Goal: Information Seeking & Learning: Learn about a topic

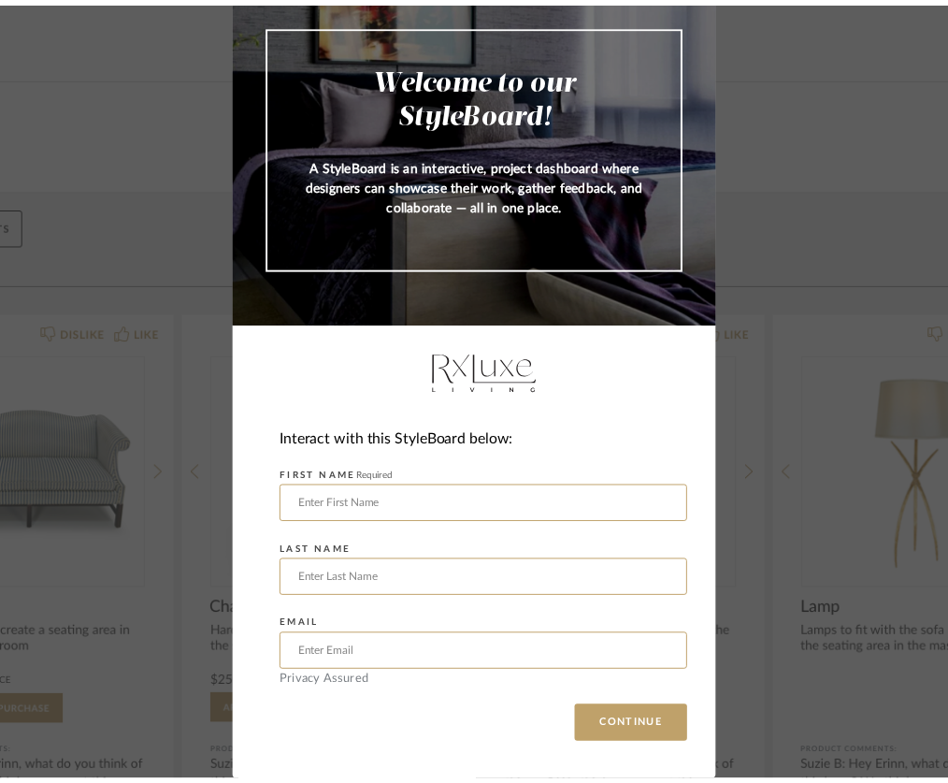
scroll to position [30, 0]
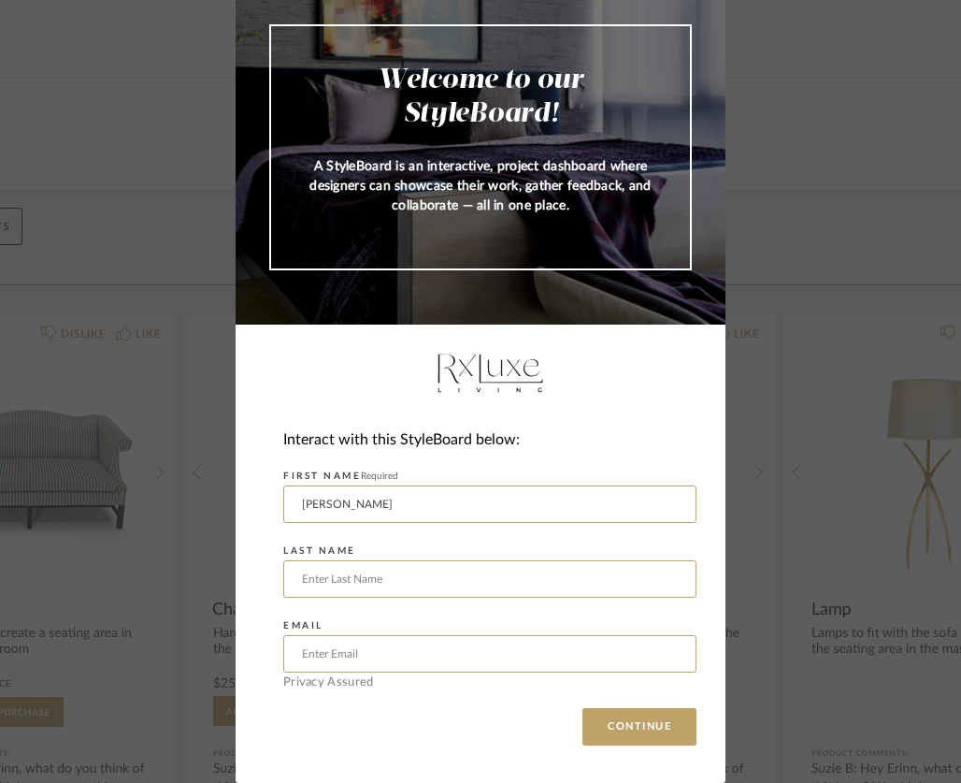
type input "[PERSON_NAME]"
click at [185, 592] on div "Welcome to our StyleBoard! A StyleBoard is an interactive, project dashboard wh…" at bounding box center [480, 391] width 961 height 783
type input "[PERSON_NAME]"
click at [101, 663] on div "Welcome to our StyleBoard! A StyleBoard is an interactive, project dashboard wh…" at bounding box center [480, 391] width 961 height 783
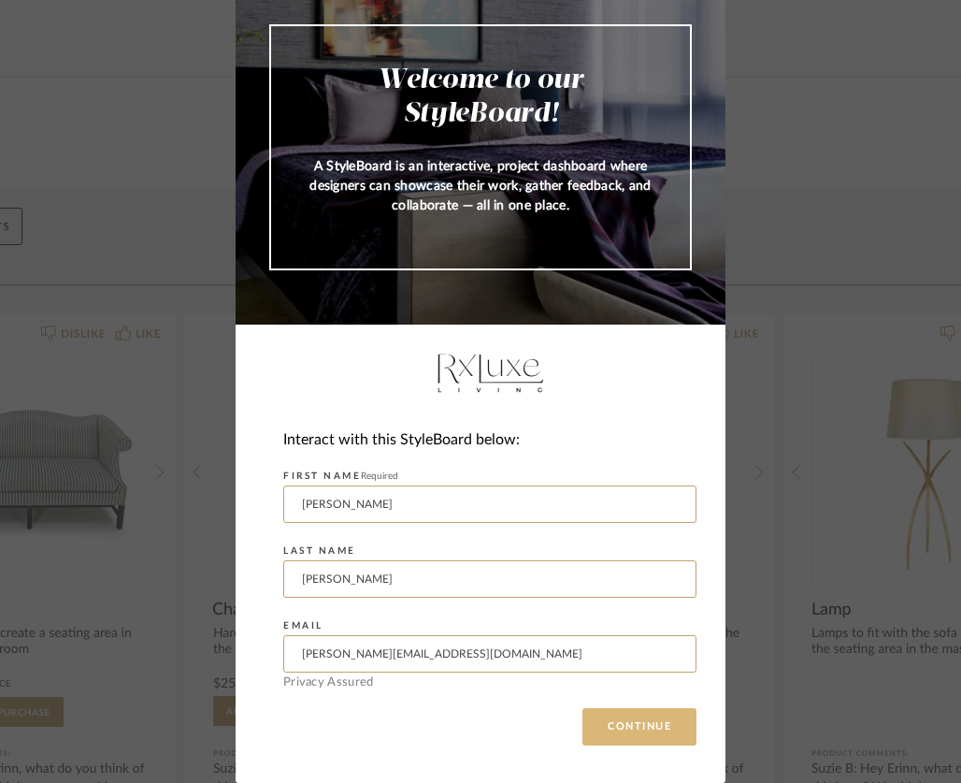
type input "[PERSON_NAME][EMAIL_ADDRESS][DOMAIN_NAME]"
click at [623, 716] on button "CONTINUE" at bounding box center [640, 726] width 114 height 37
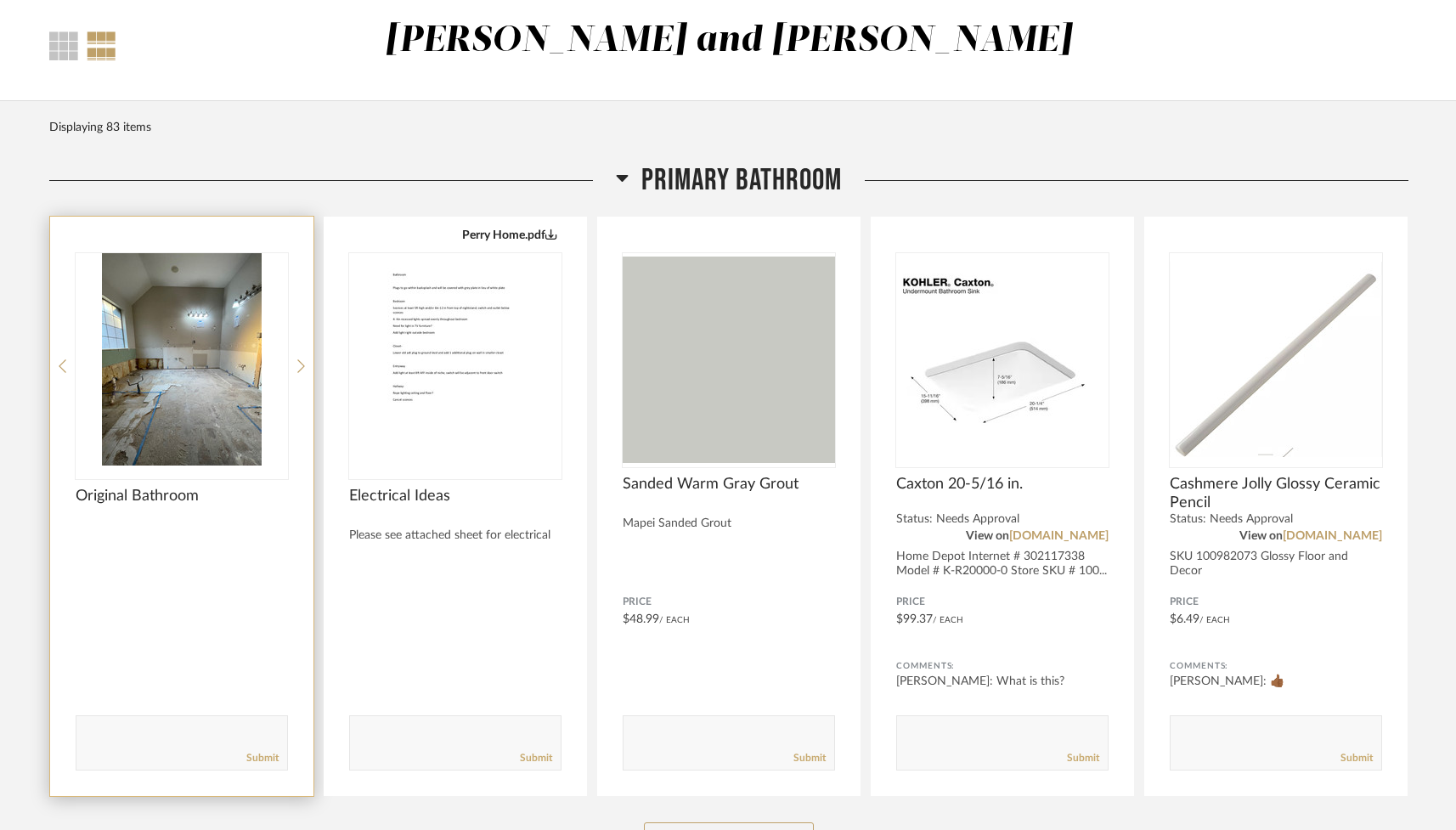
scroll to position [87, 0]
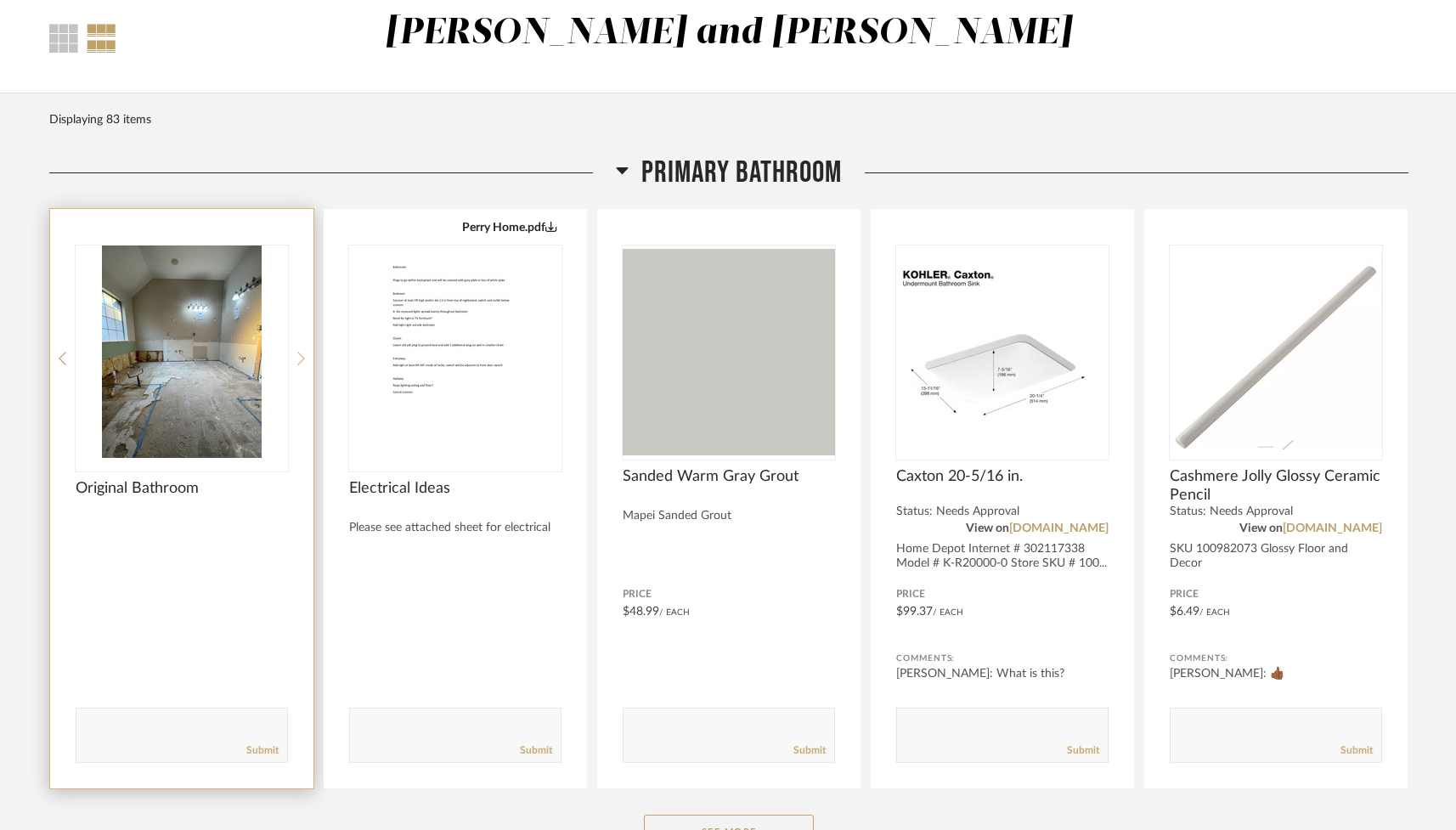
click at [299, 357] on icon at bounding box center [301, 358] width 7 height 15
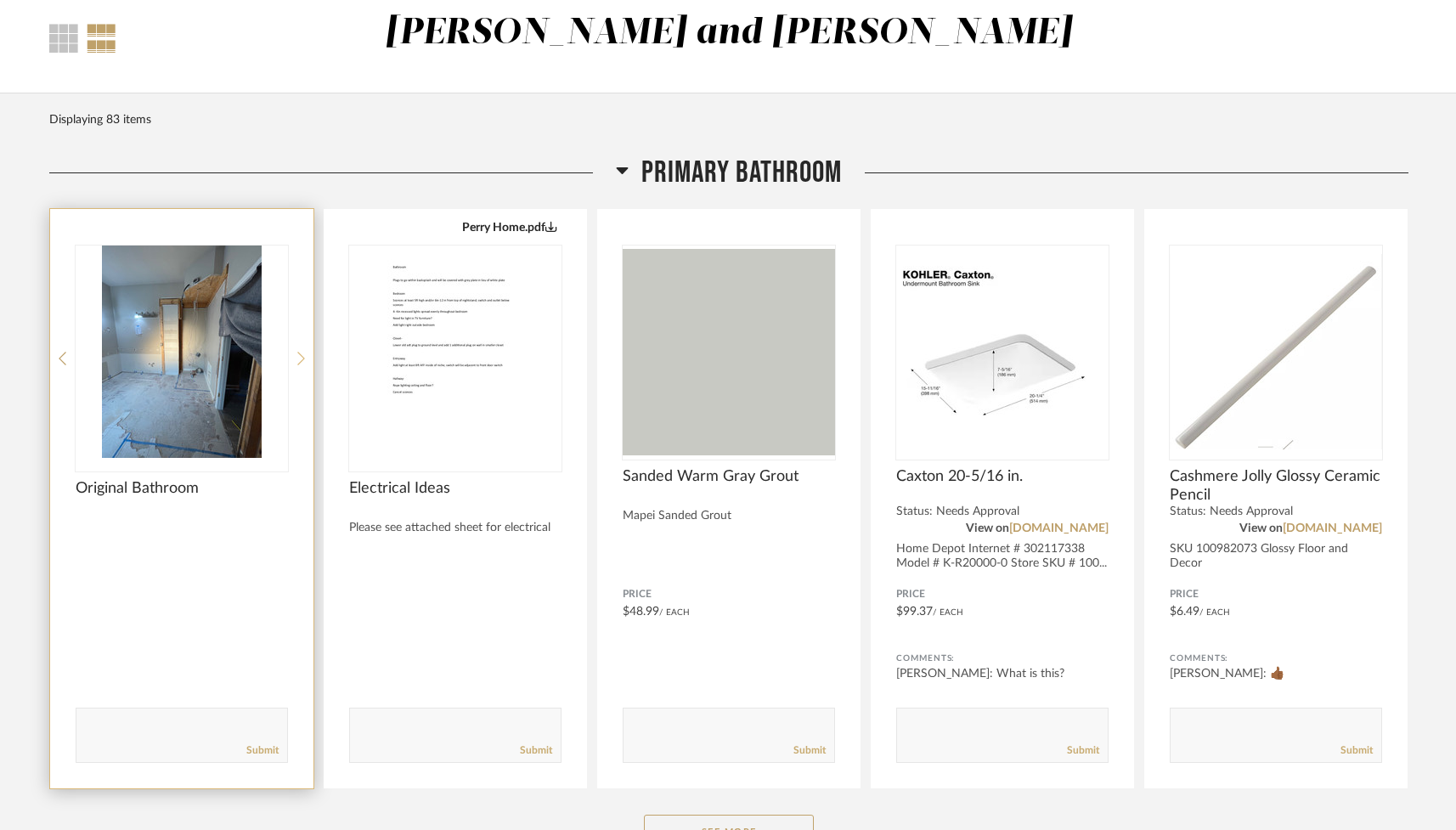
click at [300, 357] on icon at bounding box center [301, 358] width 7 height 15
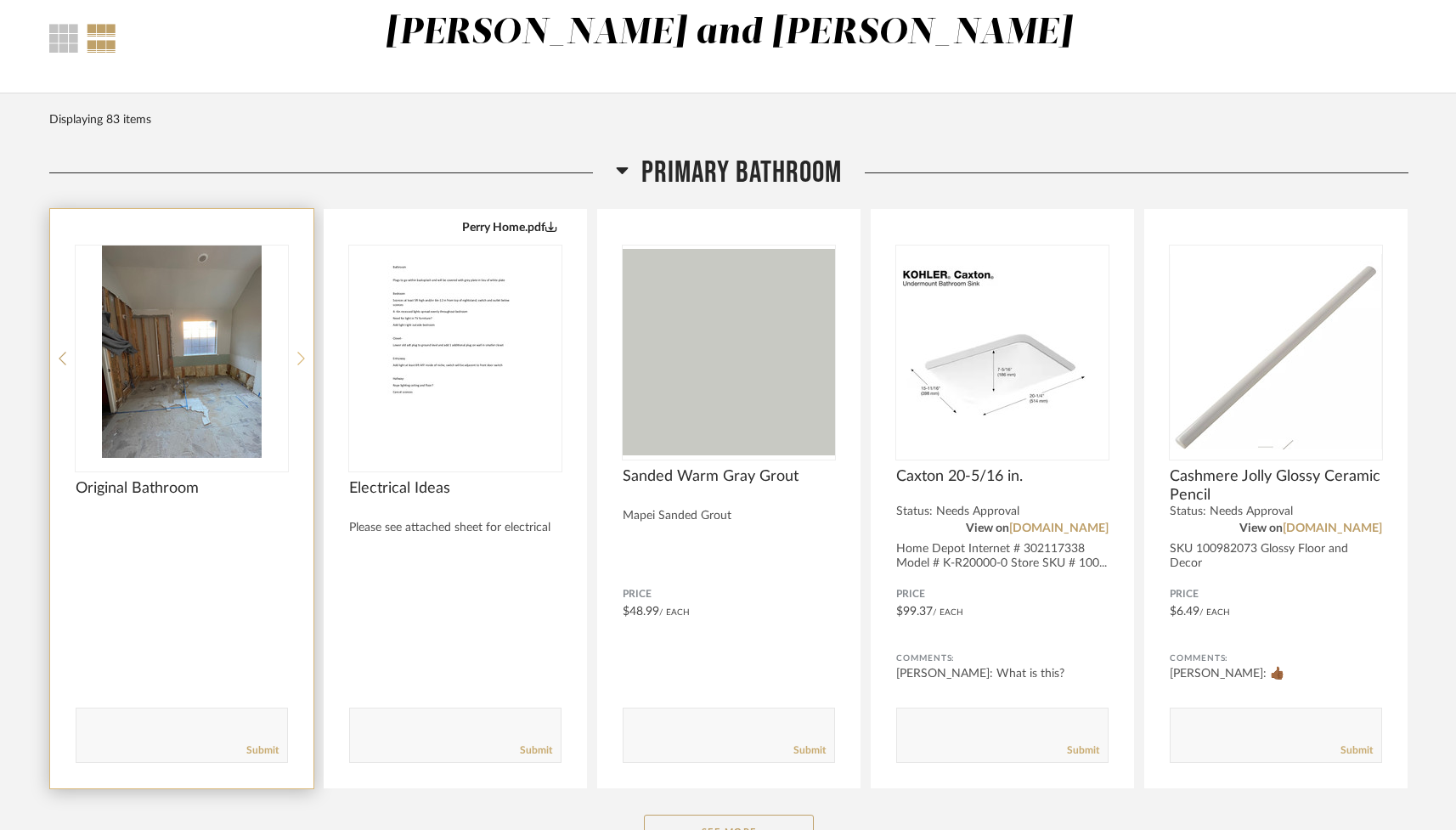
click at [300, 357] on icon at bounding box center [301, 358] width 7 height 15
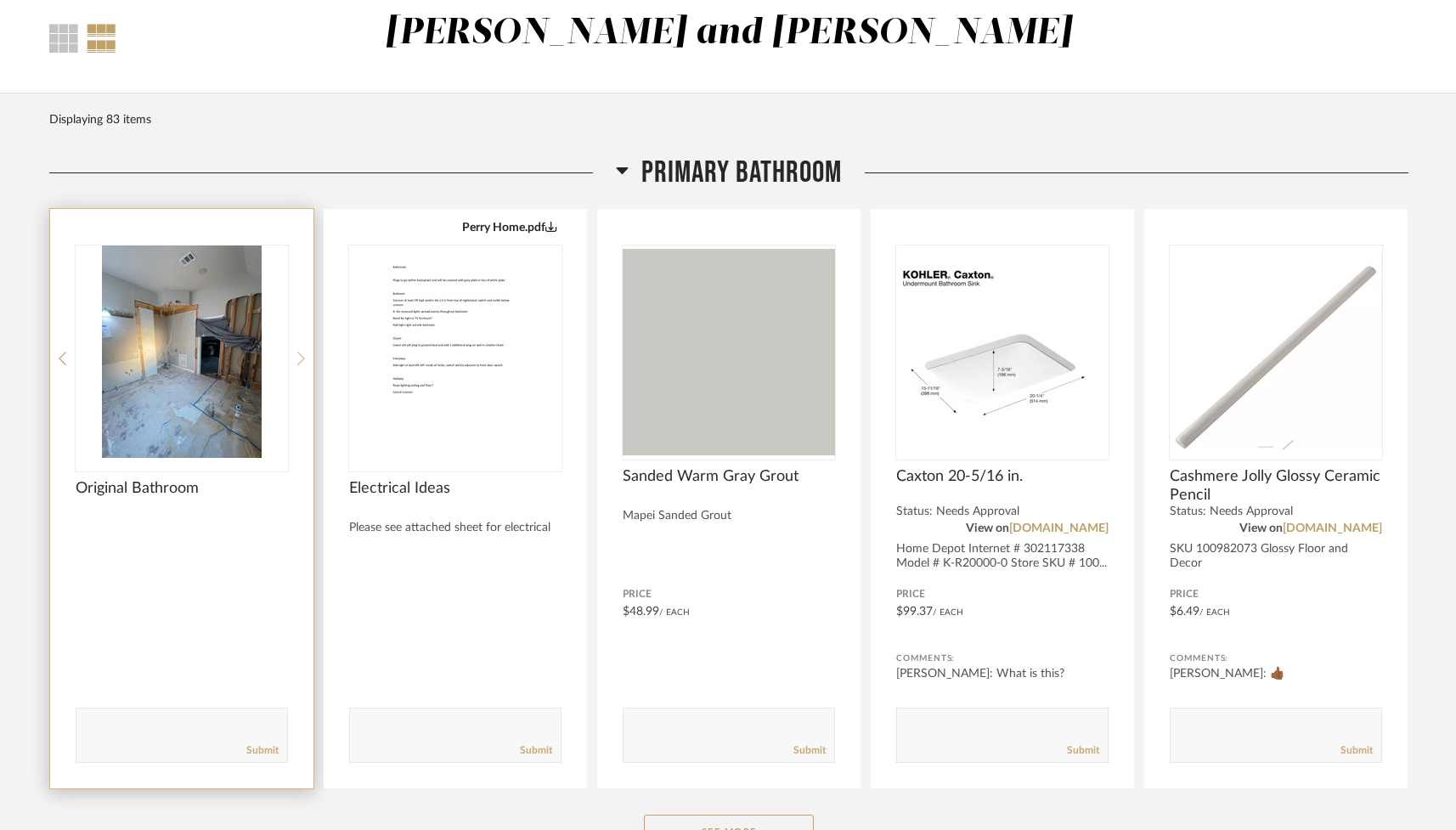
click at [300, 357] on icon at bounding box center [301, 358] width 7 height 15
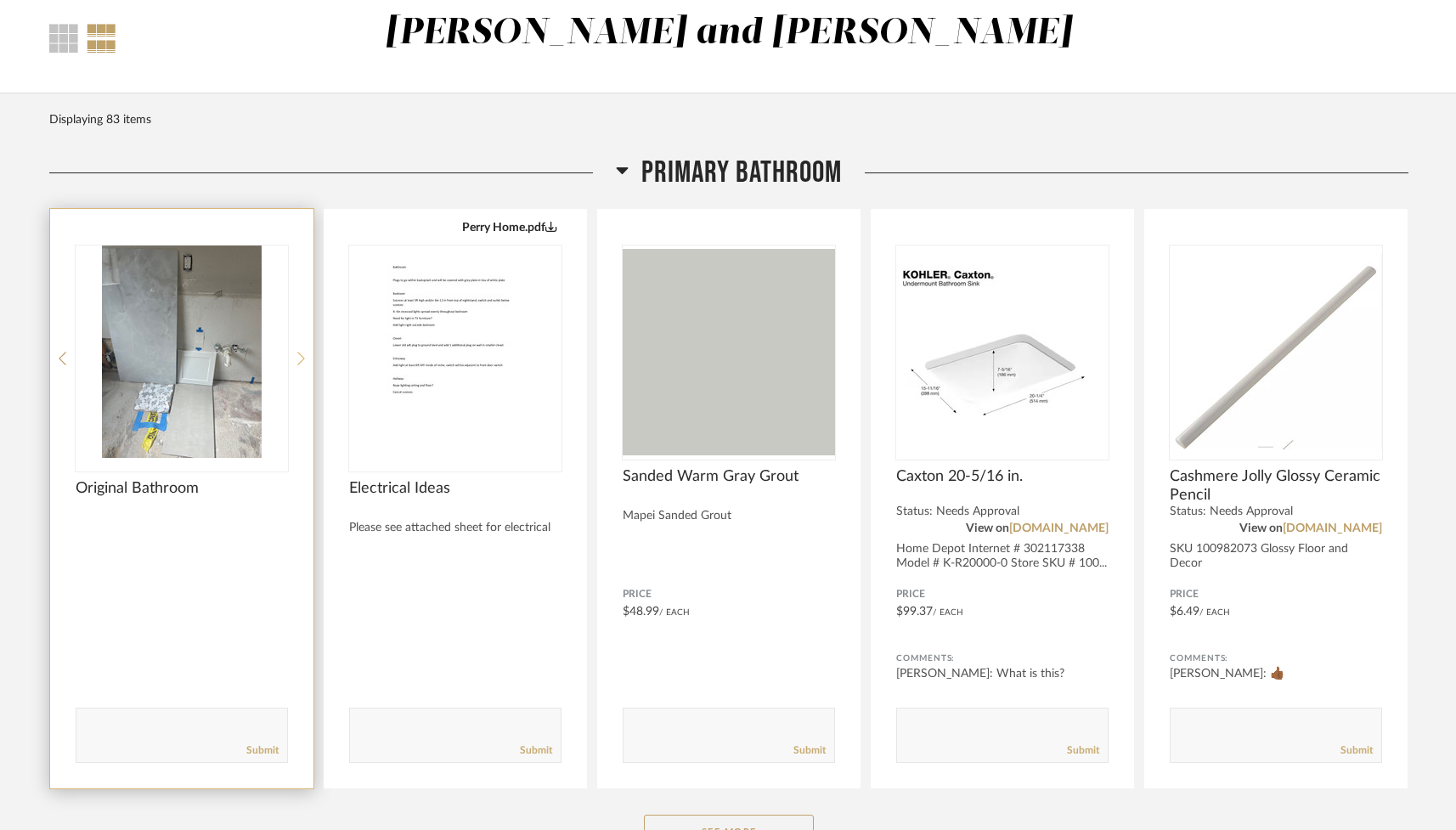
click at [300, 357] on icon at bounding box center [301, 358] width 7 height 15
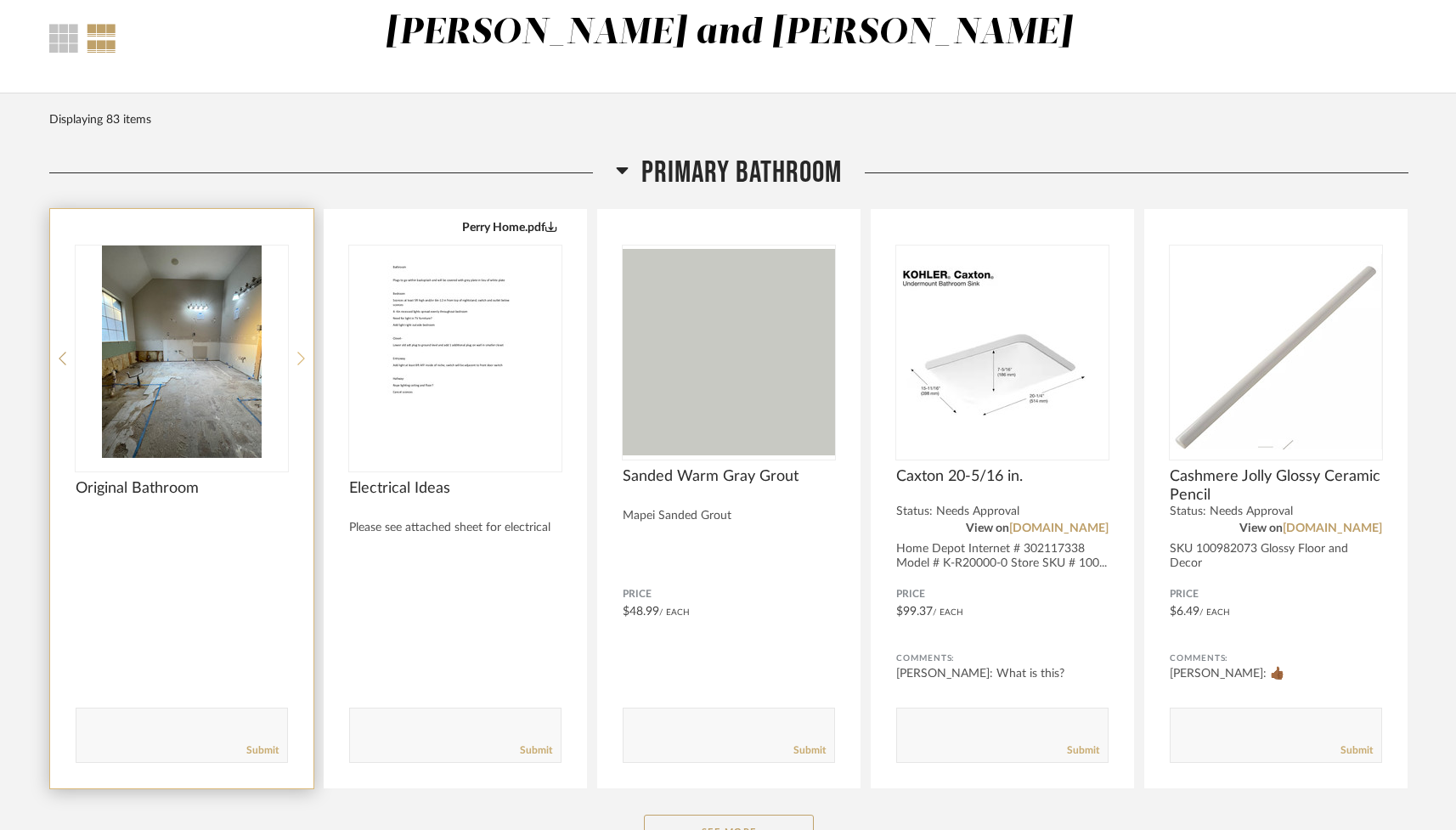
click at [300, 357] on icon at bounding box center [301, 358] width 7 height 15
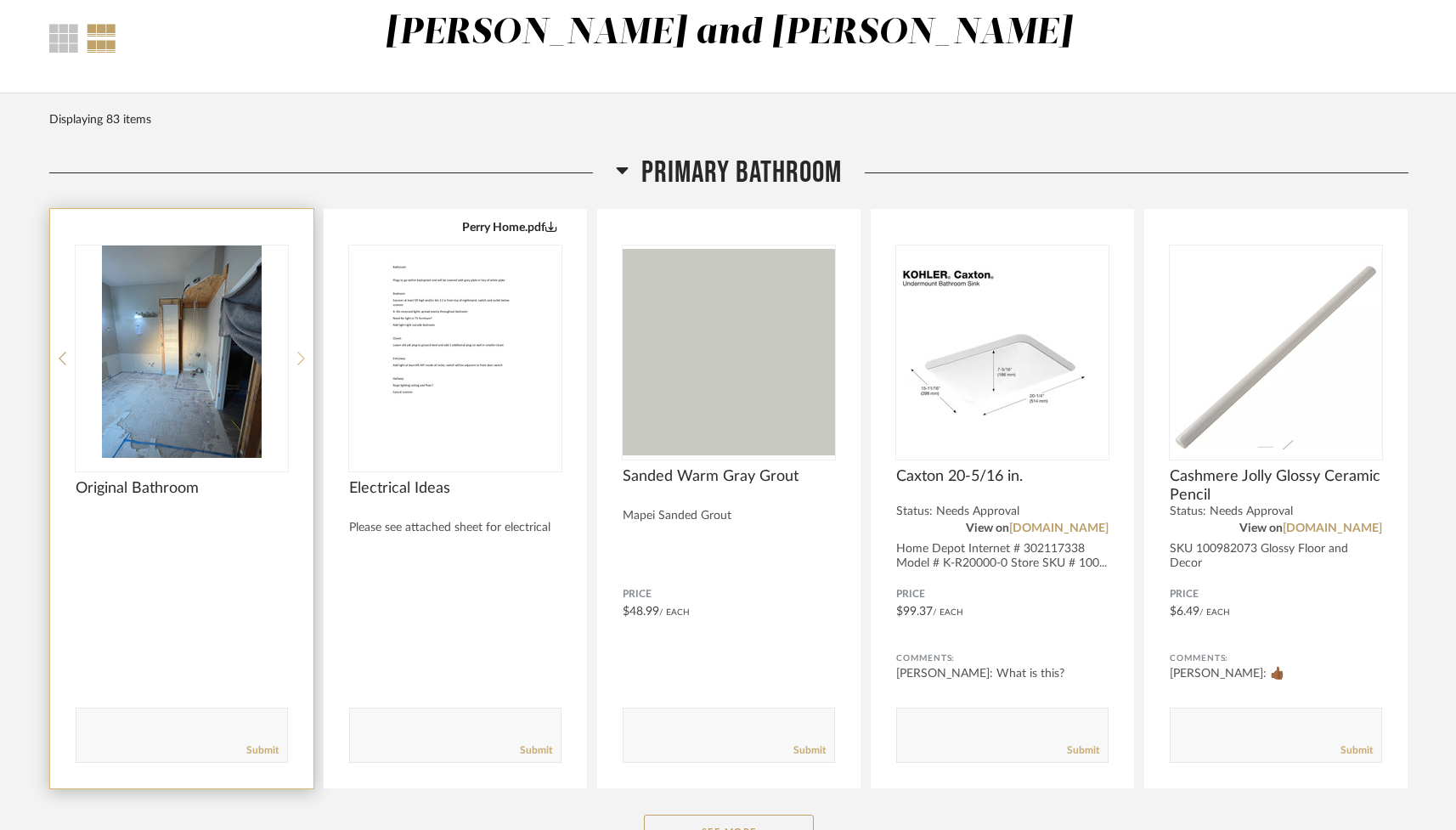
click at [300, 357] on icon at bounding box center [301, 358] width 7 height 15
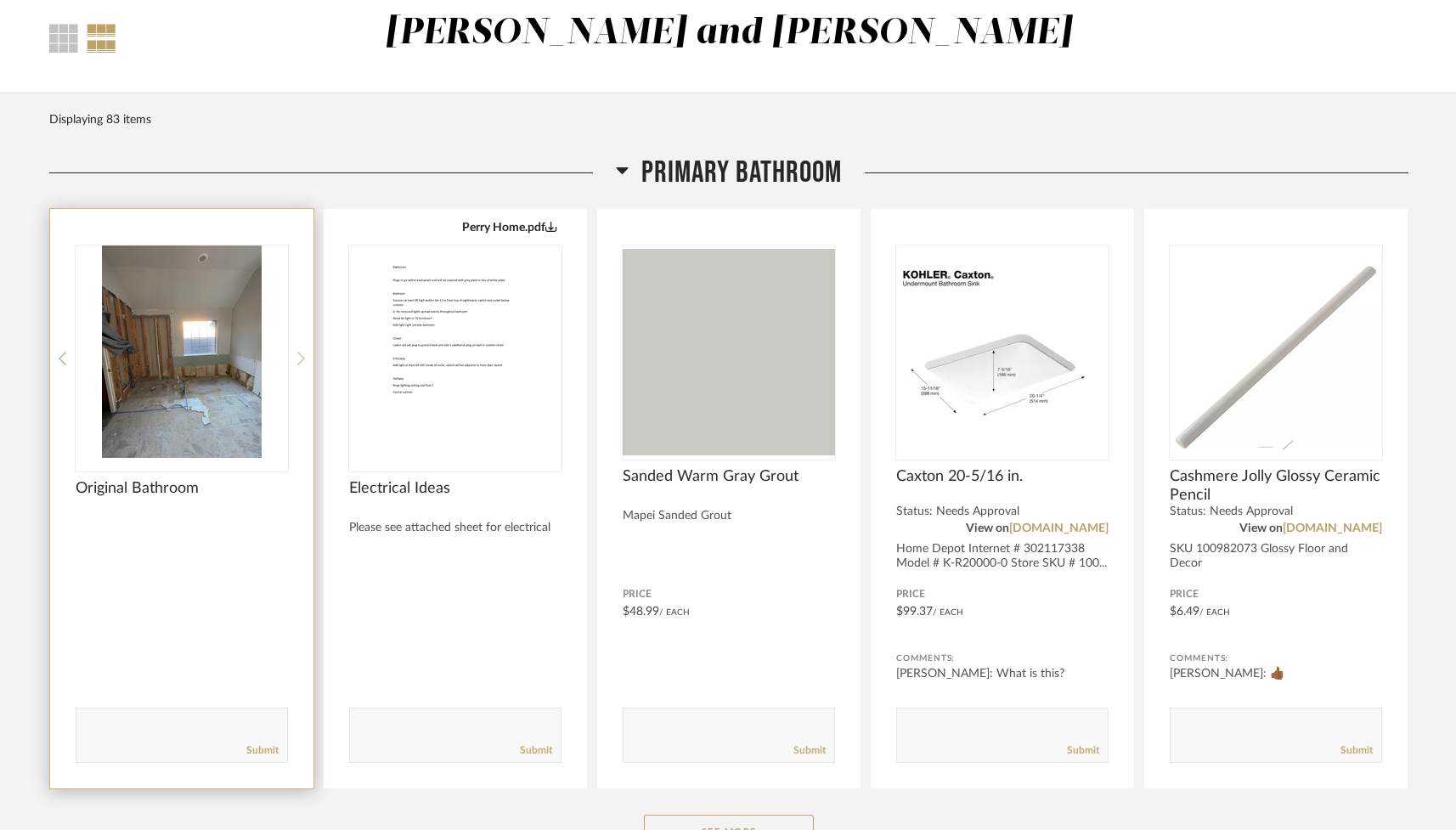
click at [300, 357] on icon at bounding box center [301, 358] width 7 height 15
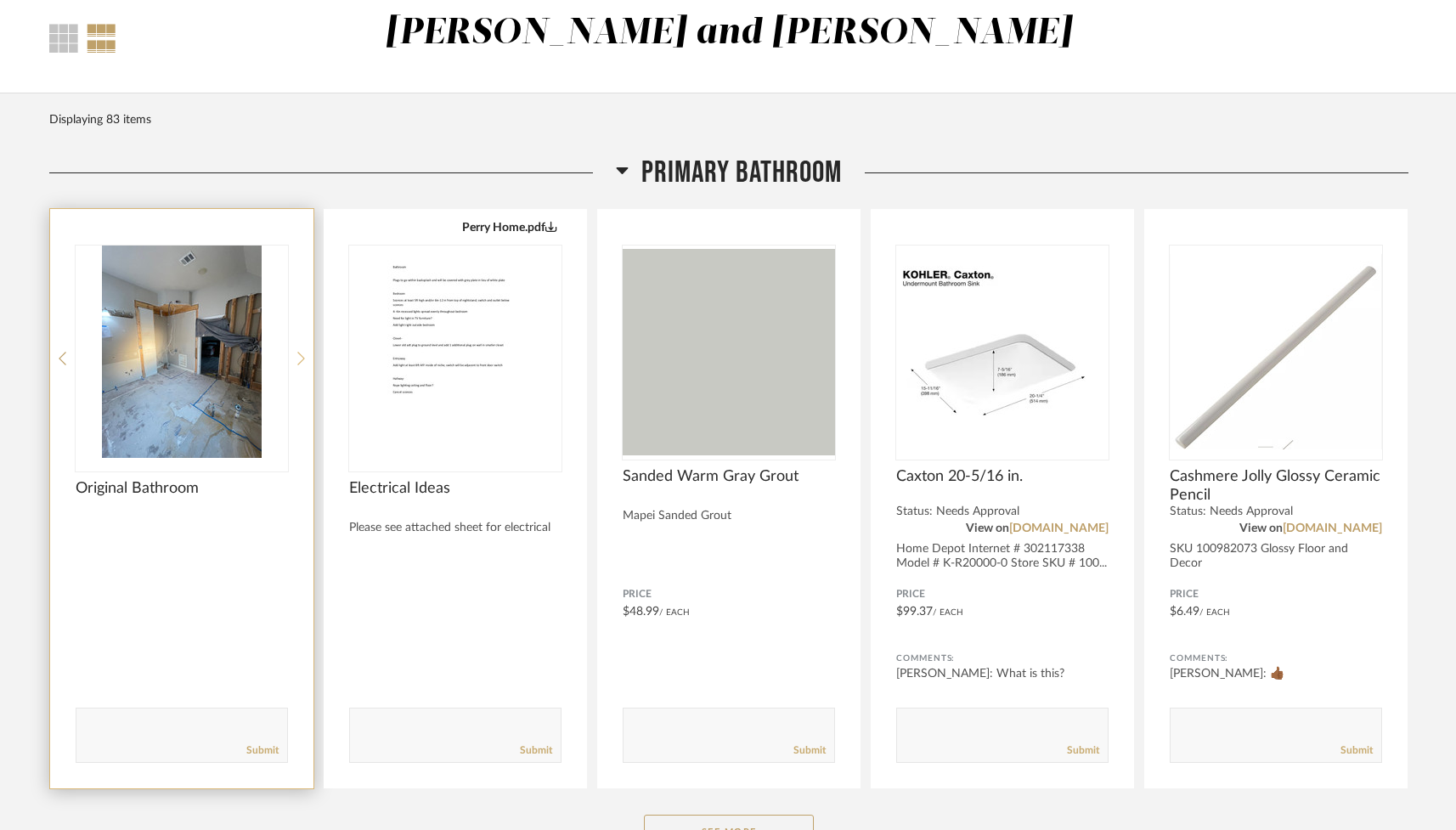
click at [300, 357] on icon at bounding box center [301, 358] width 7 height 15
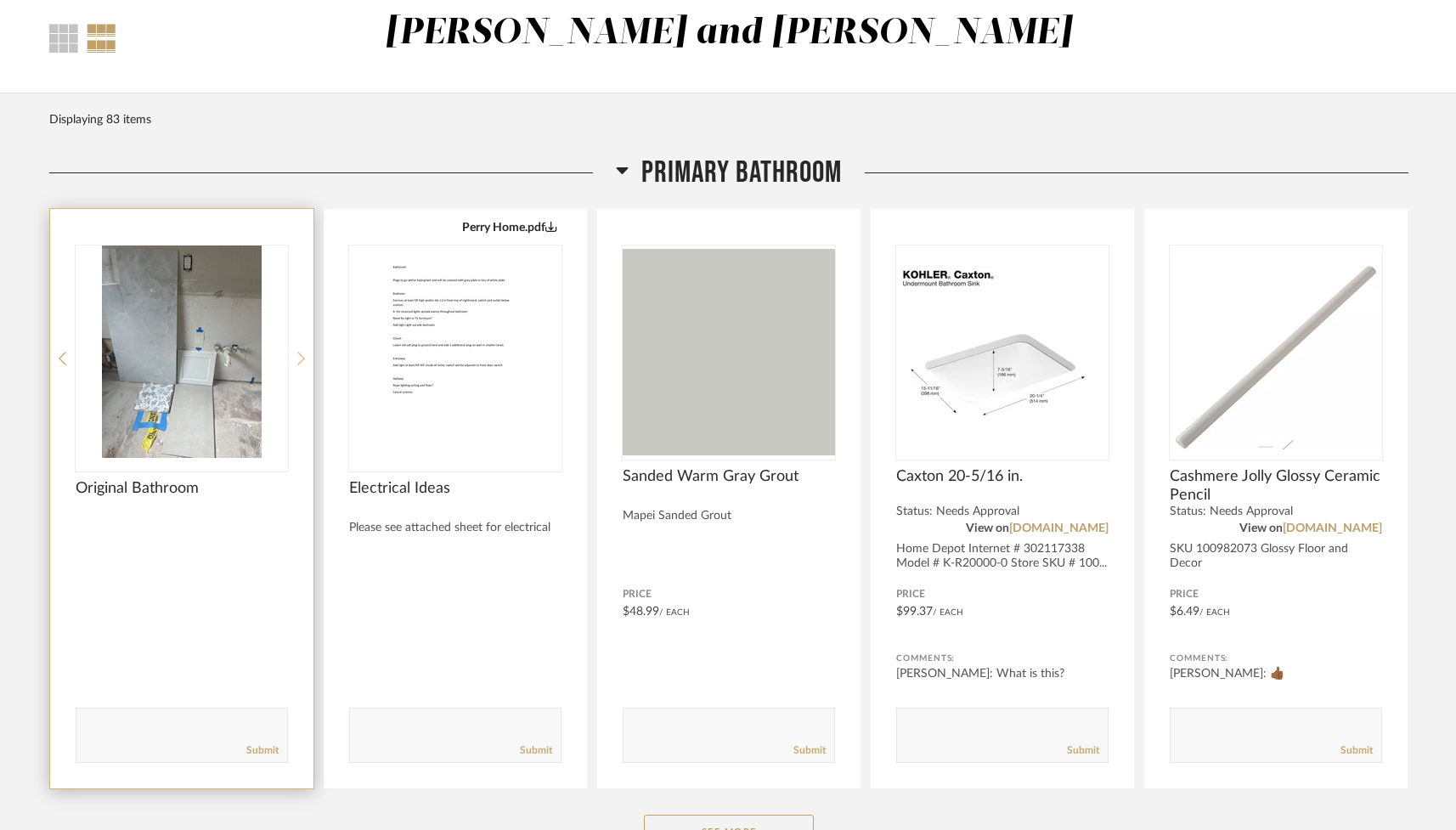
click at [300, 357] on icon at bounding box center [301, 358] width 7 height 15
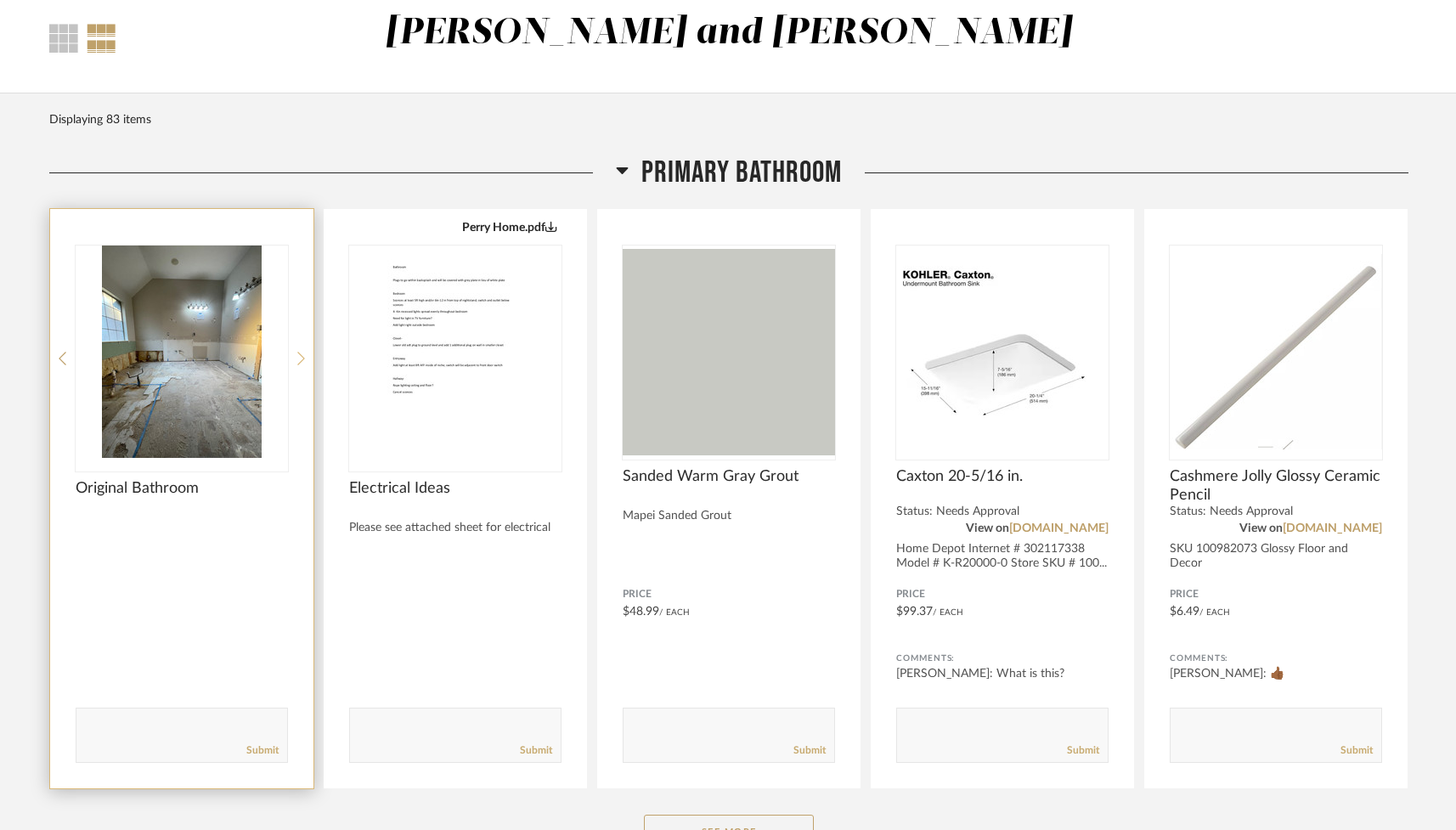
click at [300, 357] on icon at bounding box center [301, 358] width 7 height 15
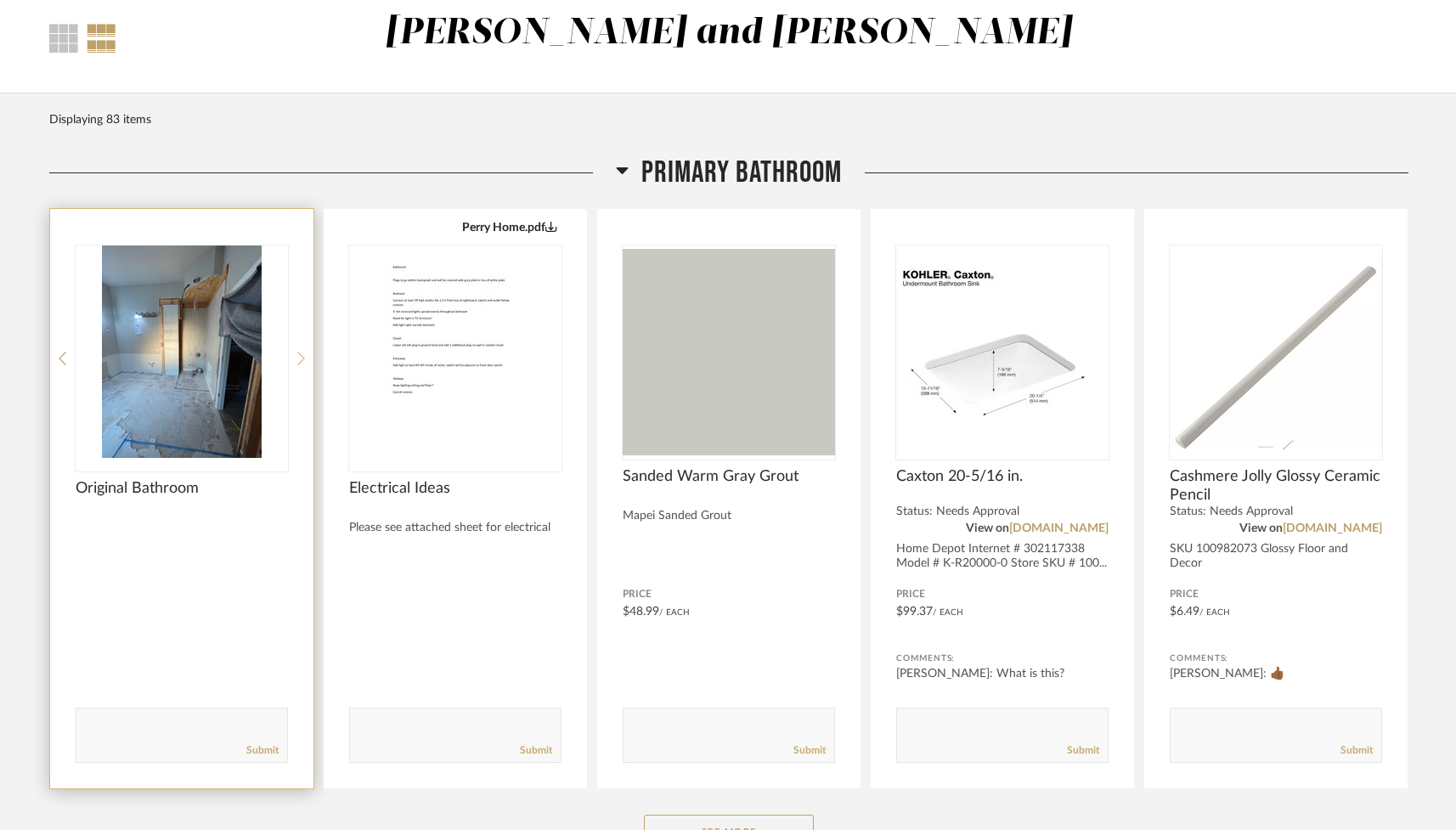
click at [300, 357] on icon at bounding box center [301, 358] width 7 height 15
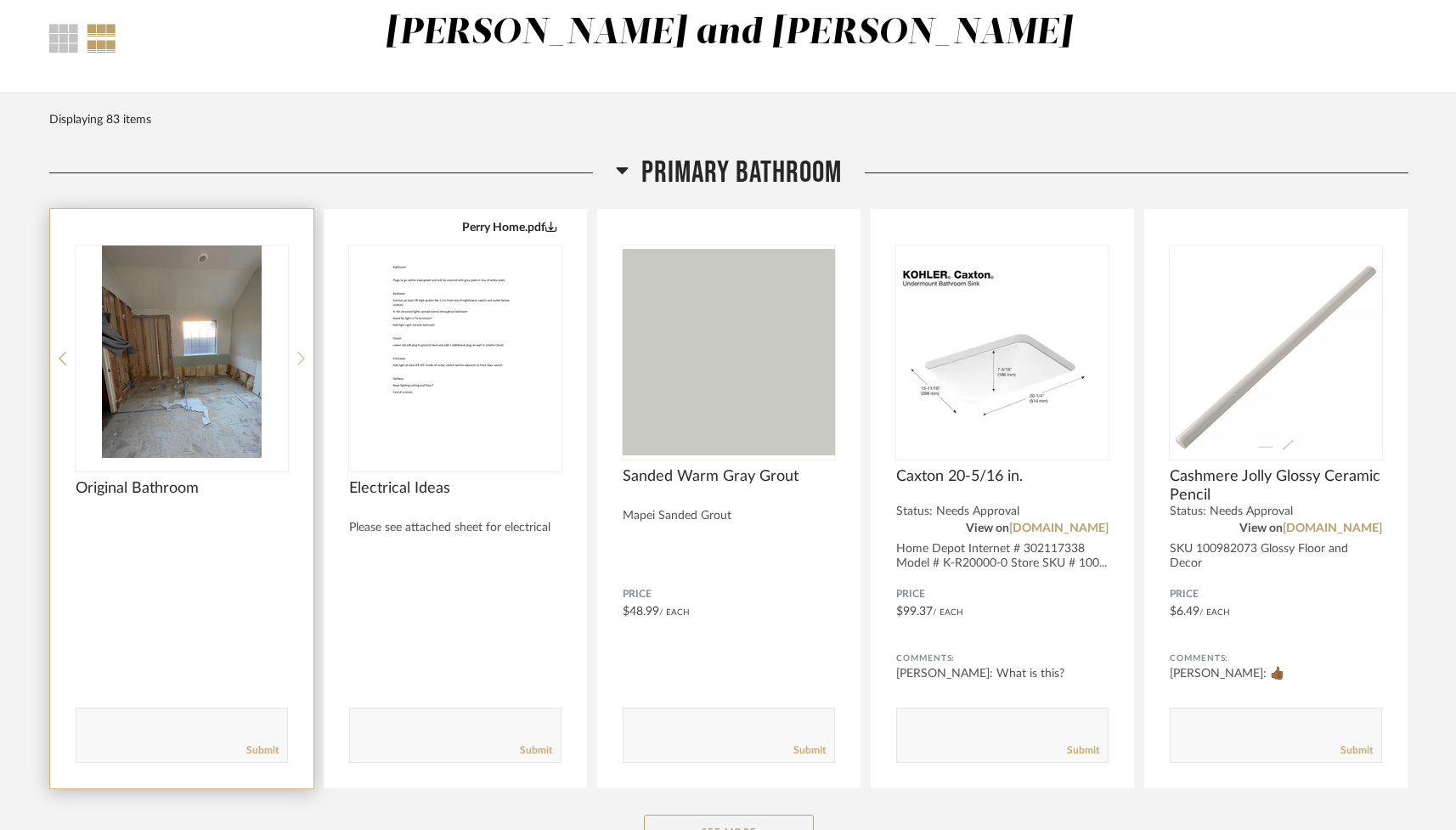
click at [300, 357] on icon at bounding box center [301, 358] width 7 height 15
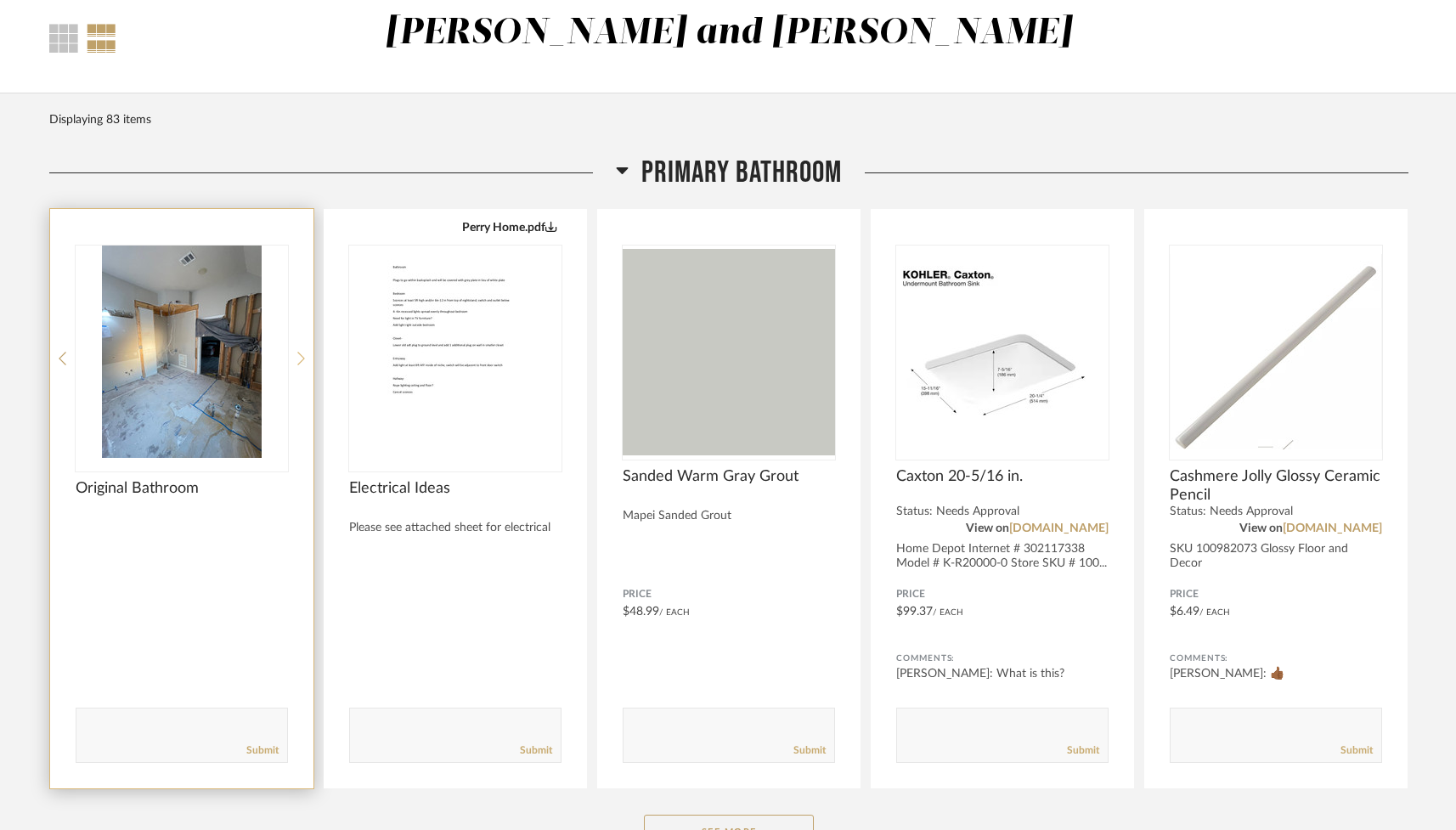
click at [300, 357] on icon at bounding box center [301, 358] width 7 height 15
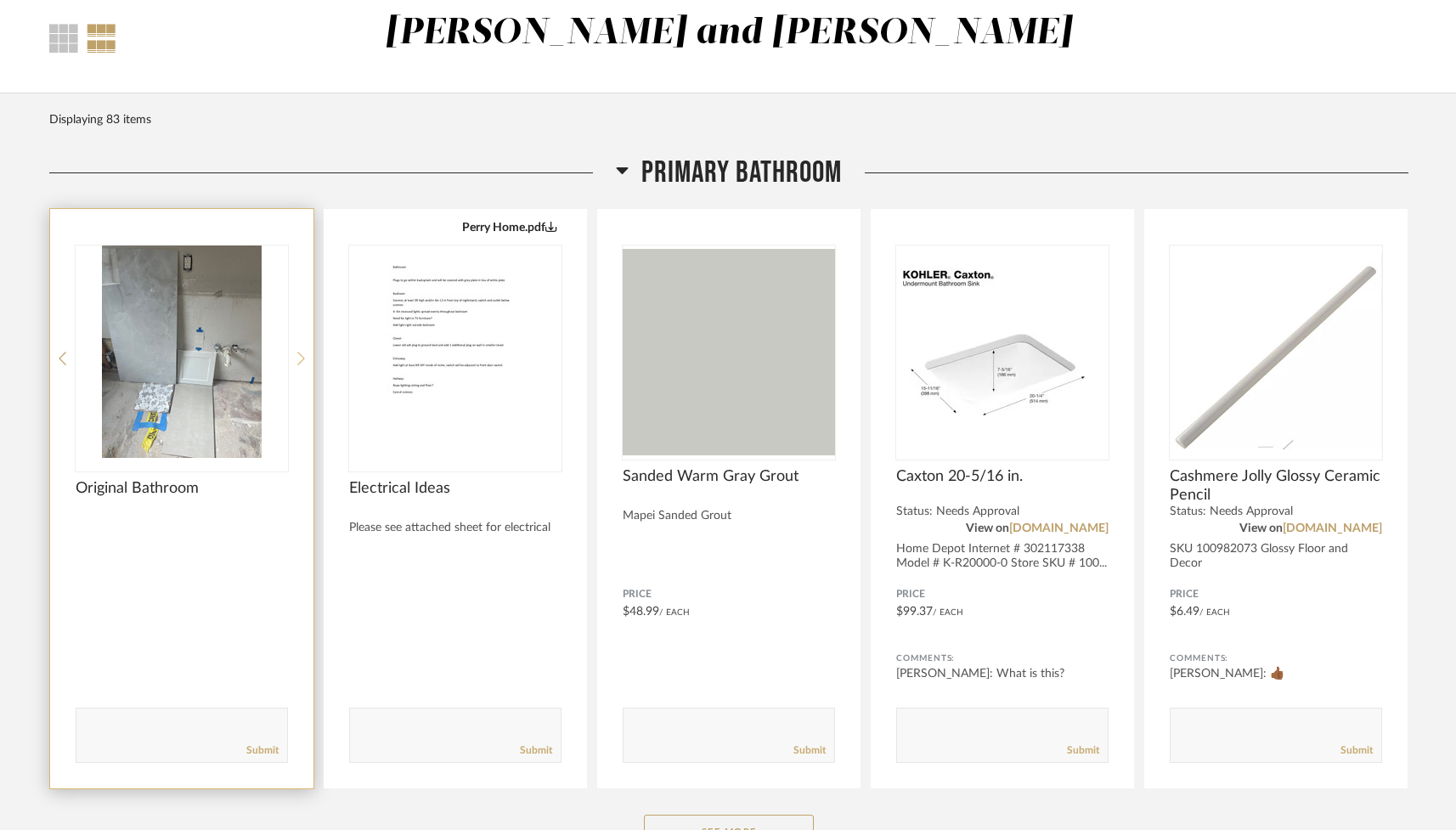
click at [300, 357] on icon at bounding box center [301, 358] width 7 height 15
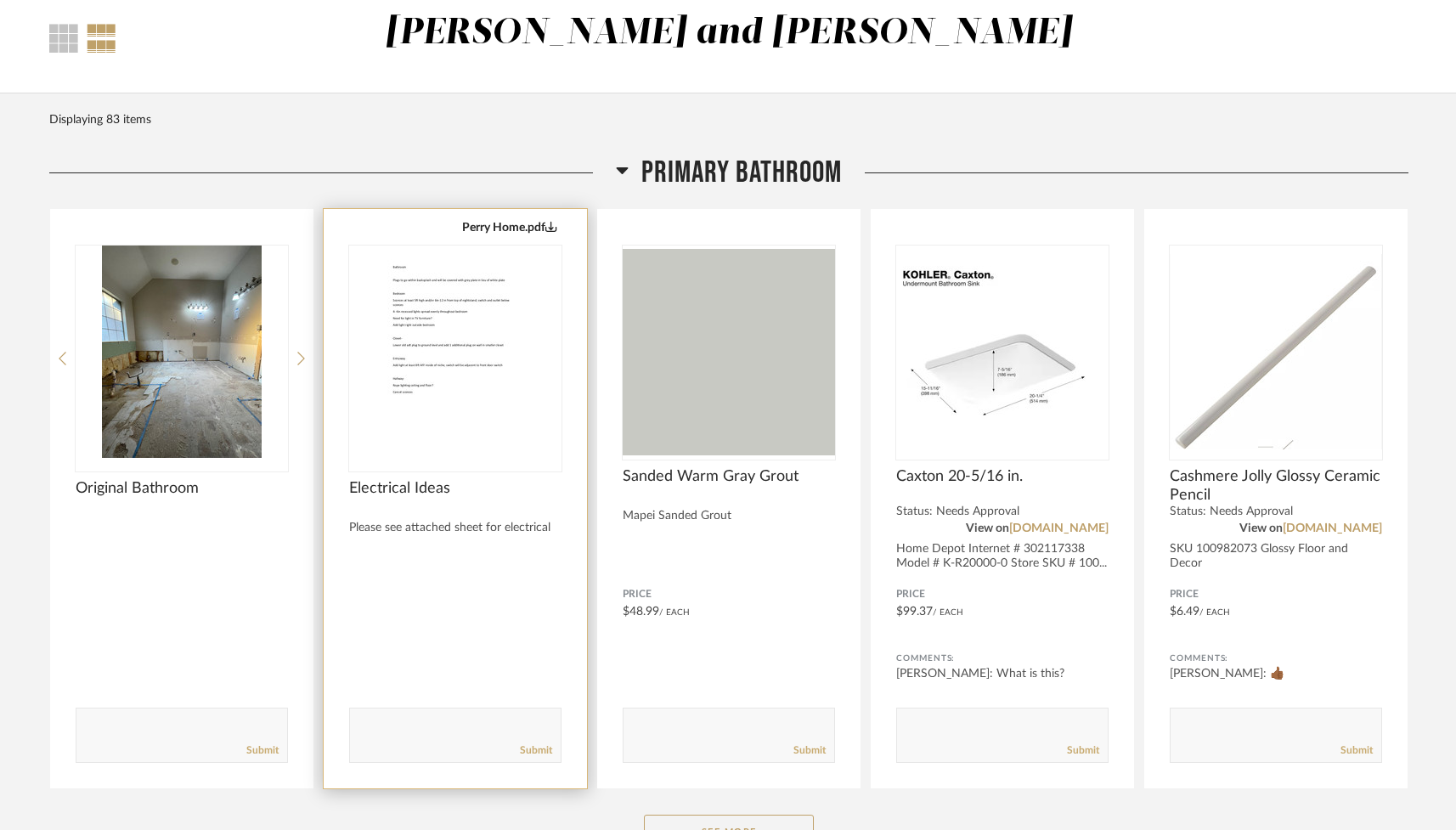
click at [417, 323] on img "0" at bounding box center [455, 351] width 213 height 212
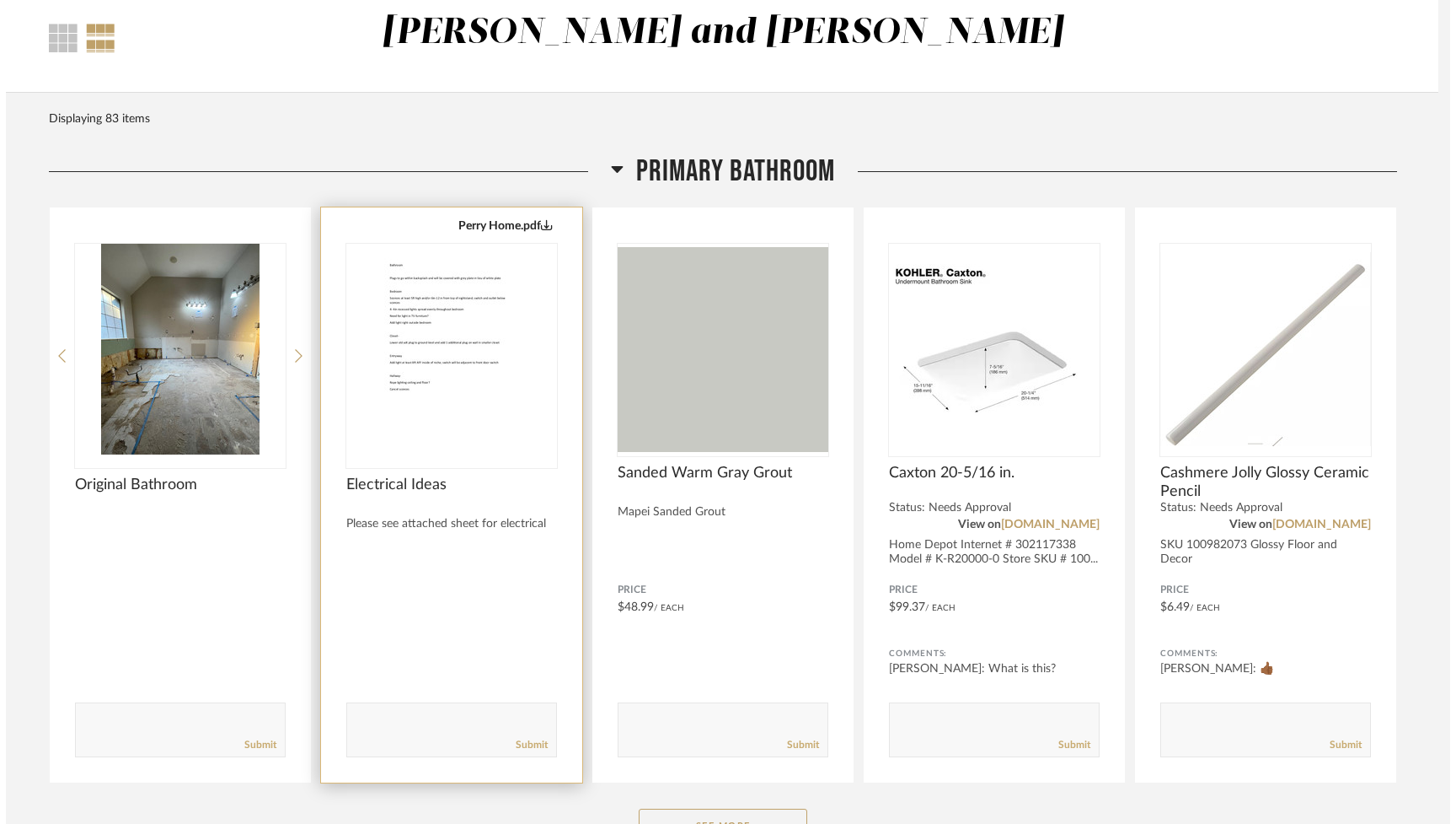
scroll to position [0, 0]
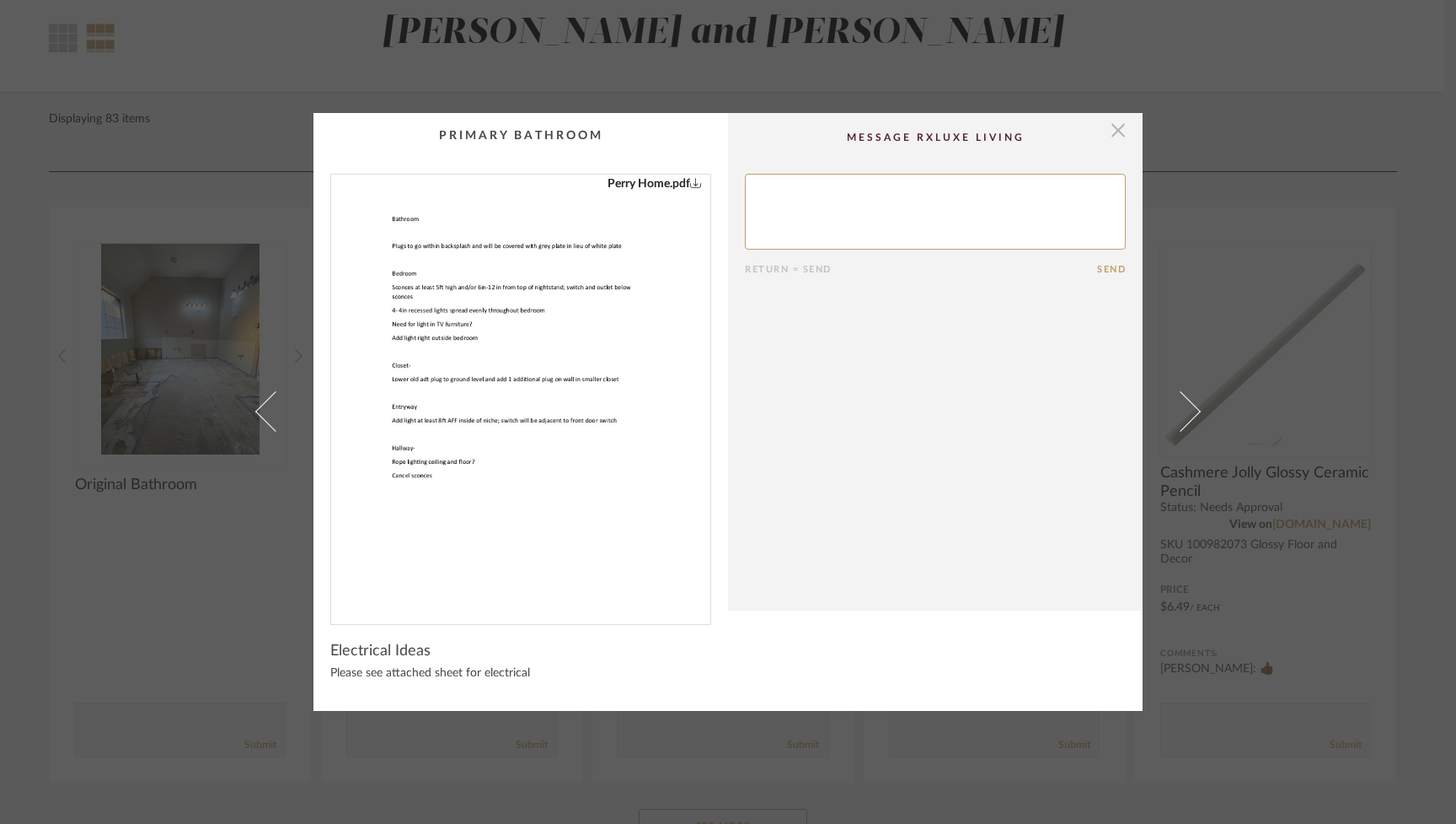
click at [865, 126] on span "button" at bounding box center [1117, 129] width 33 height 33
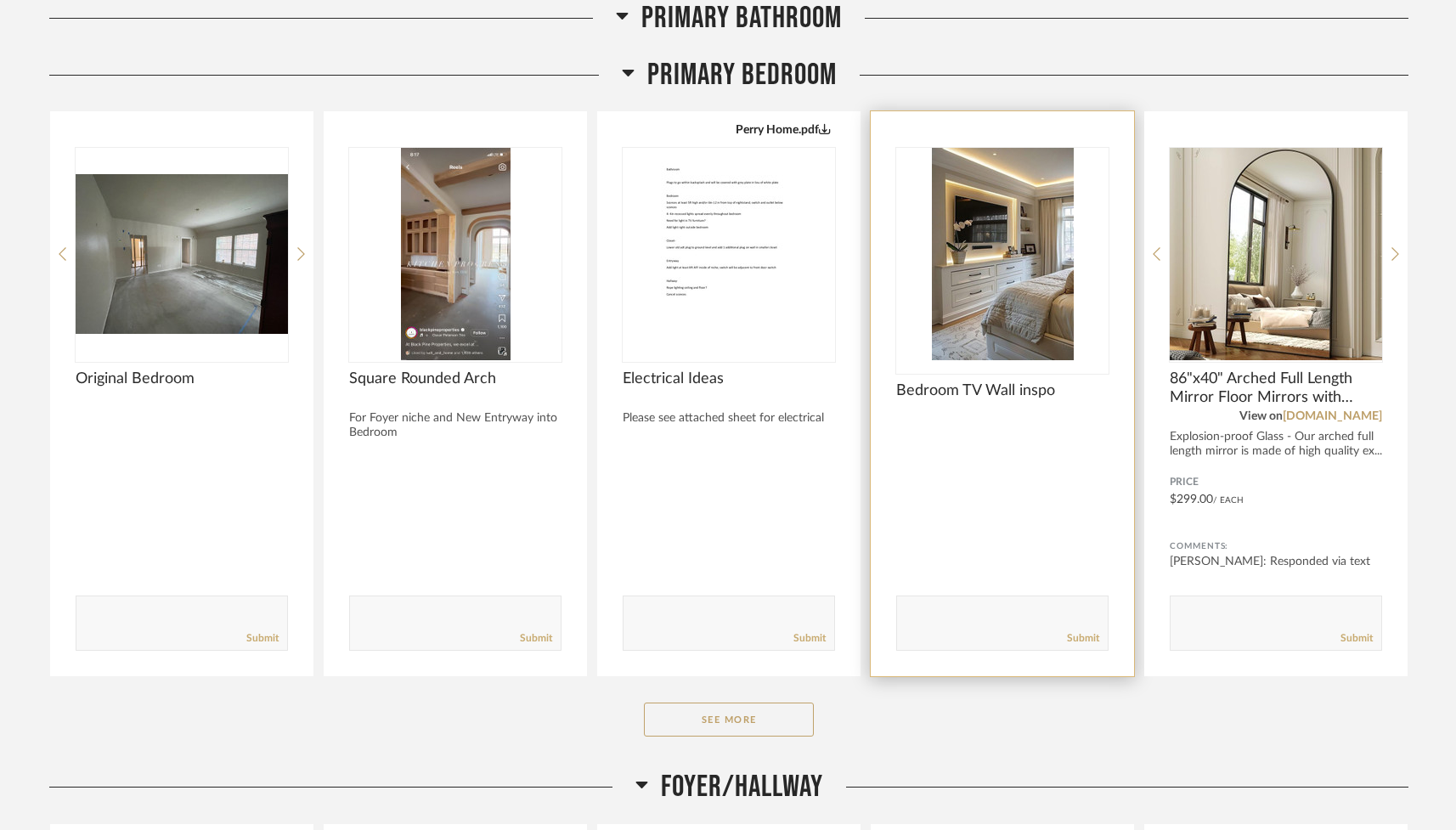
scroll to position [924, 0]
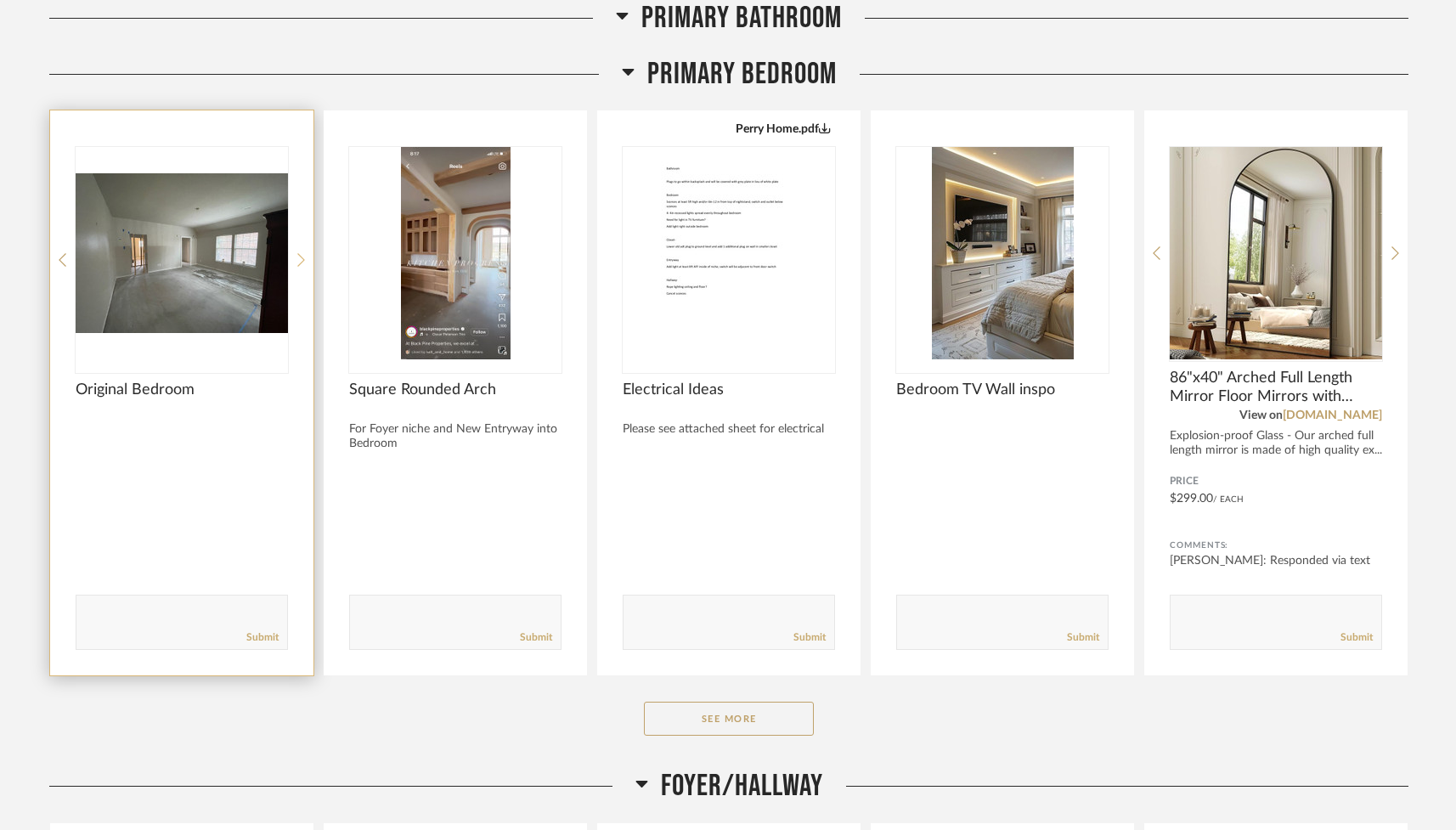
click at [301, 259] on icon at bounding box center [301, 260] width 7 height 15
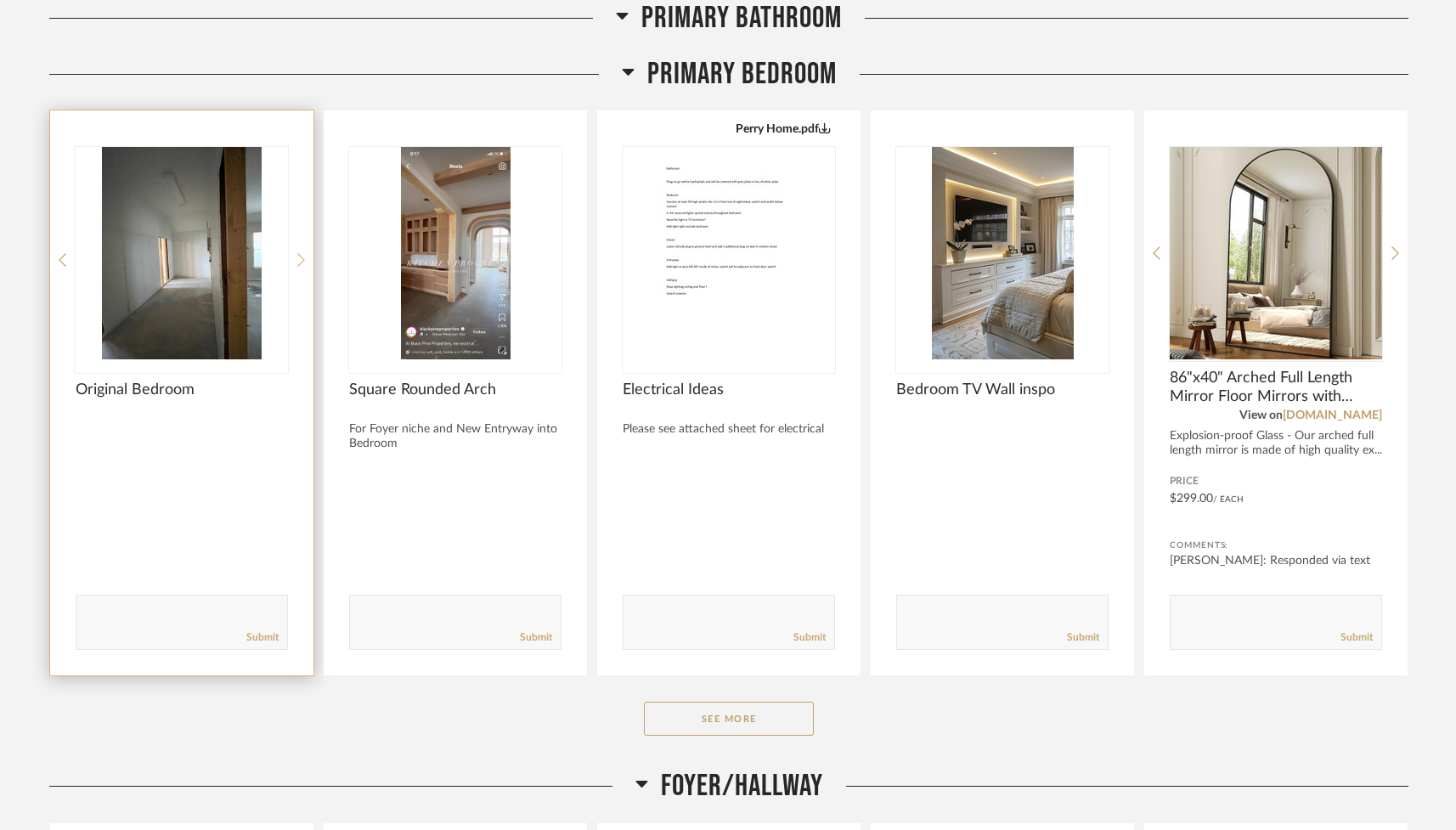
click at [301, 259] on icon at bounding box center [301, 260] width 7 height 15
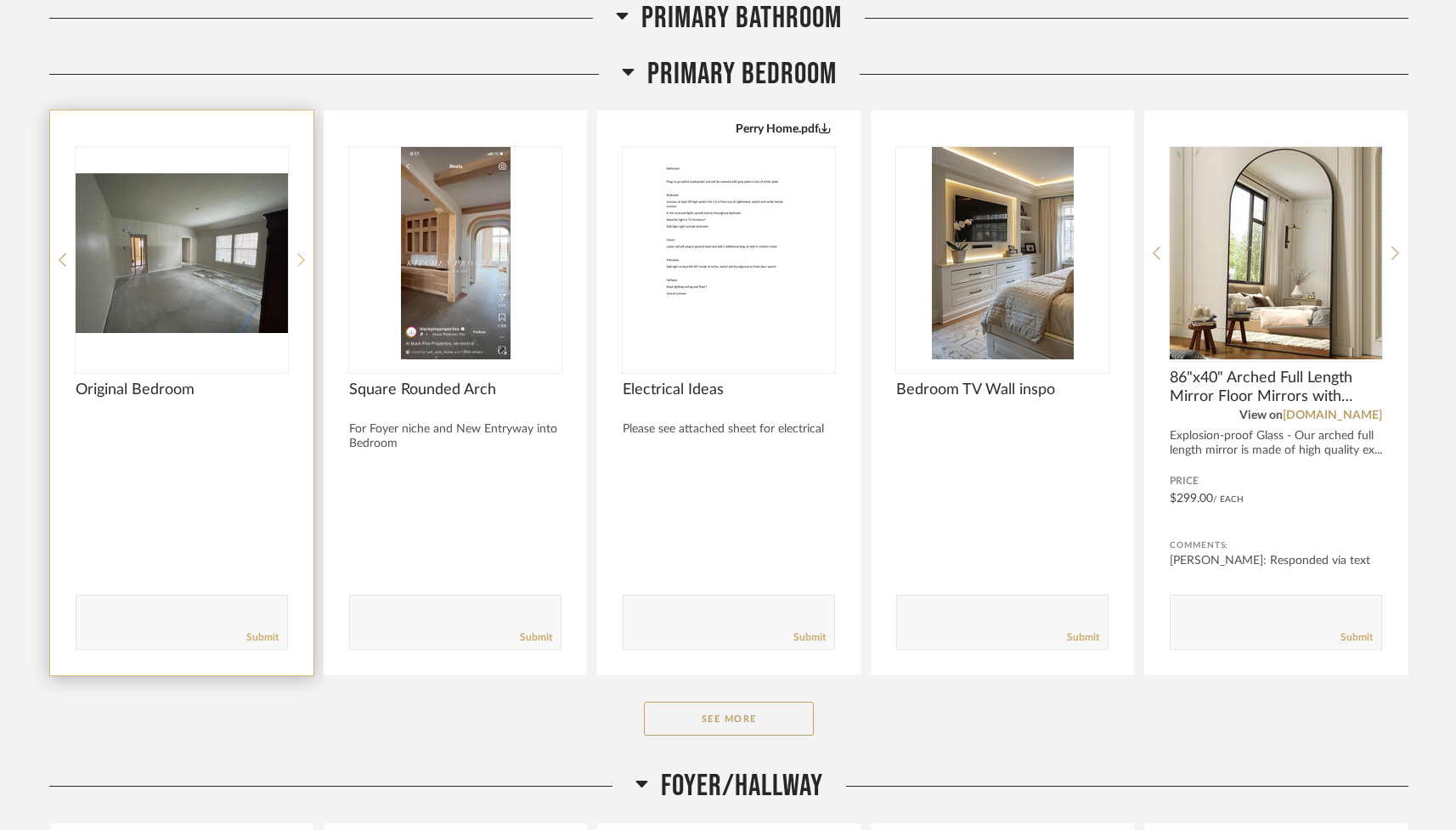
click at [301, 259] on icon at bounding box center [301, 260] width 7 height 15
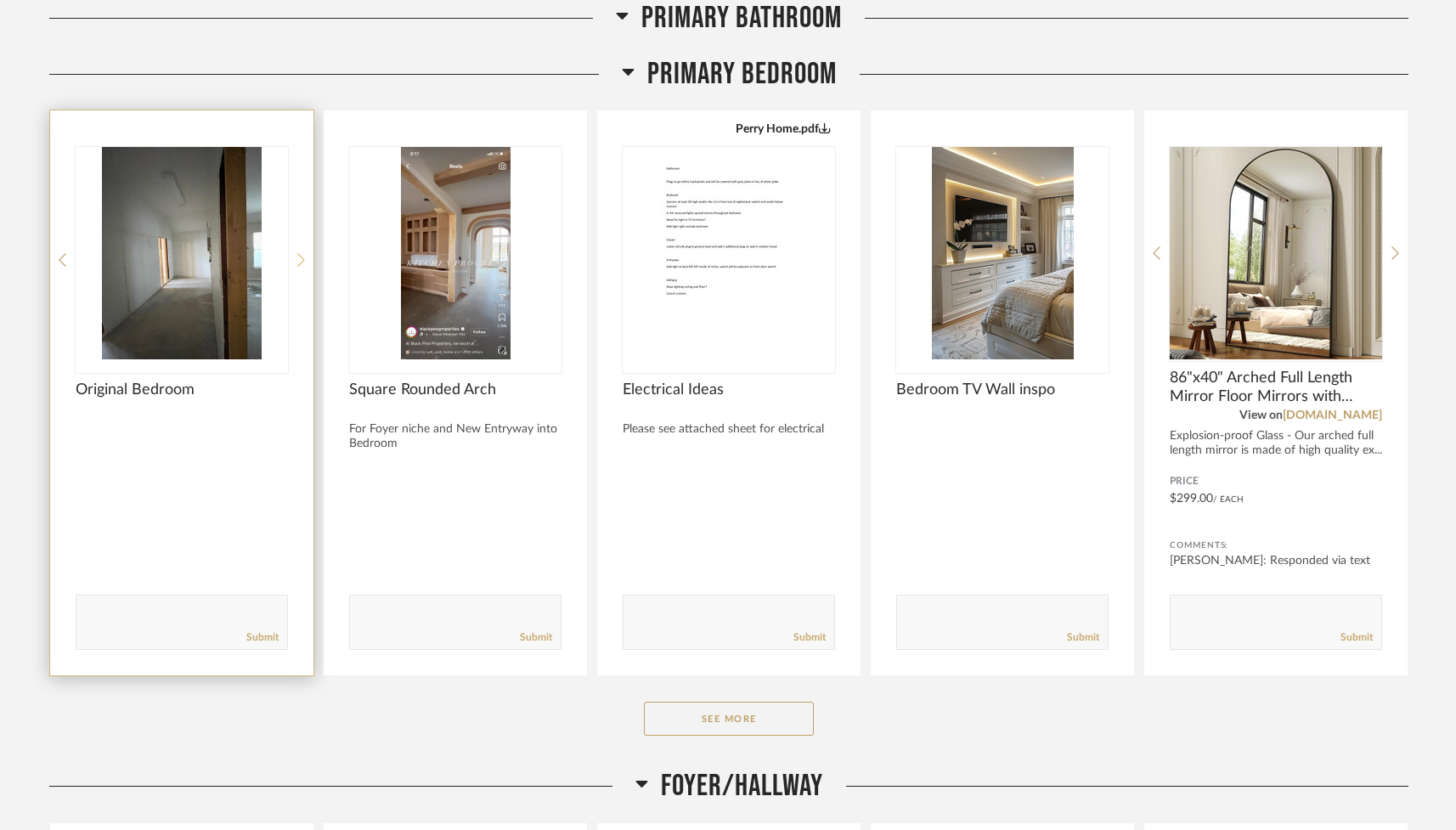
click at [301, 259] on icon at bounding box center [301, 260] width 7 height 15
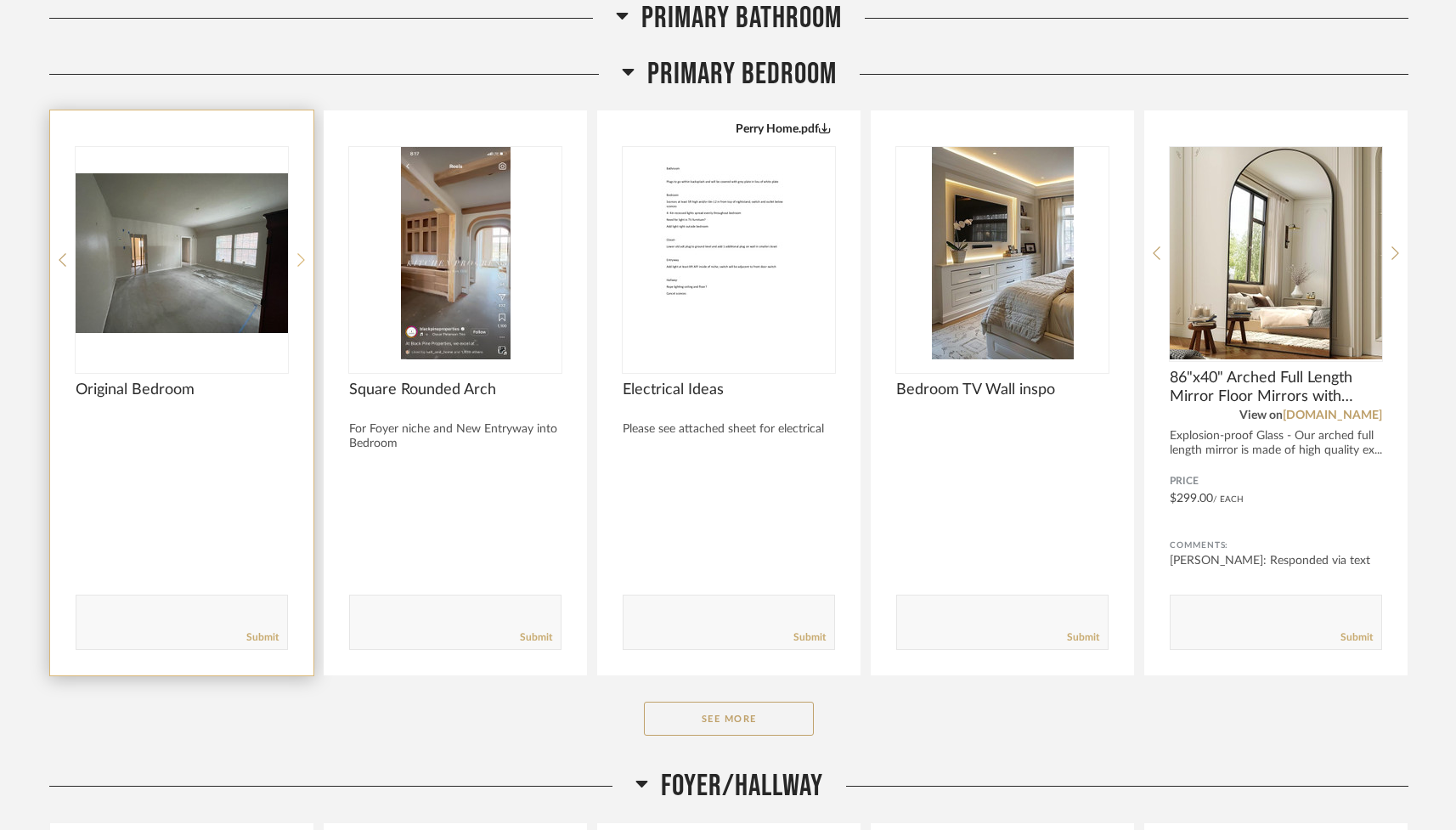
click at [301, 259] on icon at bounding box center [301, 260] width 7 height 15
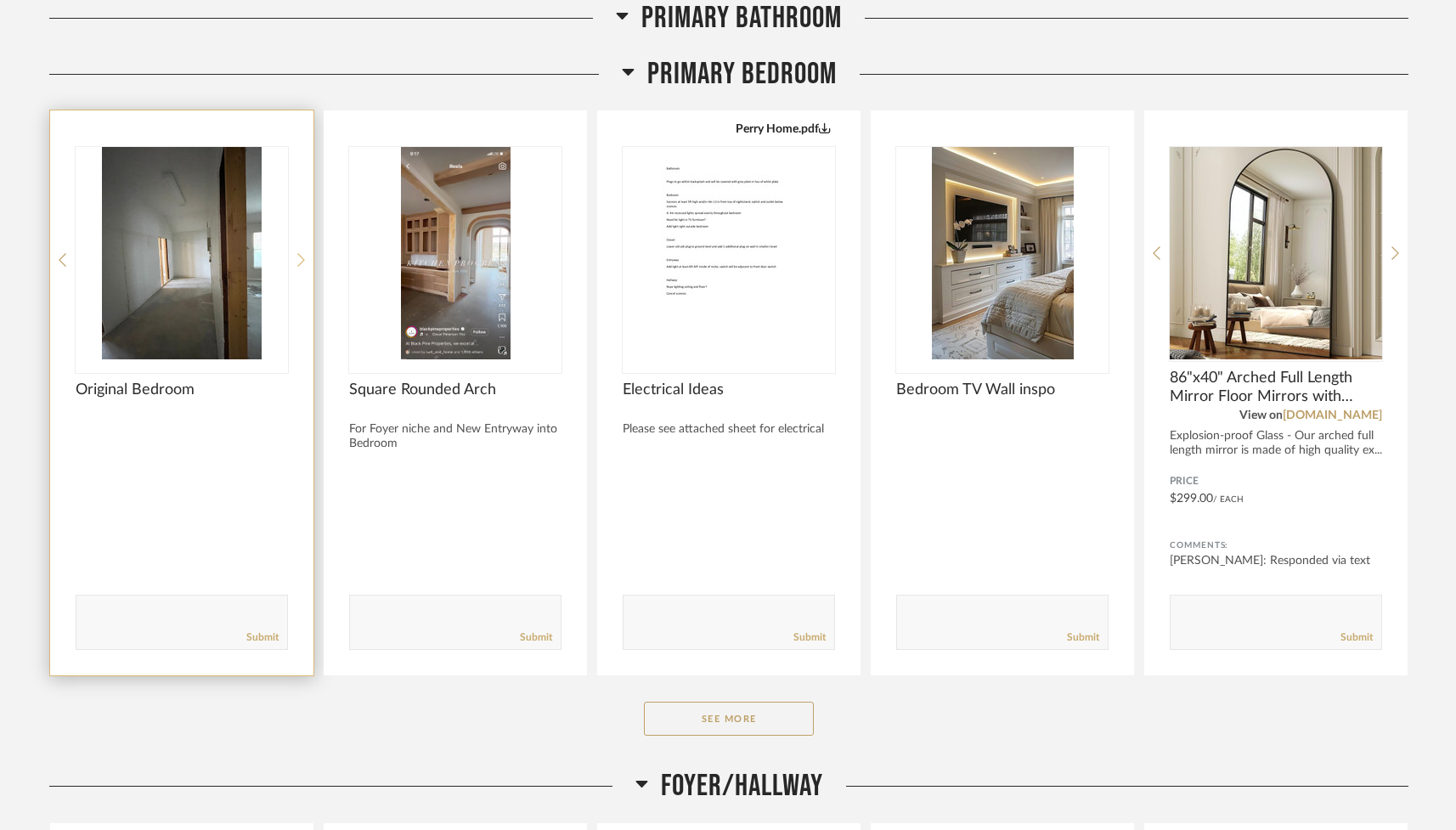
click at [301, 259] on icon at bounding box center [301, 260] width 7 height 15
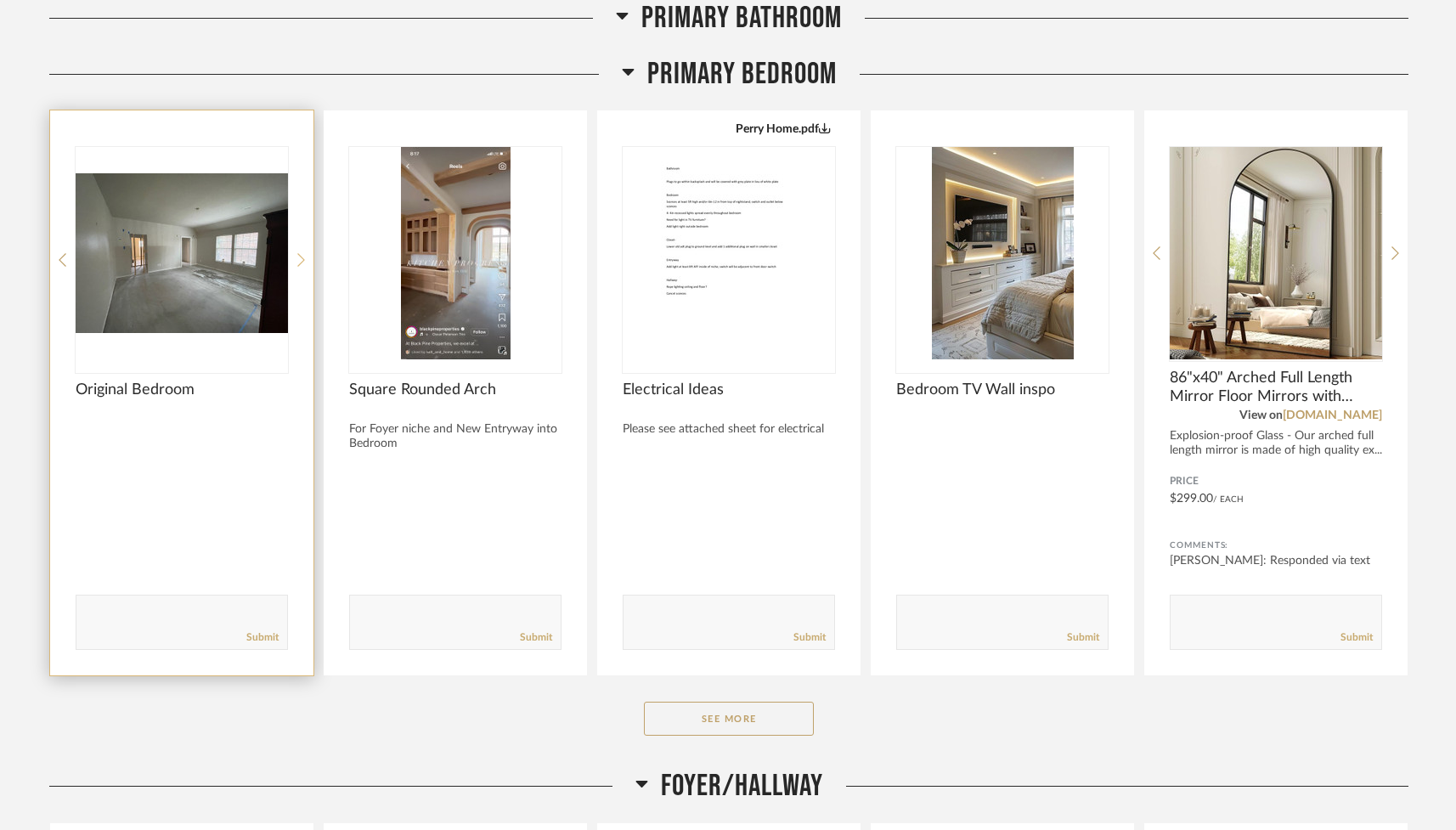
click at [301, 259] on icon at bounding box center [301, 260] width 7 height 15
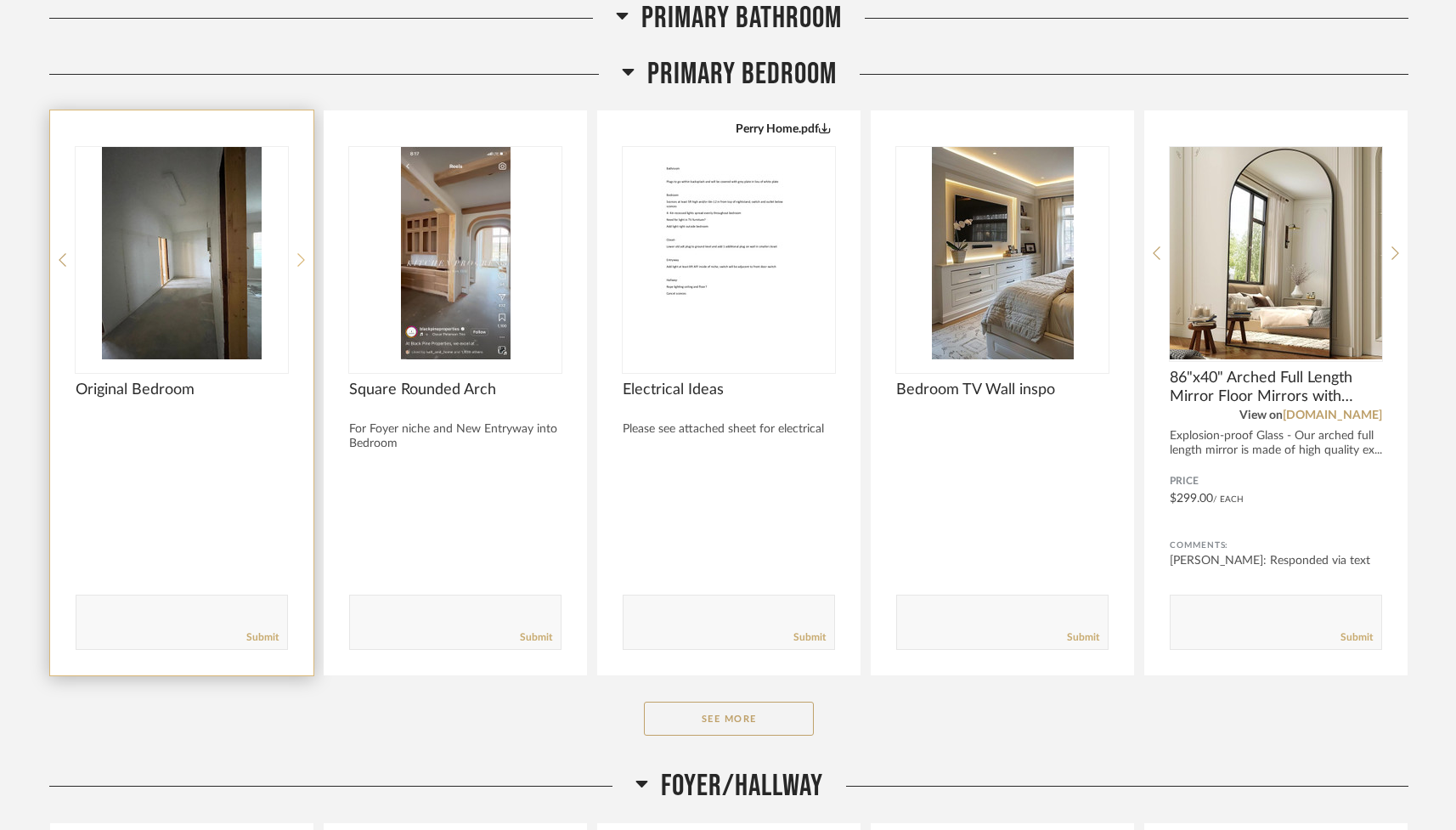
click at [301, 259] on icon at bounding box center [301, 260] width 7 height 15
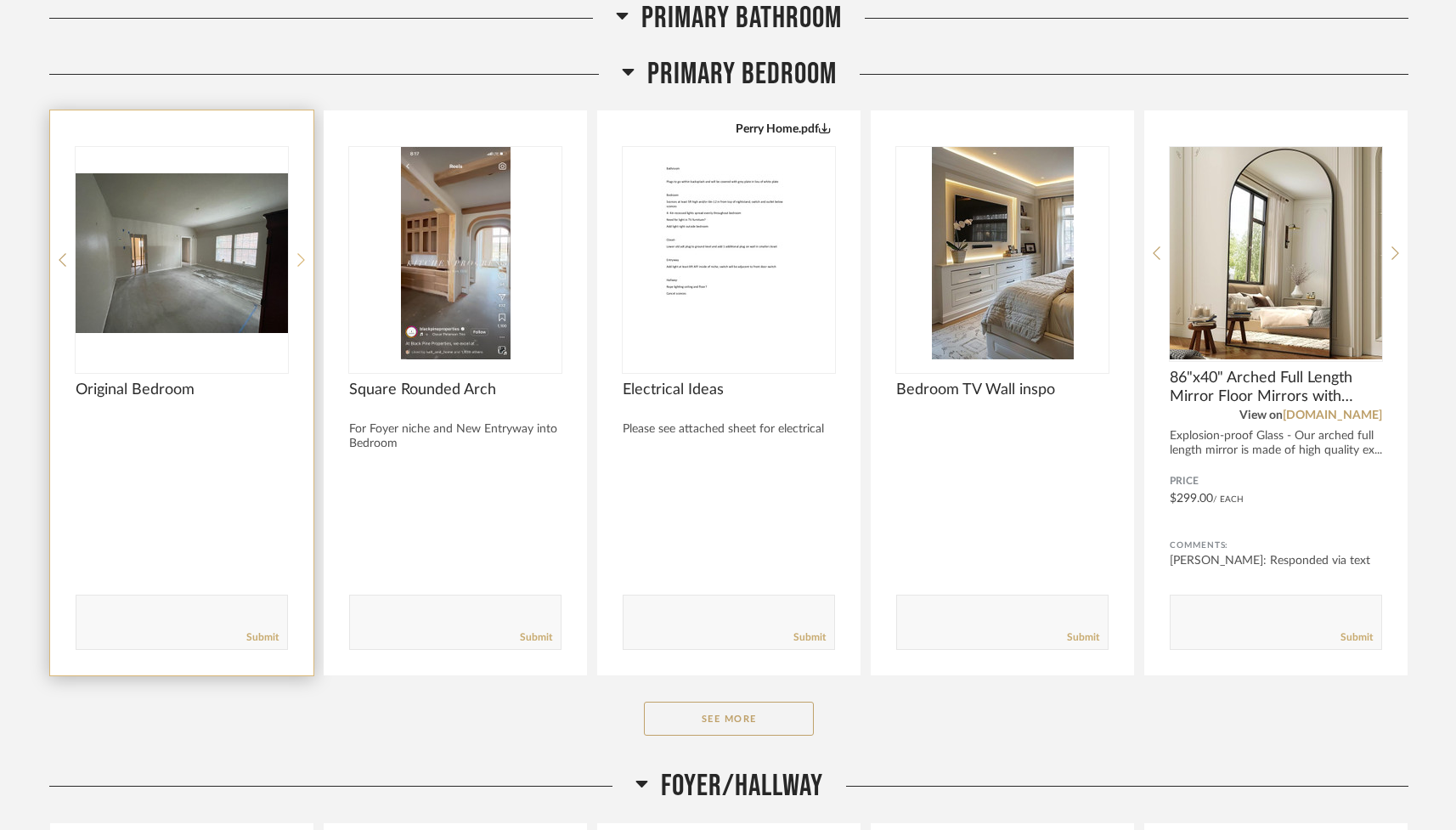
click at [301, 259] on icon at bounding box center [301, 260] width 7 height 15
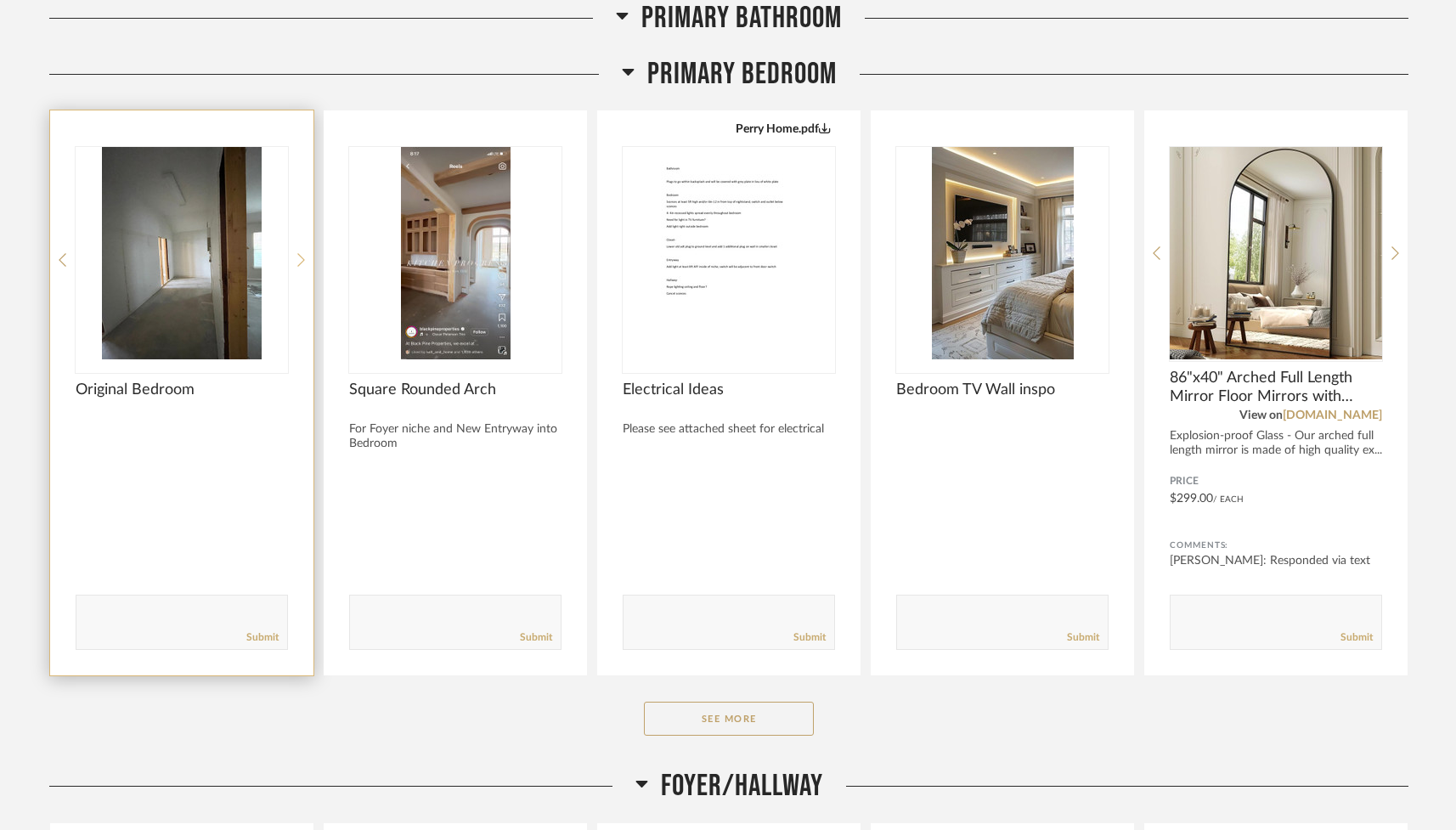
click at [301, 259] on icon at bounding box center [301, 260] width 7 height 15
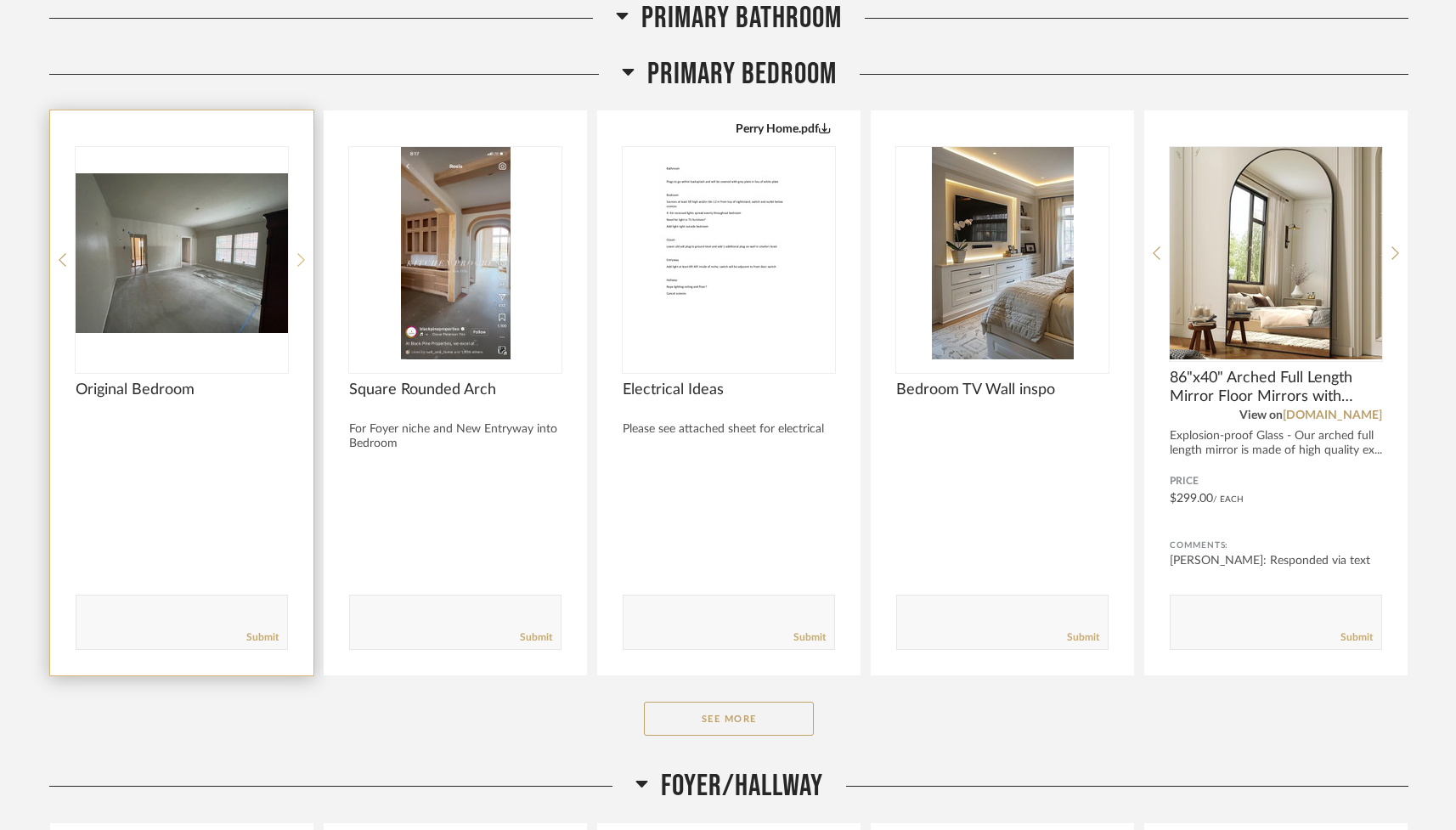
click at [301, 259] on icon at bounding box center [301, 260] width 7 height 15
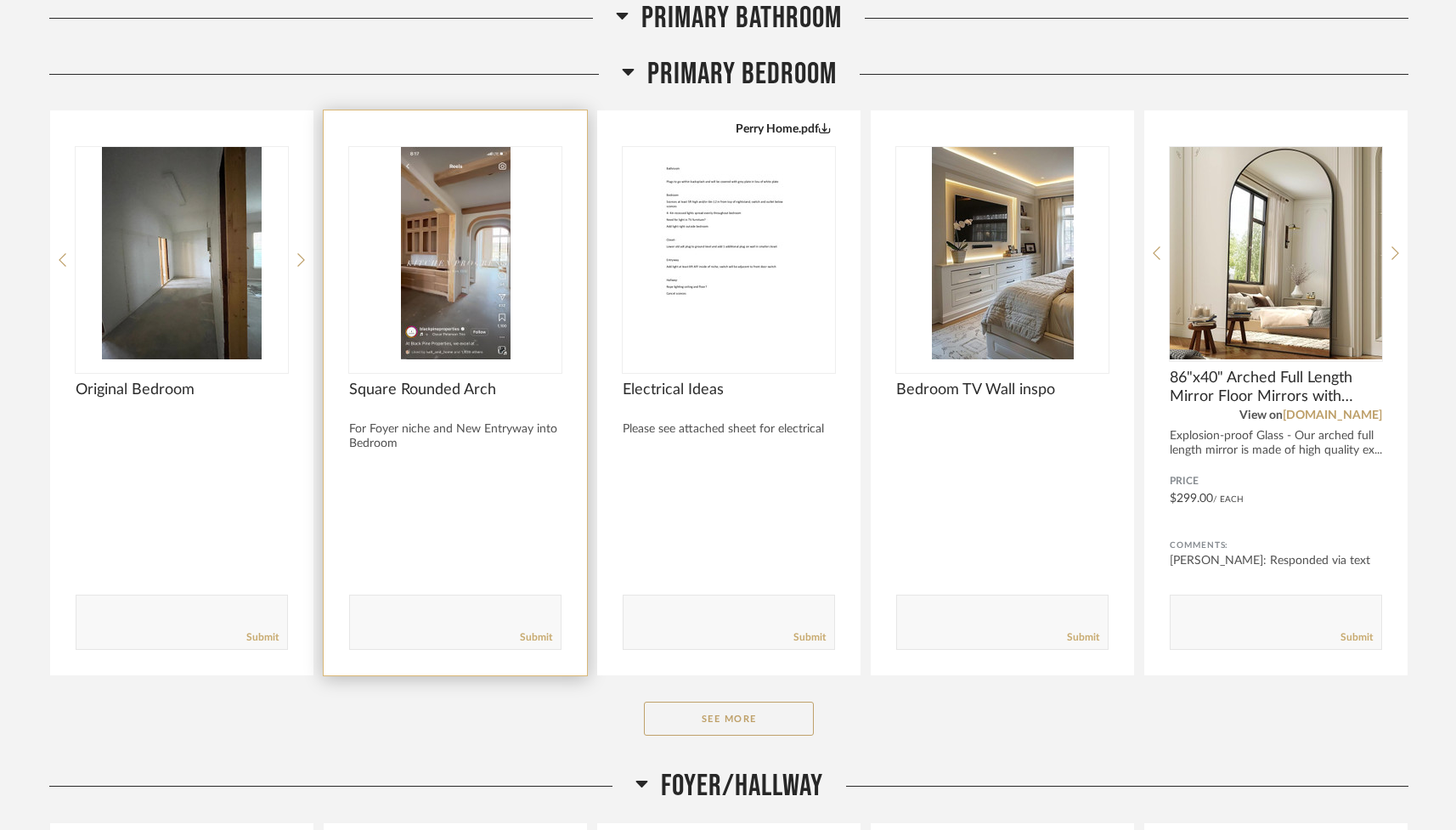
click at [468, 264] on img "0" at bounding box center [455, 253] width 213 height 212
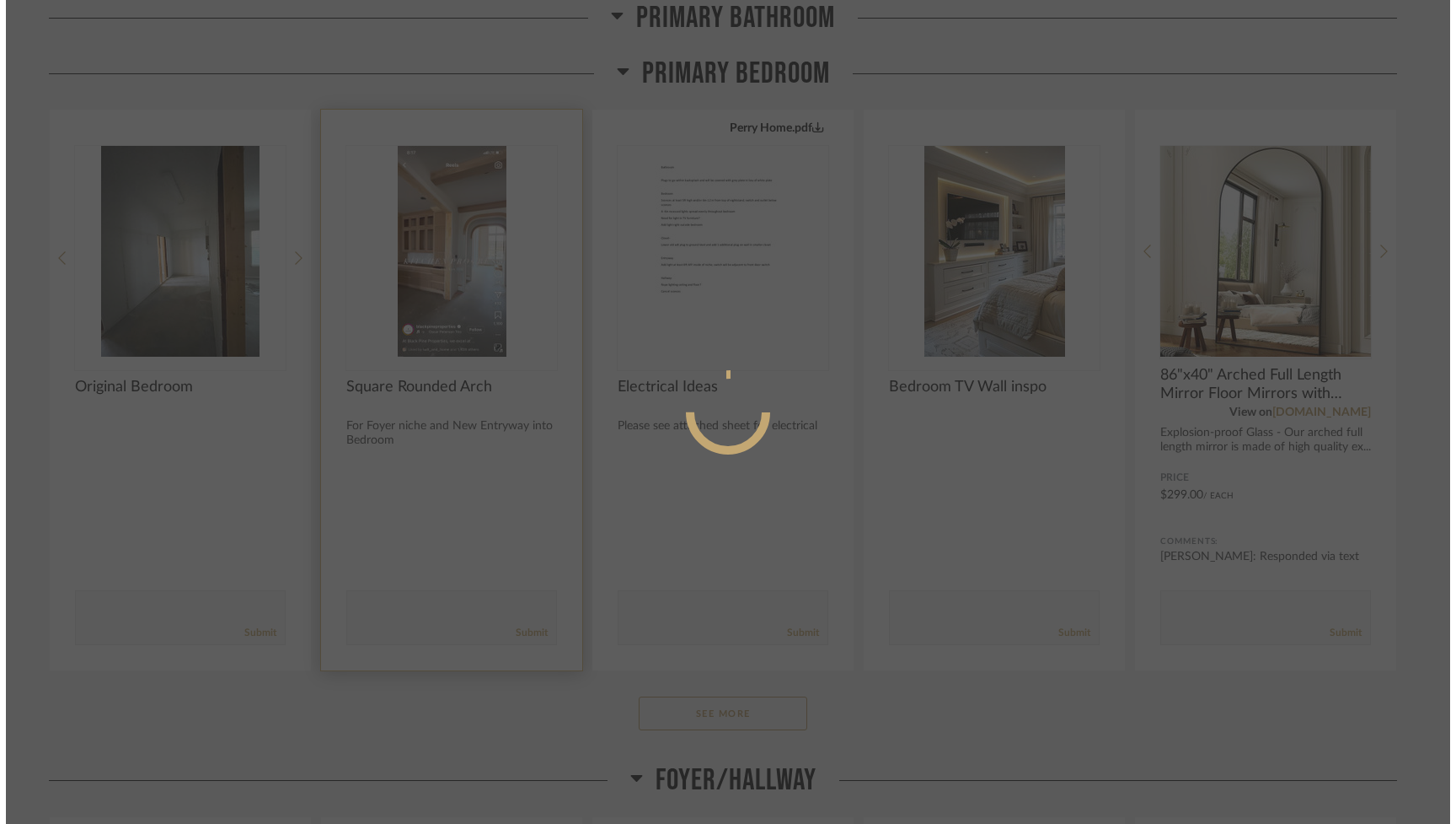
scroll to position [0, 0]
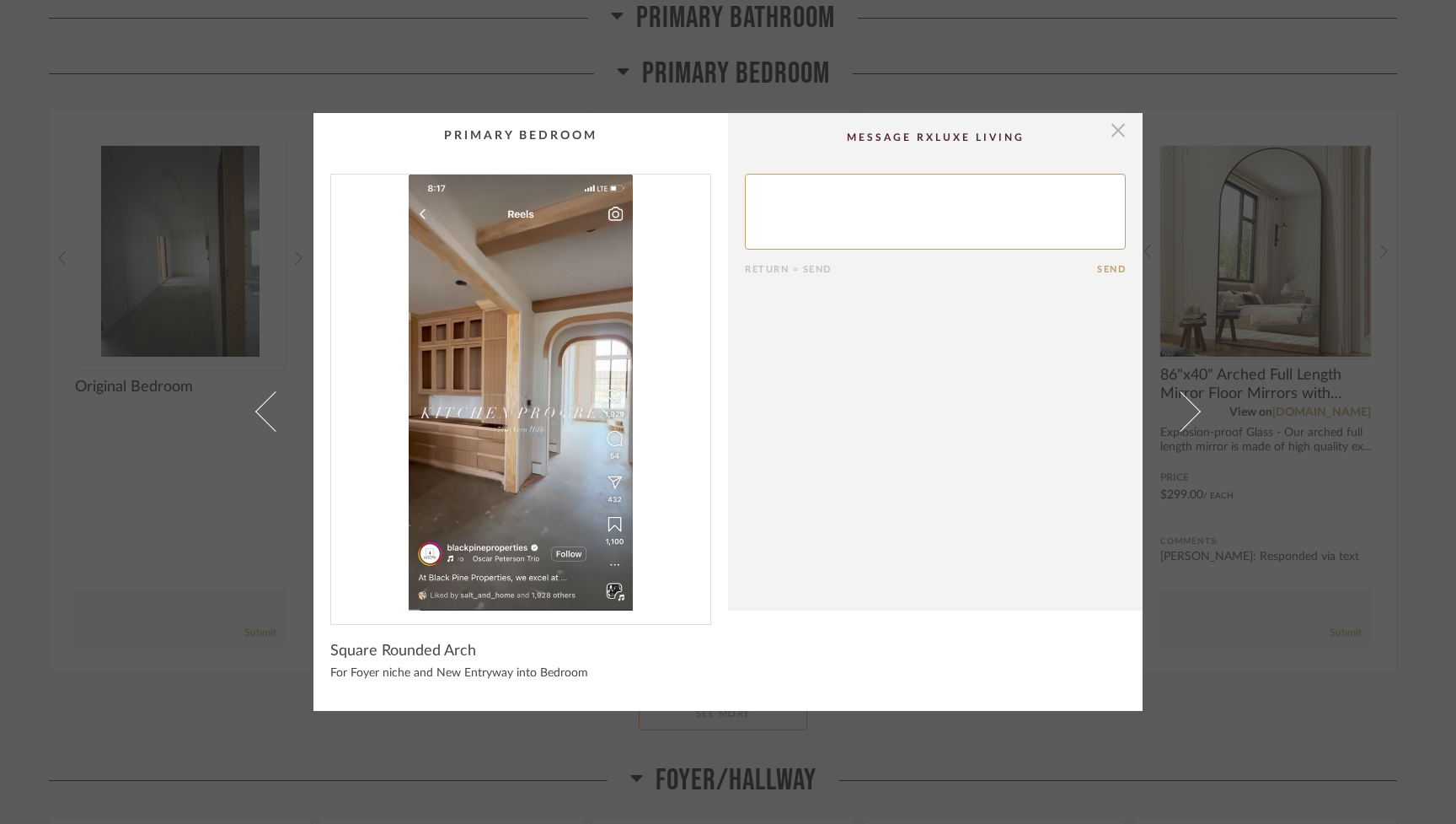
click at [865, 131] on span "button" at bounding box center [1117, 129] width 33 height 33
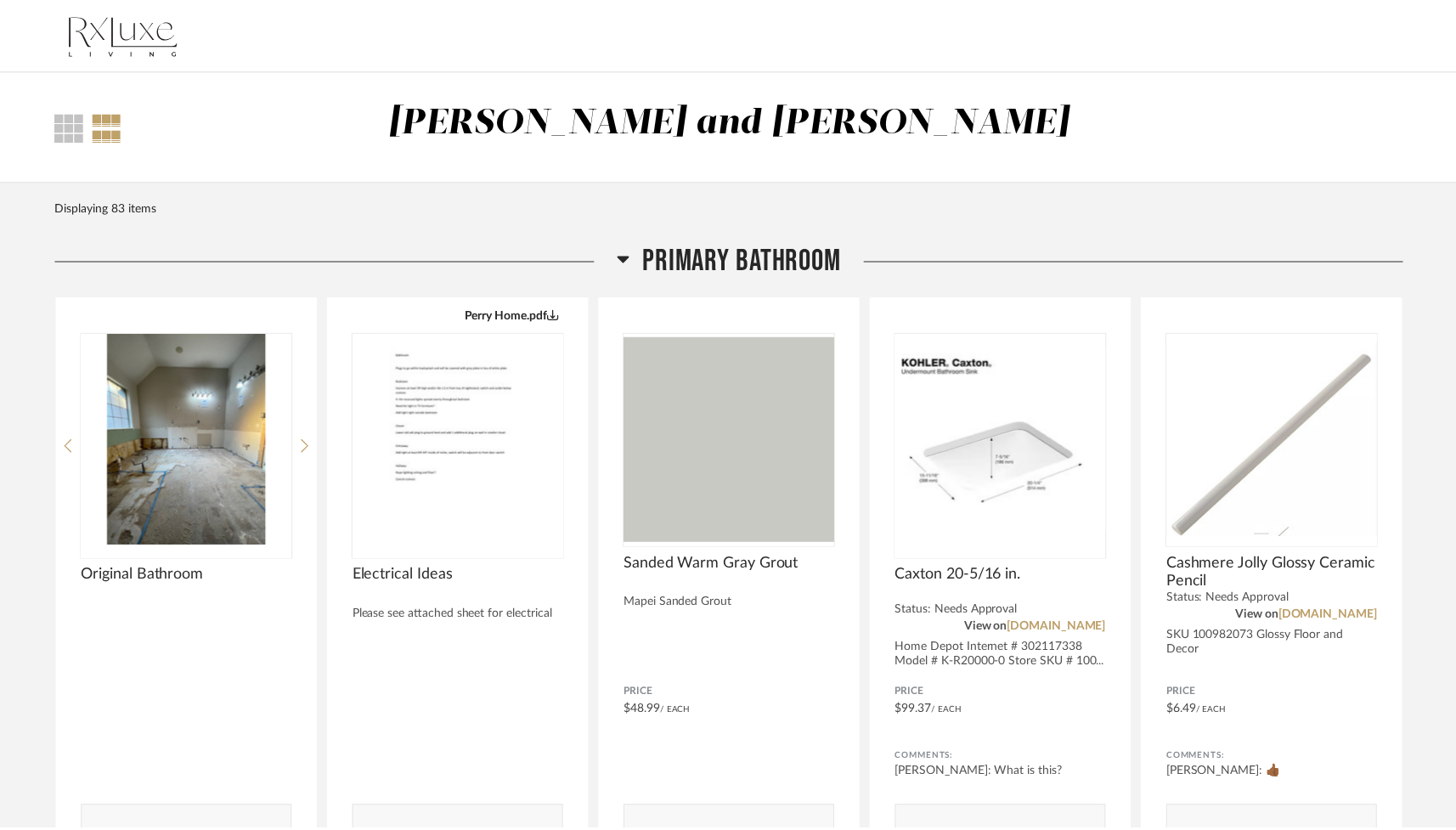
scroll to position [924, 0]
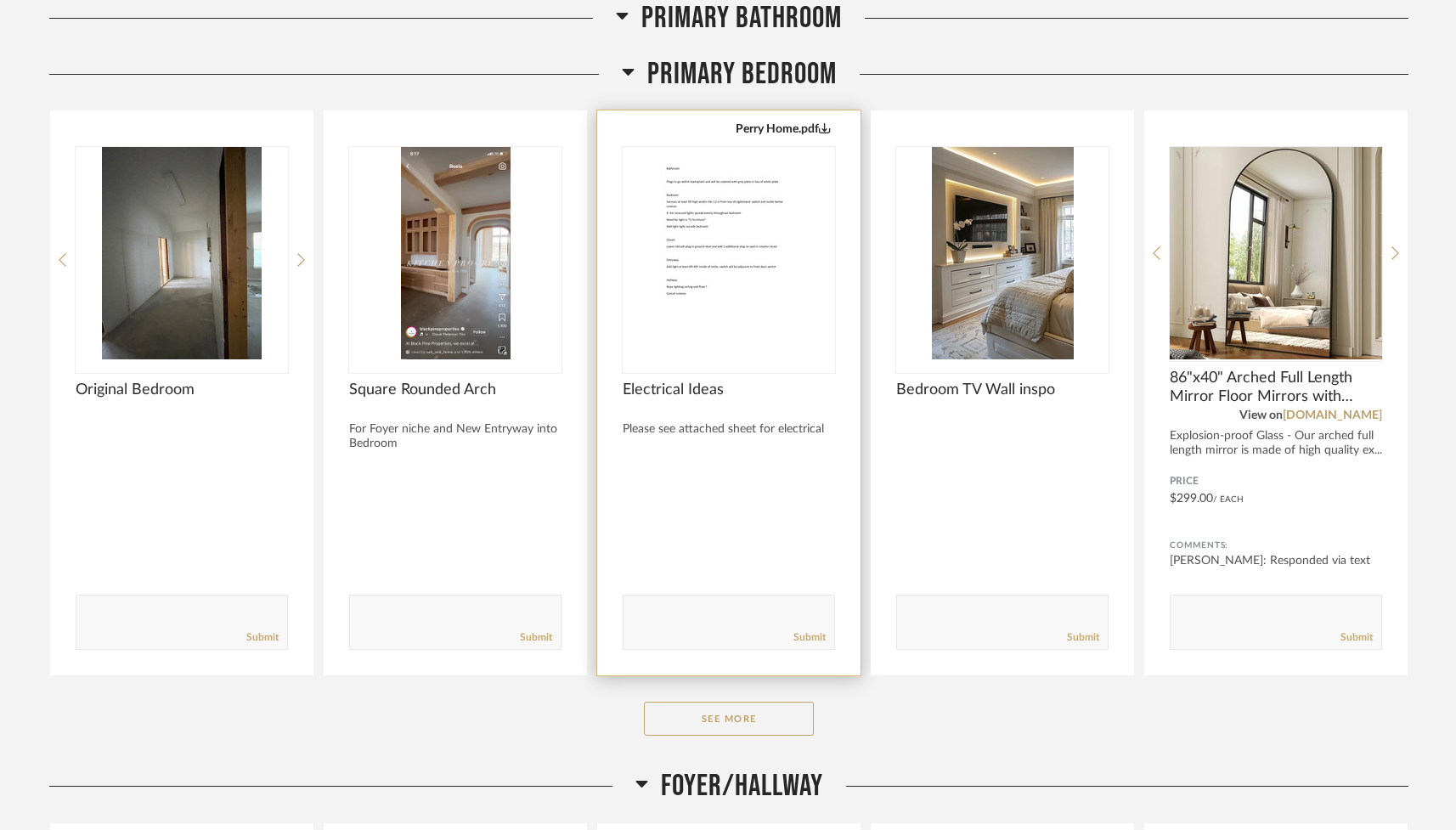
click at [711, 262] on img "0" at bounding box center [728, 253] width 213 height 212
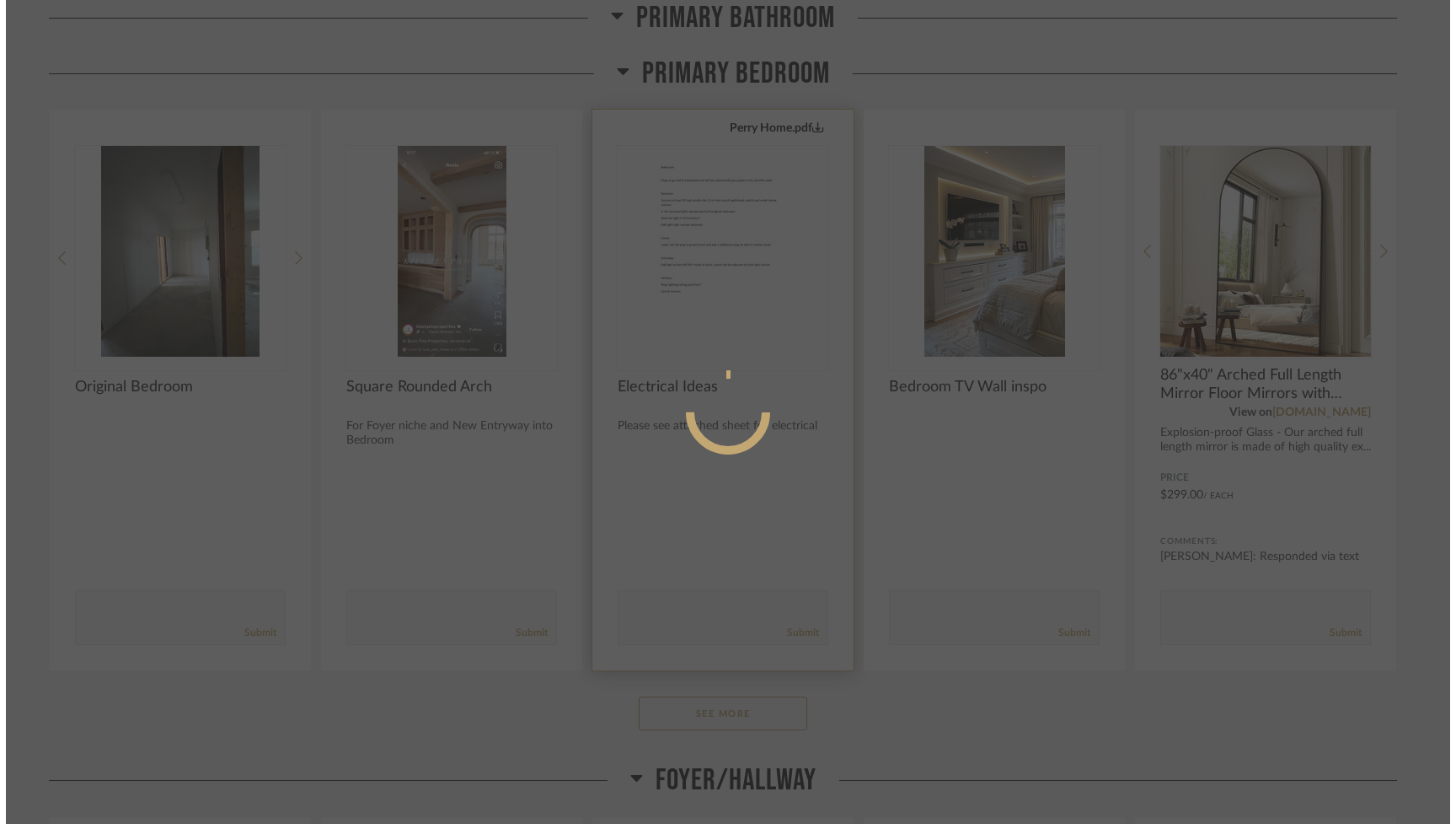
scroll to position [0, 0]
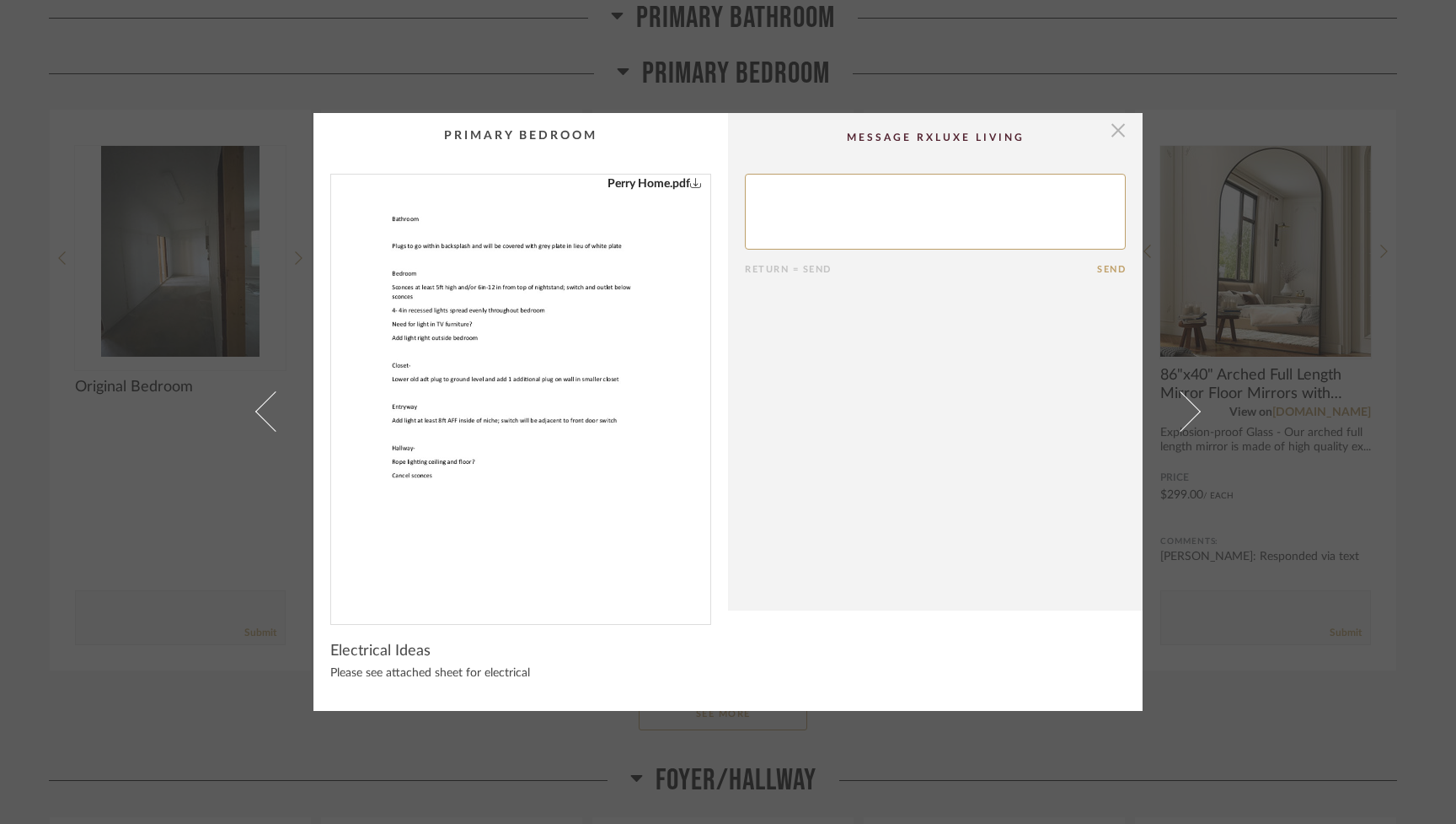
click at [865, 129] on span "button" at bounding box center [1117, 129] width 33 height 33
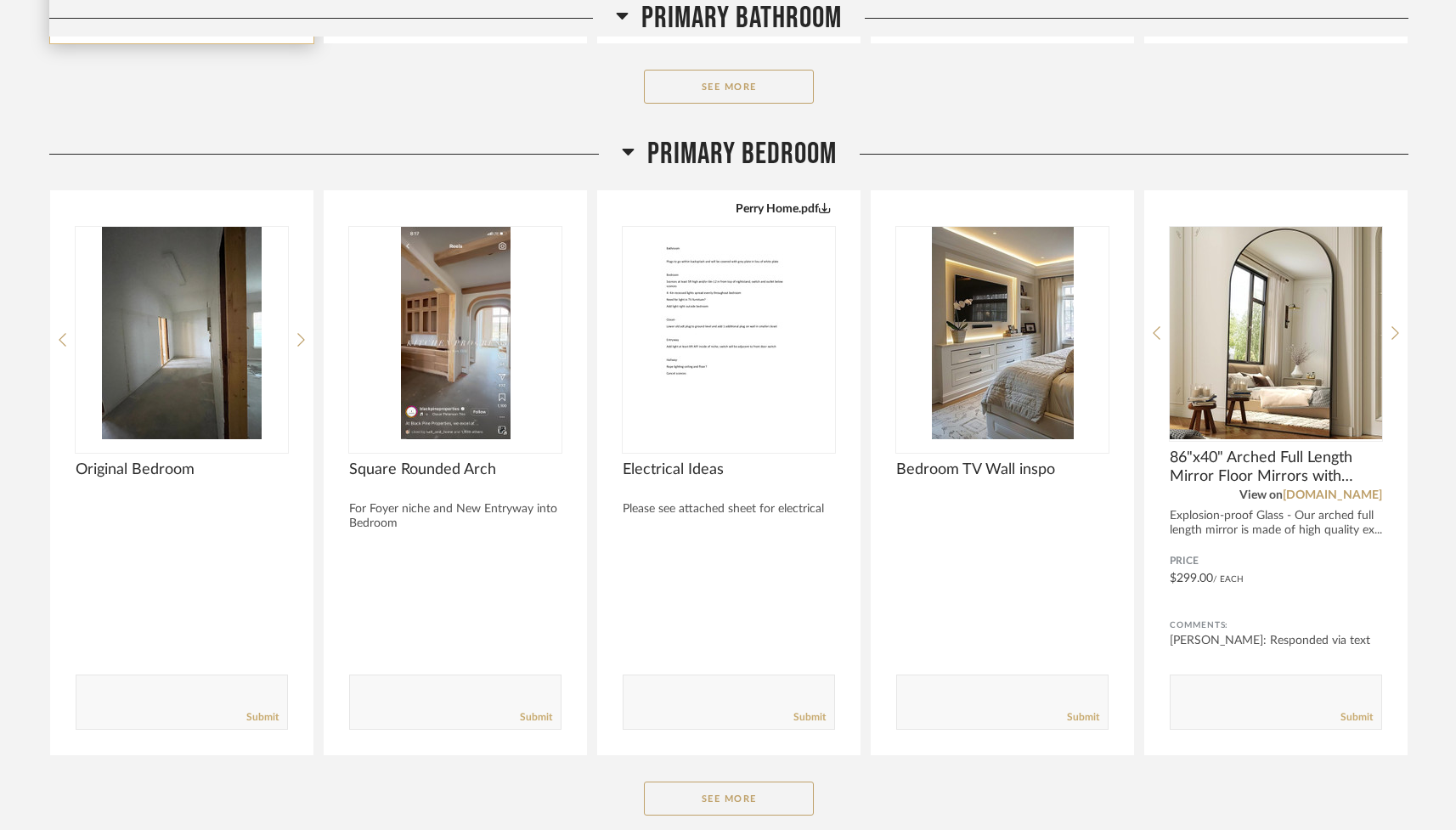
scroll to position [845, 0]
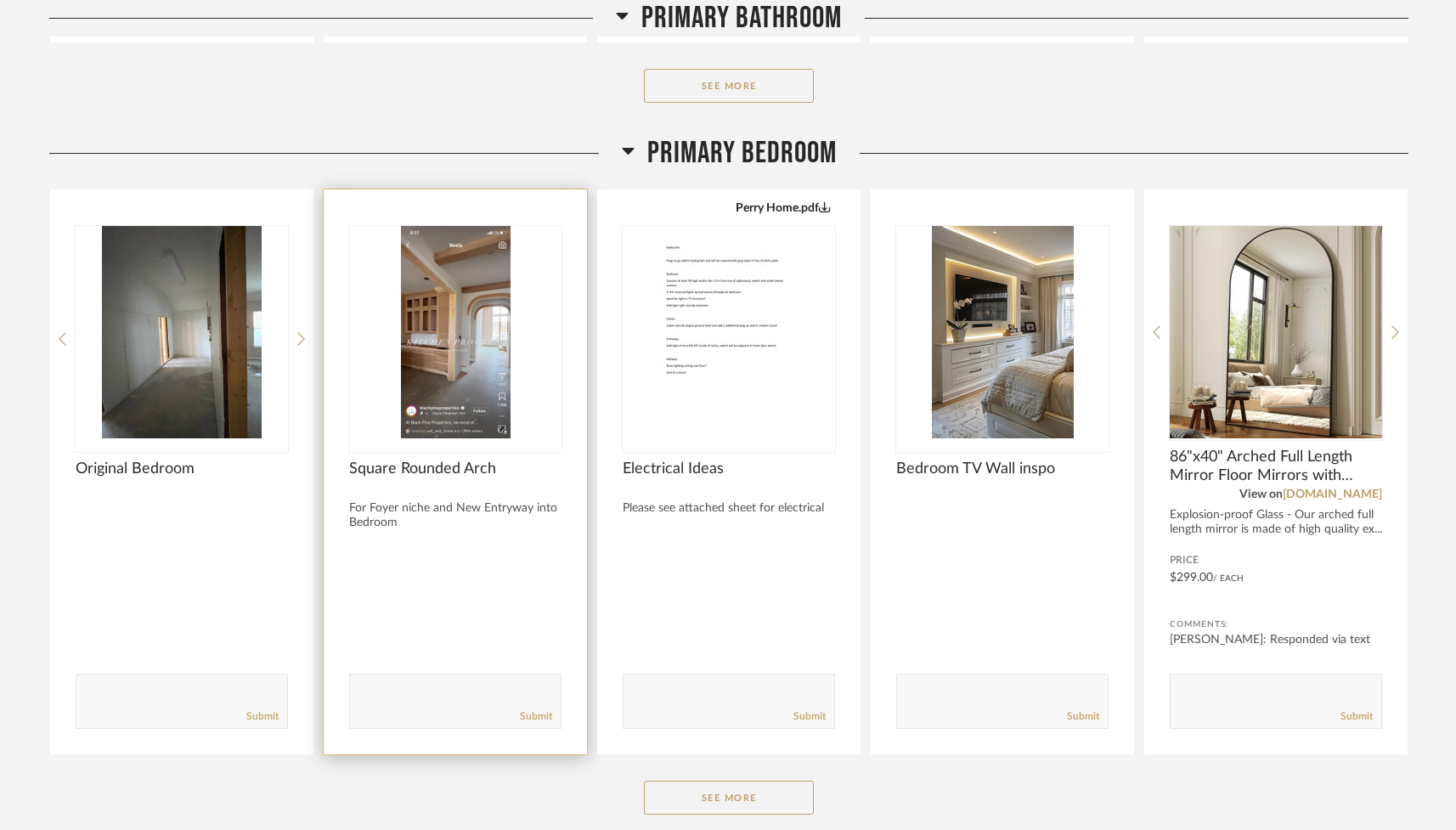
click at [453, 355] on img "0" at bounding box center [455, 332] width 213 height 212
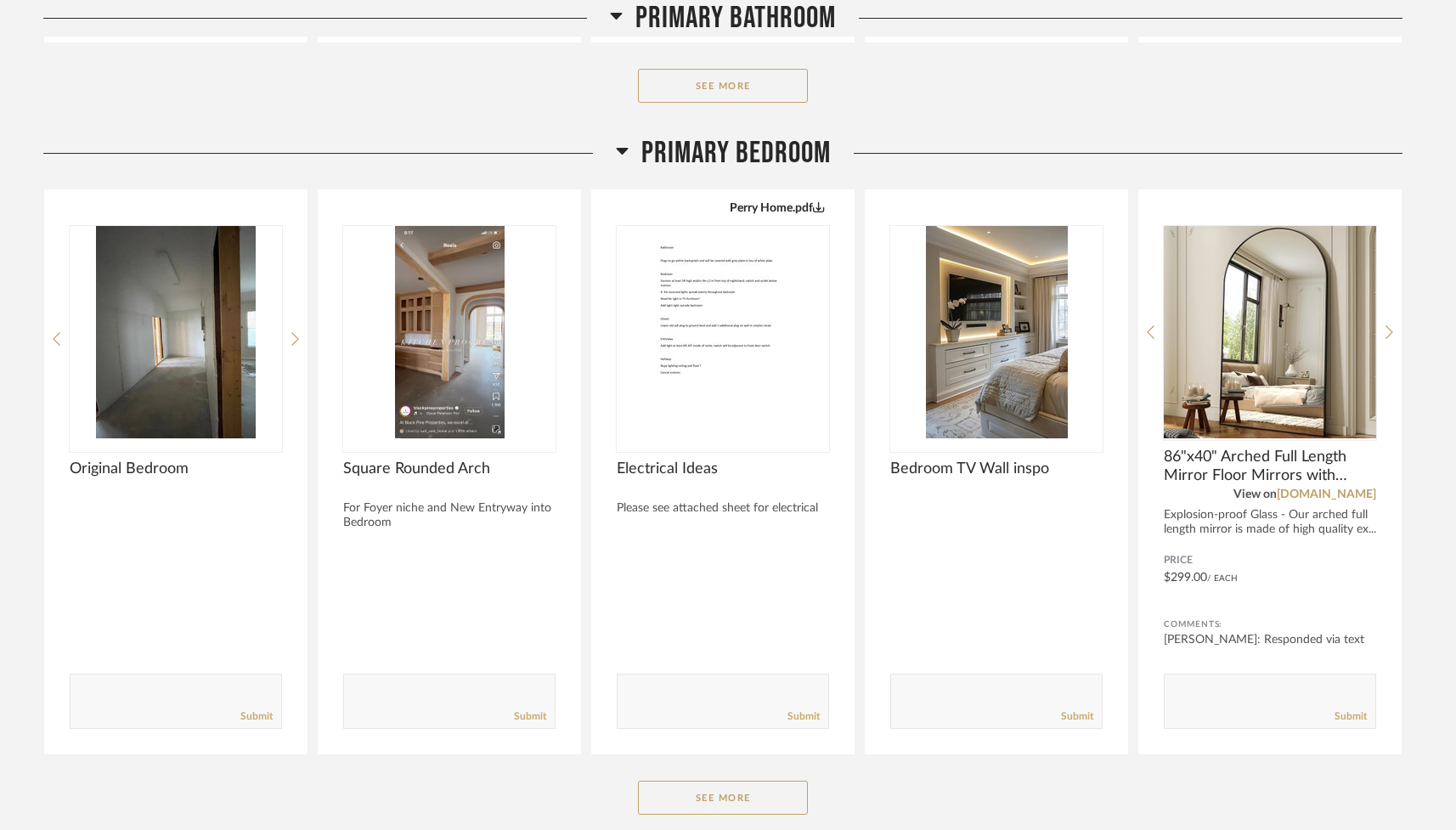
scroll to position [0, 0]
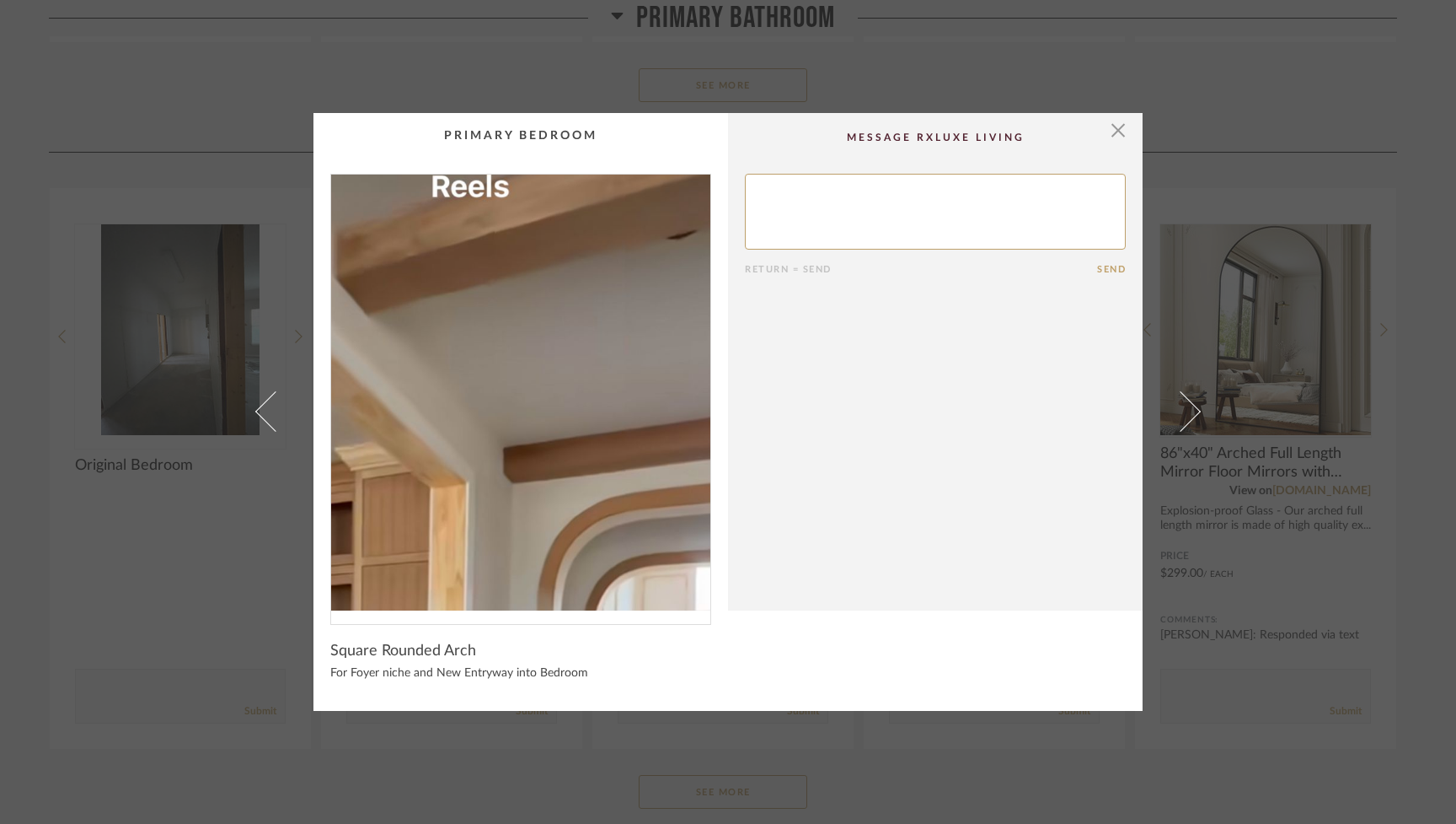
click at [517, 304] on img "0" at bounding box center [520, 392] width 379 height 435
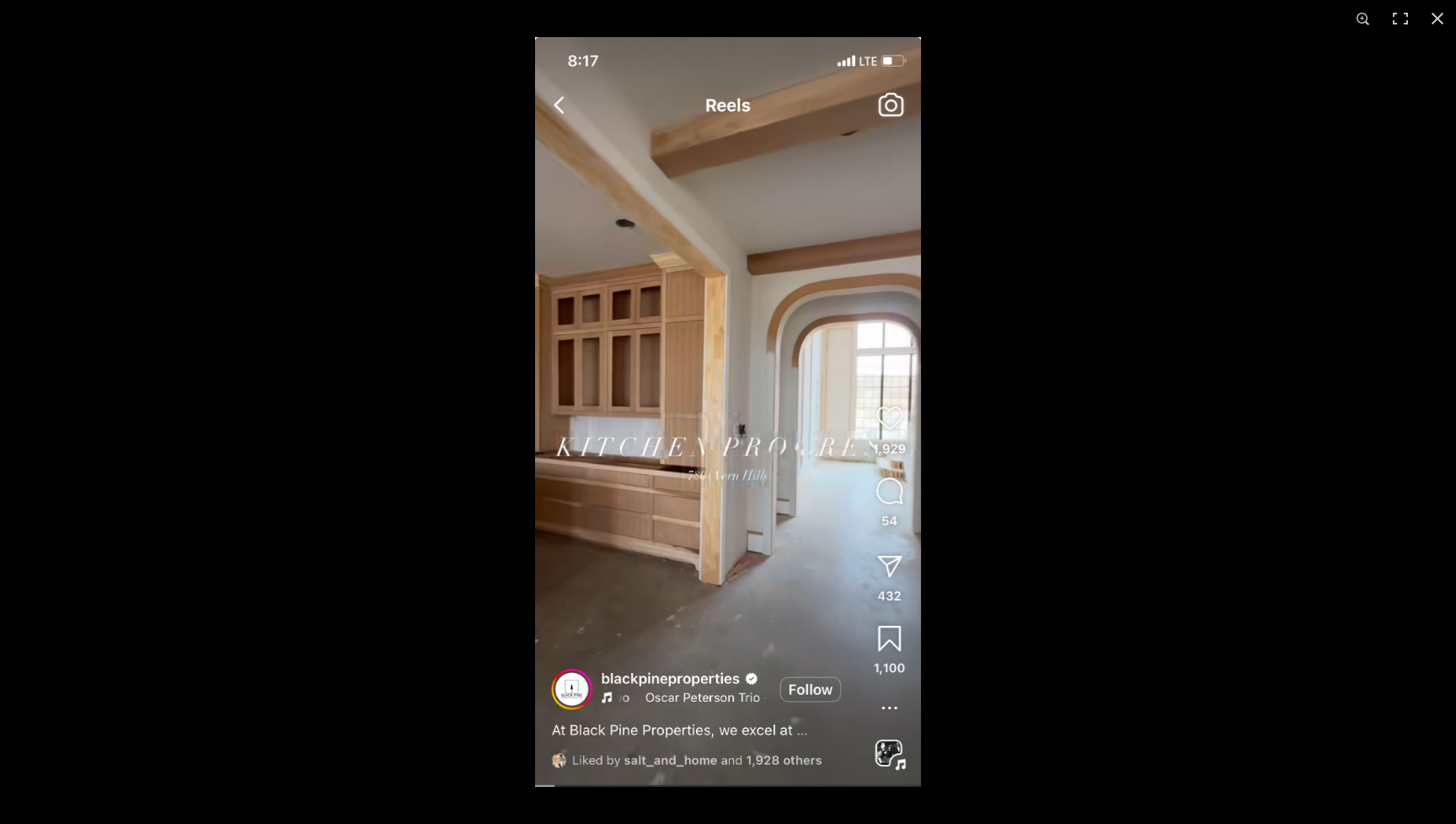
click at [737, 392] on img at bounding box center [728, 411] width 386 height 749
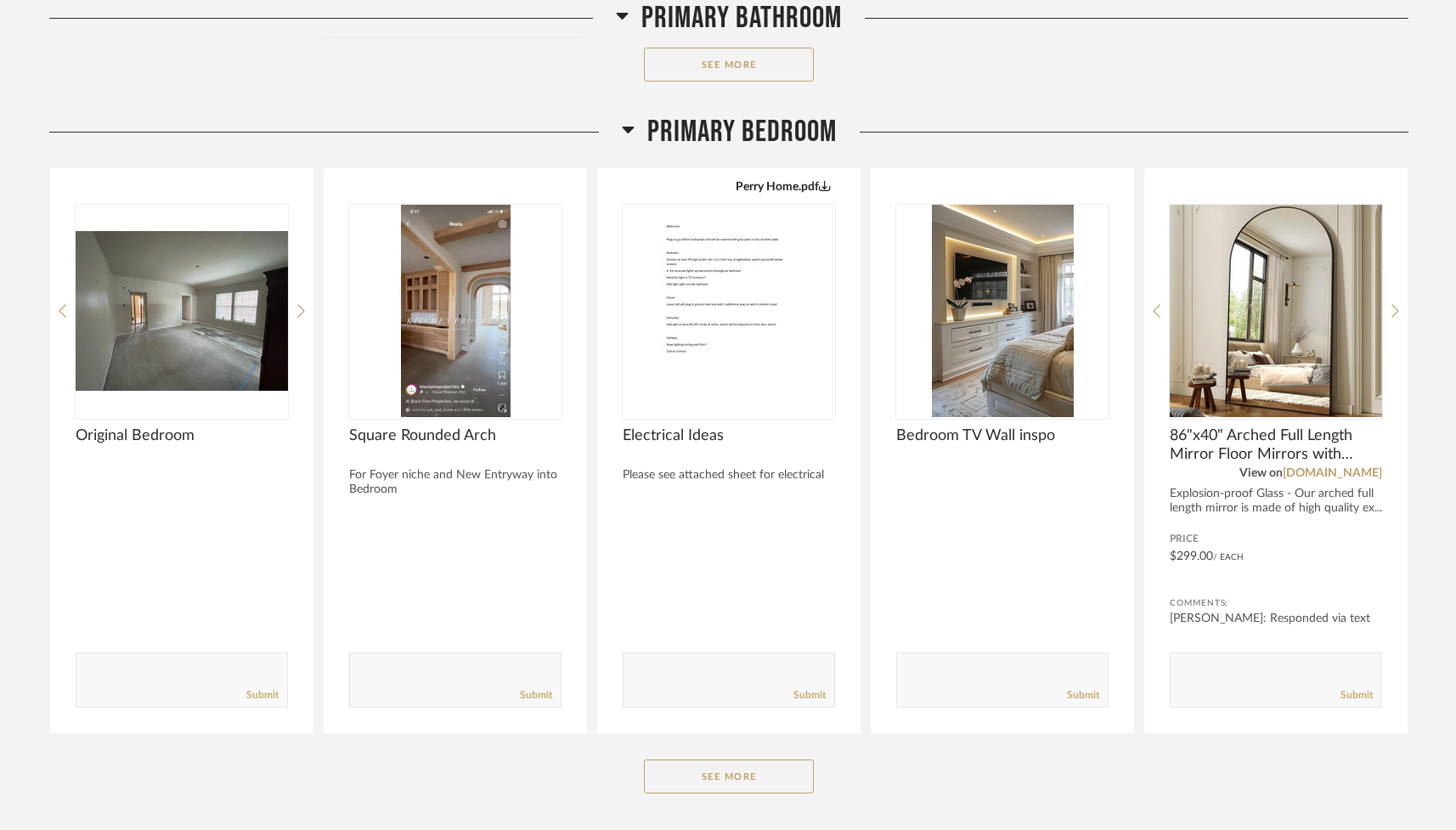
scroll to position [837, 0]
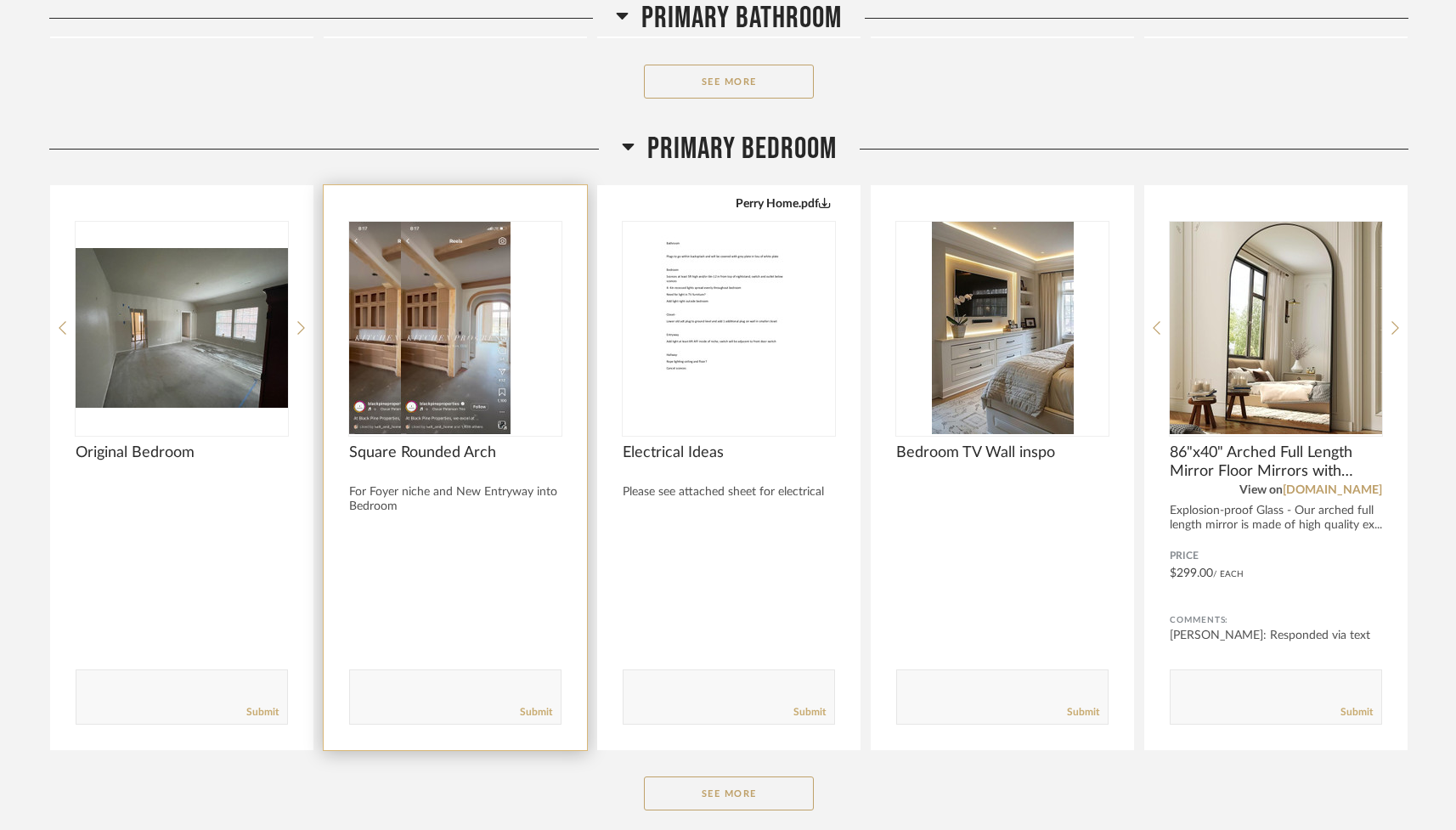
click at [475, 370] on div at bounding box center [455, 328] width 213 height 212
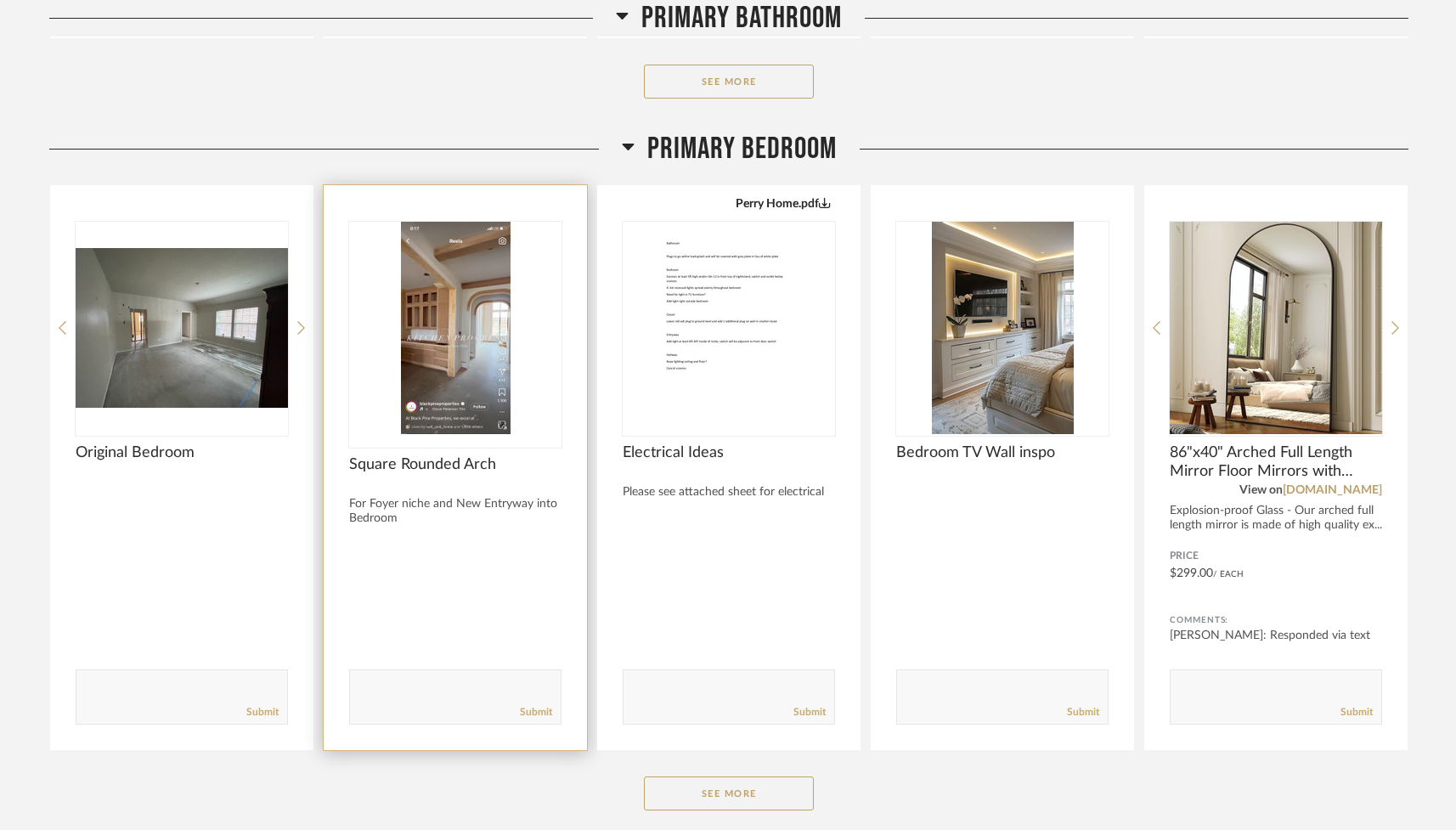
click at [478, 371] on img "0" at bounding box center [455, 328] width 213 height 212
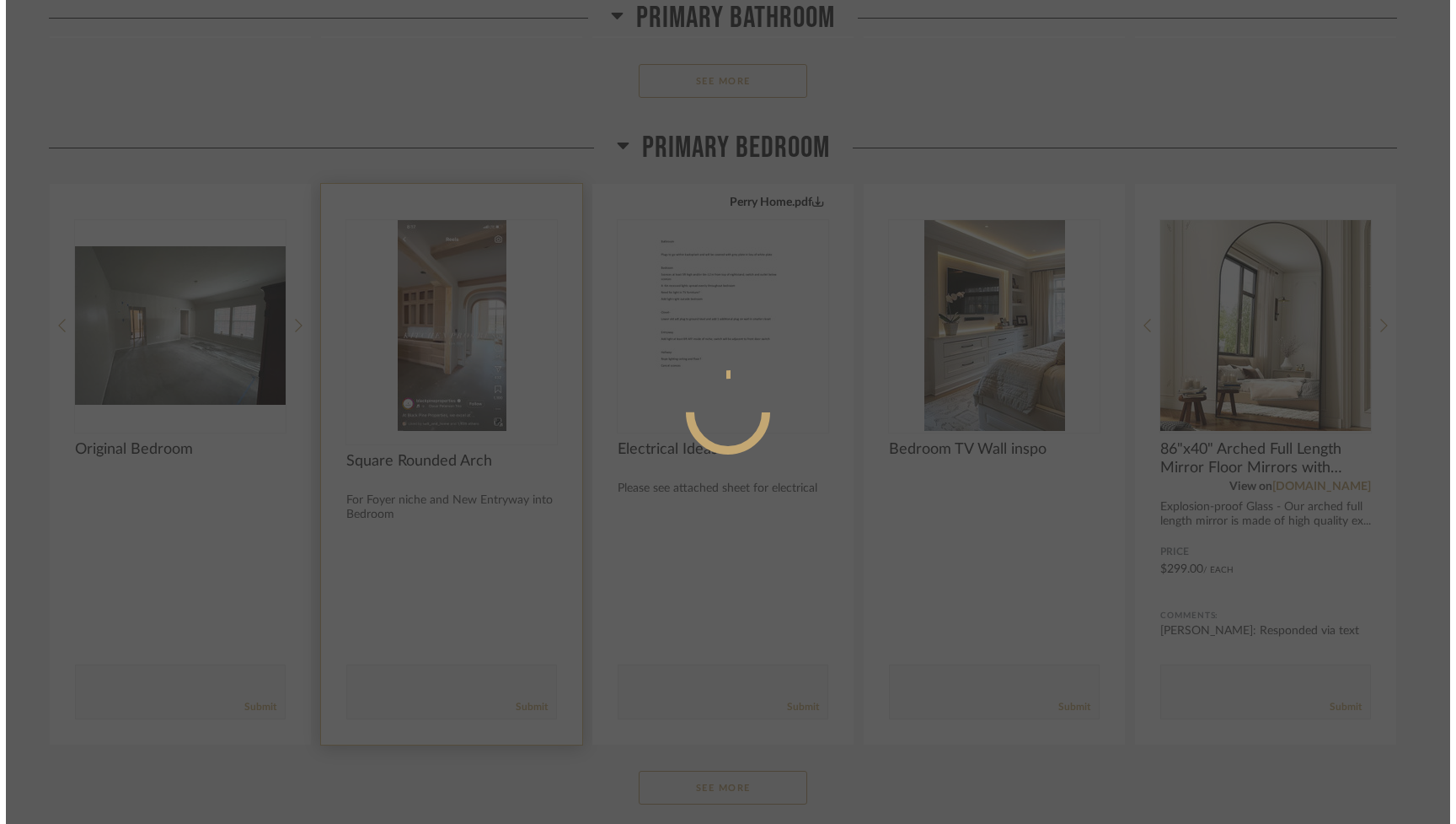
scroll to position [0, 0]
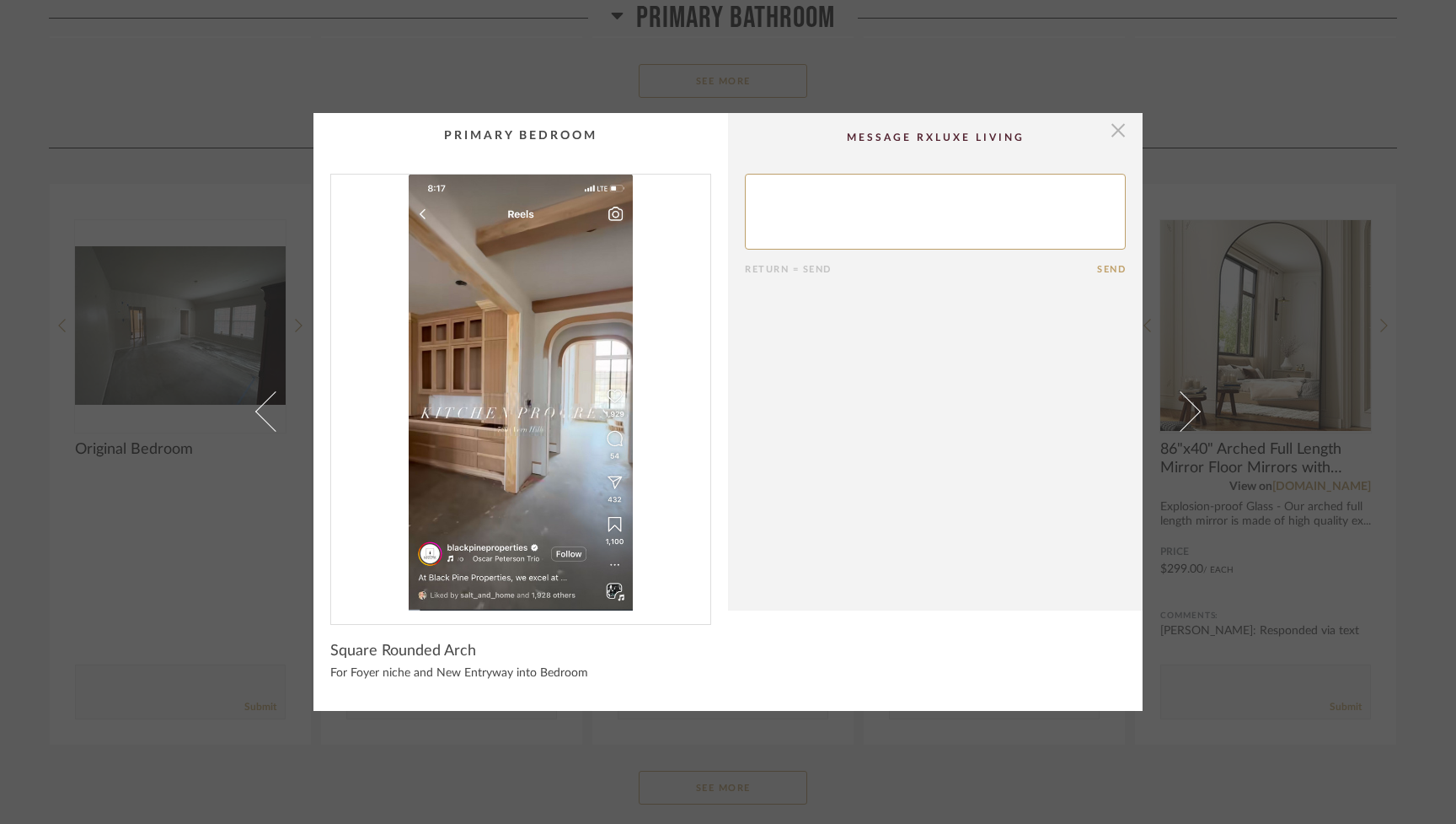
click at [865, 128] on span "button" at bounding box center [1117, 129] width 33 height 33
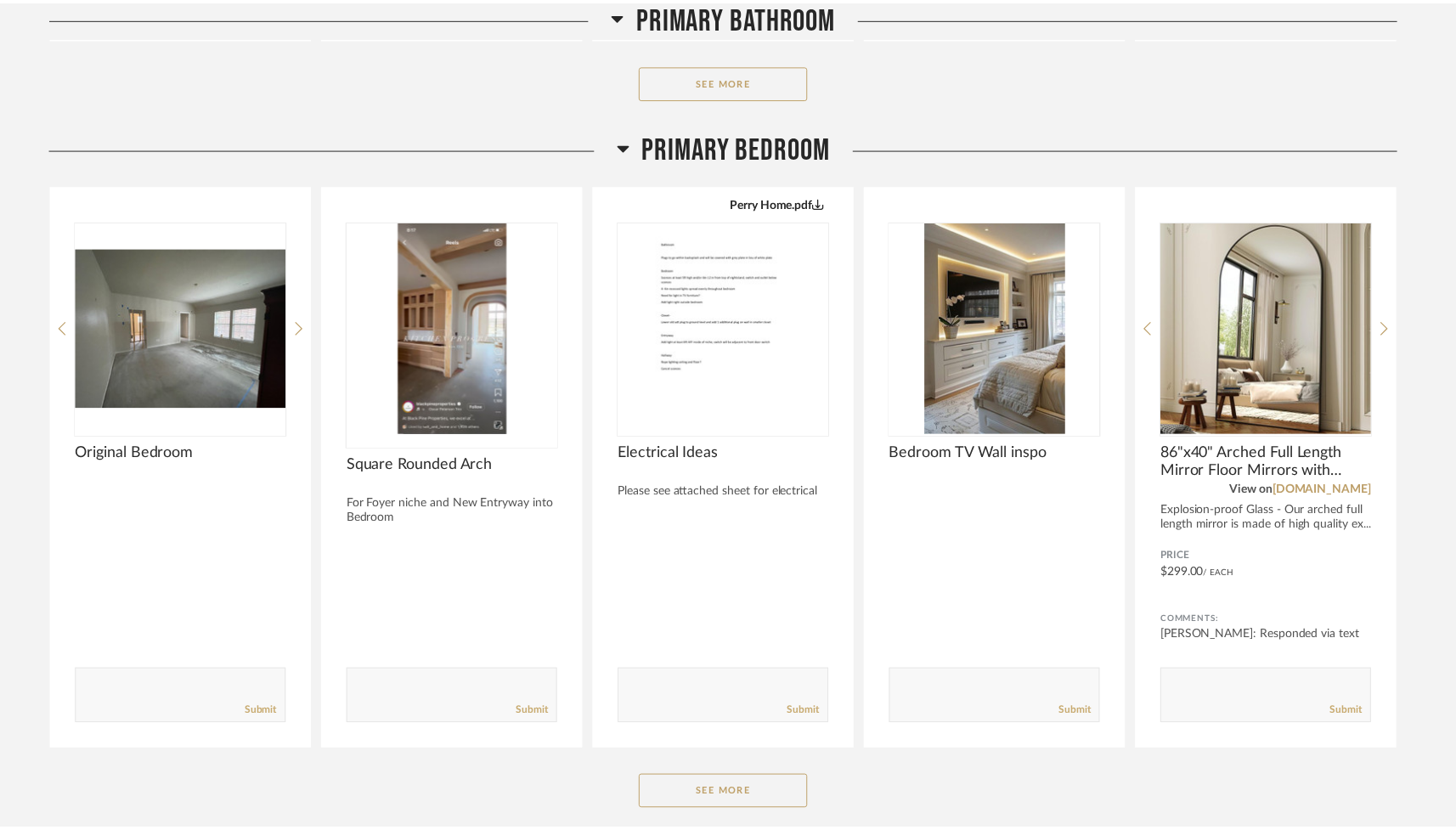
scroll to position [837, 0]
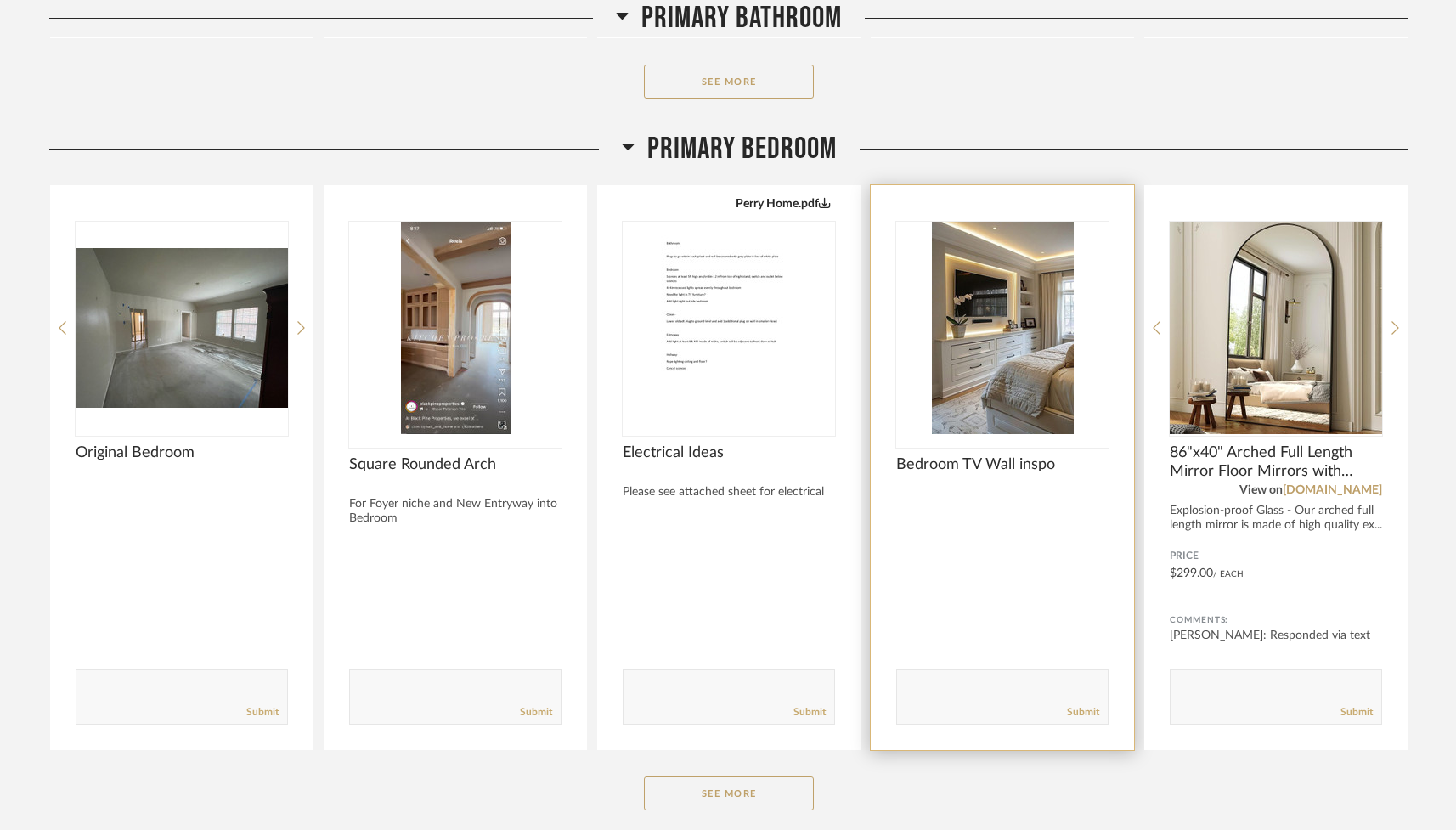
click at [872, 312] on img "0" at bounding box center [1002, 328] width 213 height 212
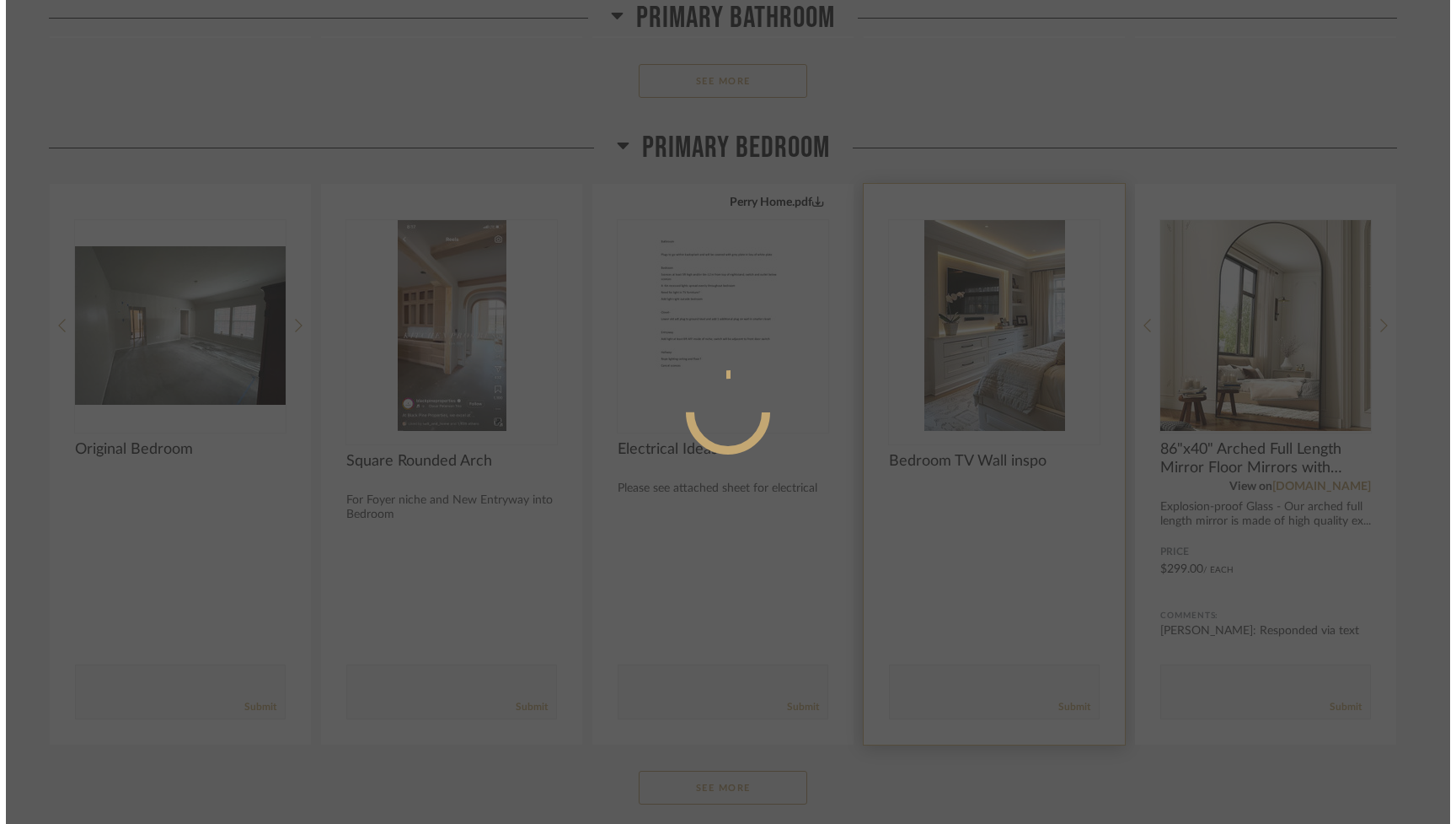
scroll to position [0, 0]
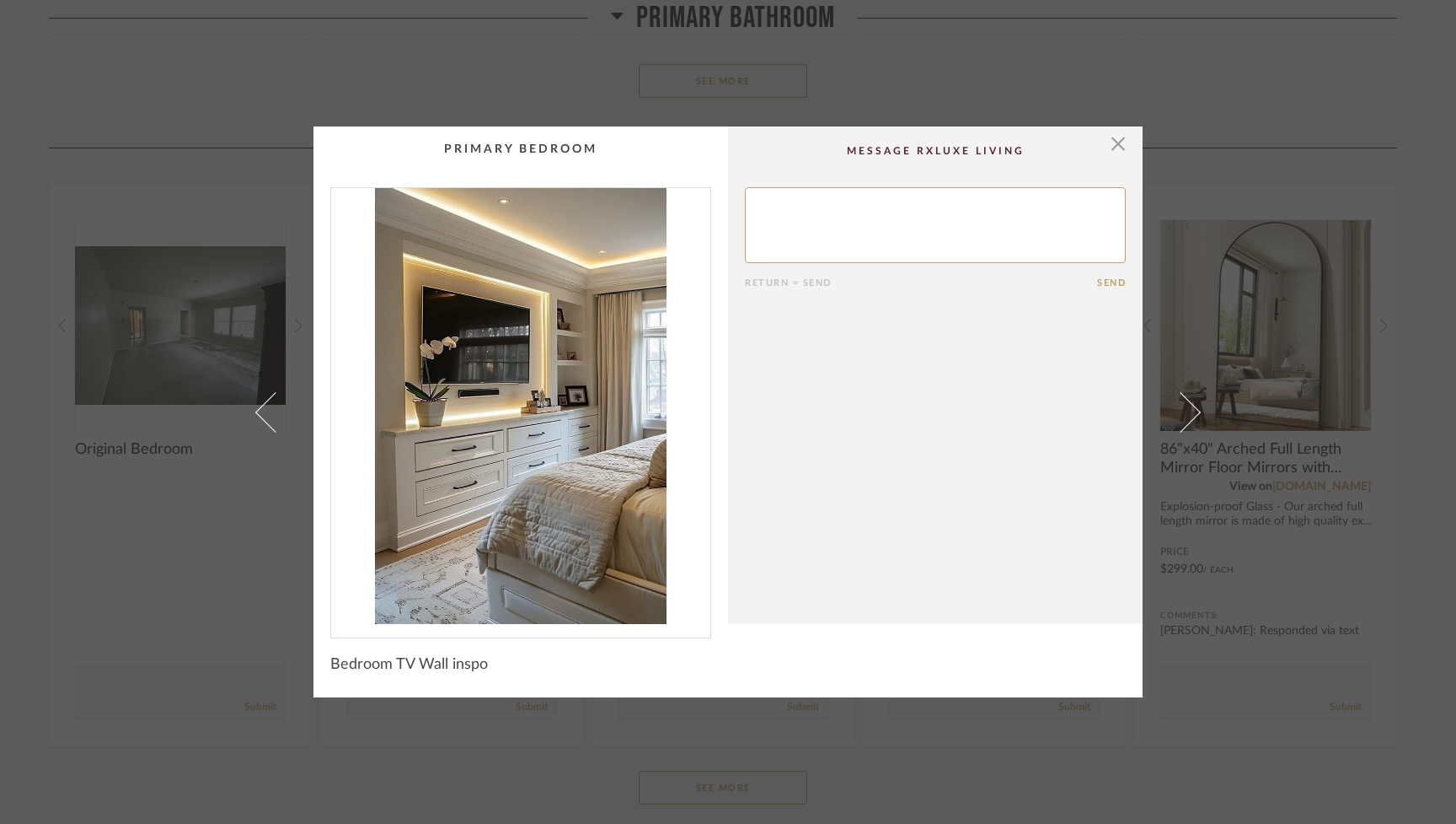
click at [865, 126] on div "× Return = Send Send Bedroom TV Wall inspo" at bounding box center [727, 411] width 970 height 571
click at [865, 143] on span "button" at bounding box center [1117, 142] width 33 height 33
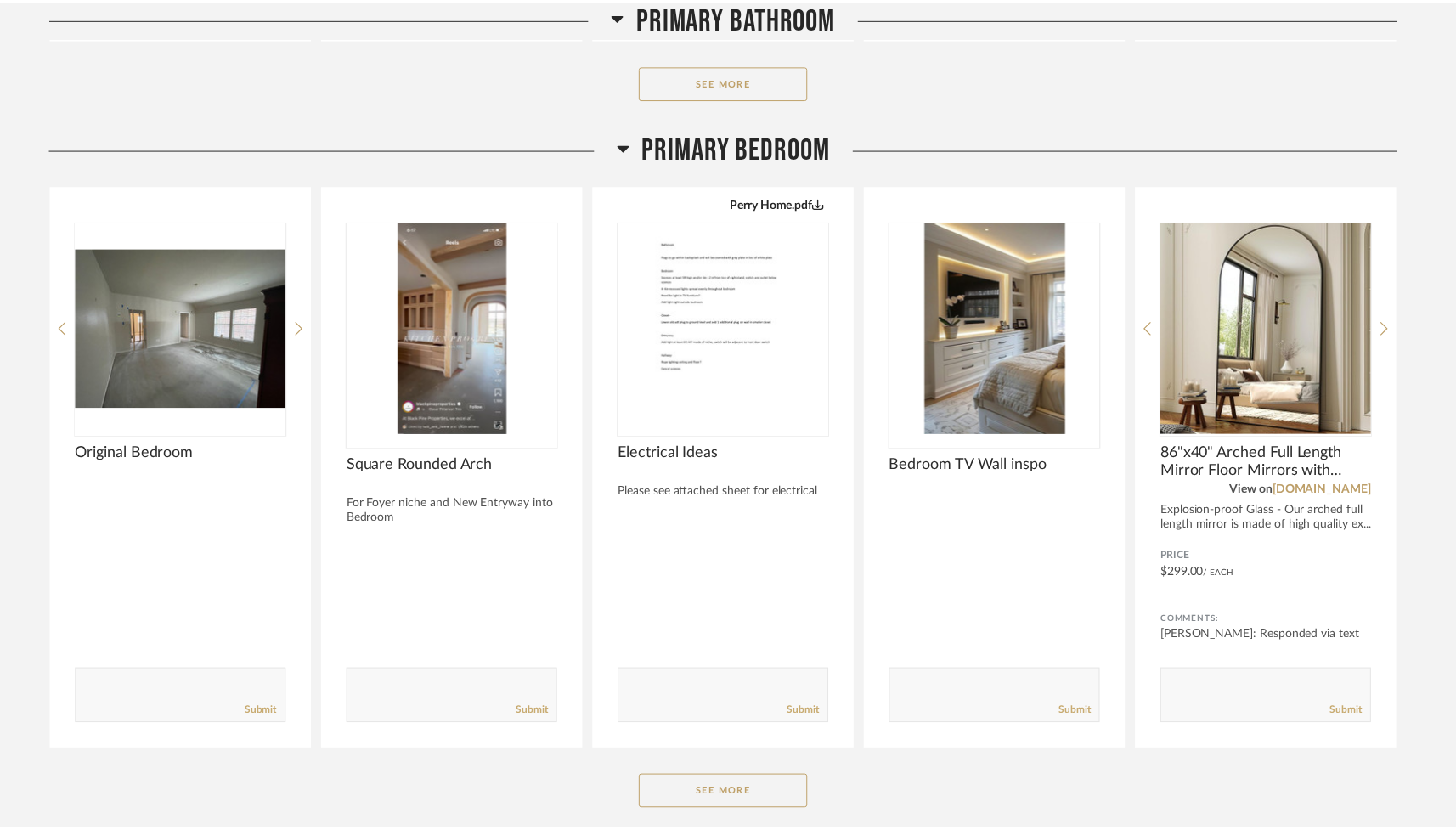
scroll to position [837, 0]
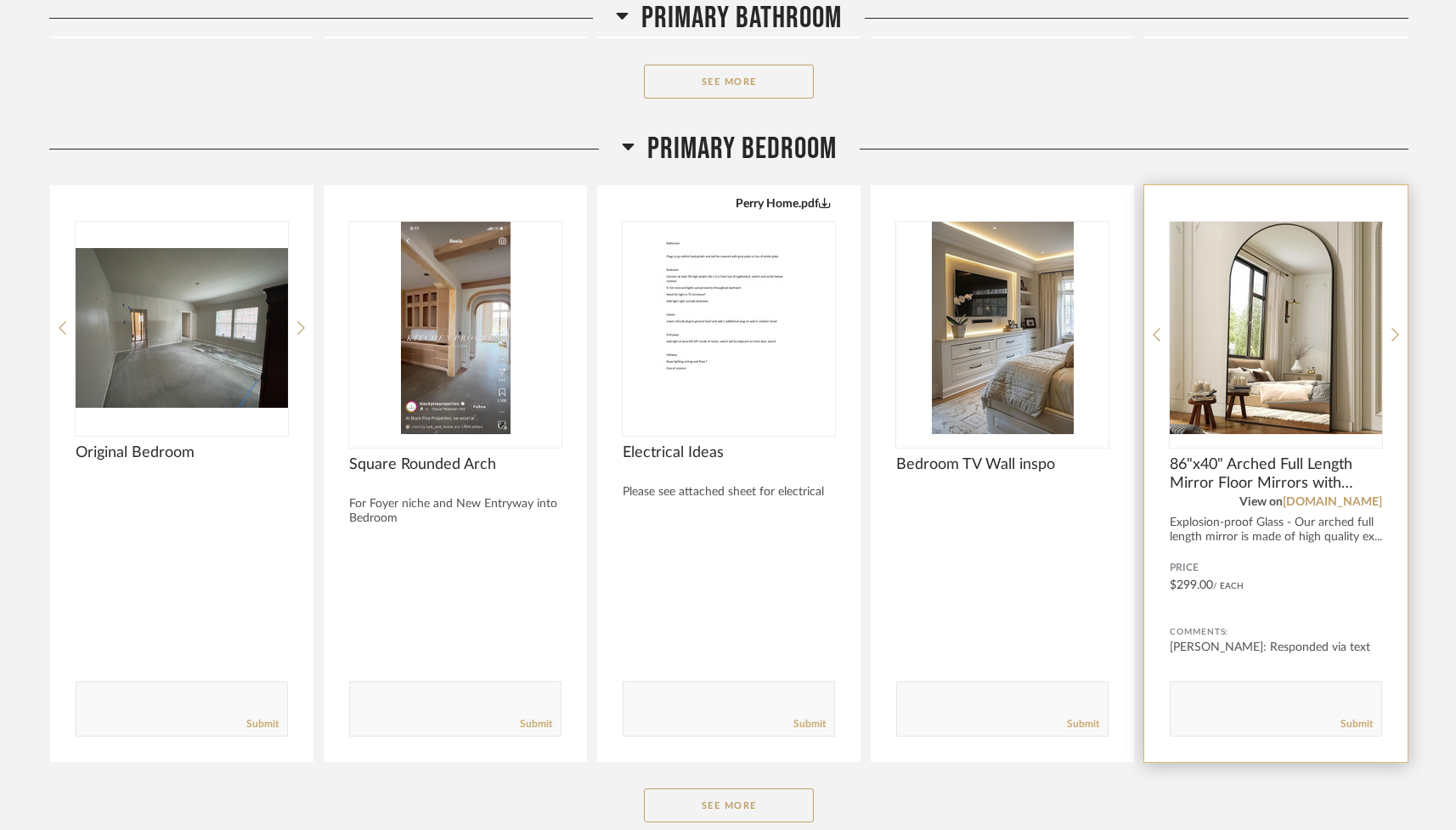
click at [872, 364] on img "0" at bounding box center [1276, 328] width 213 height 212
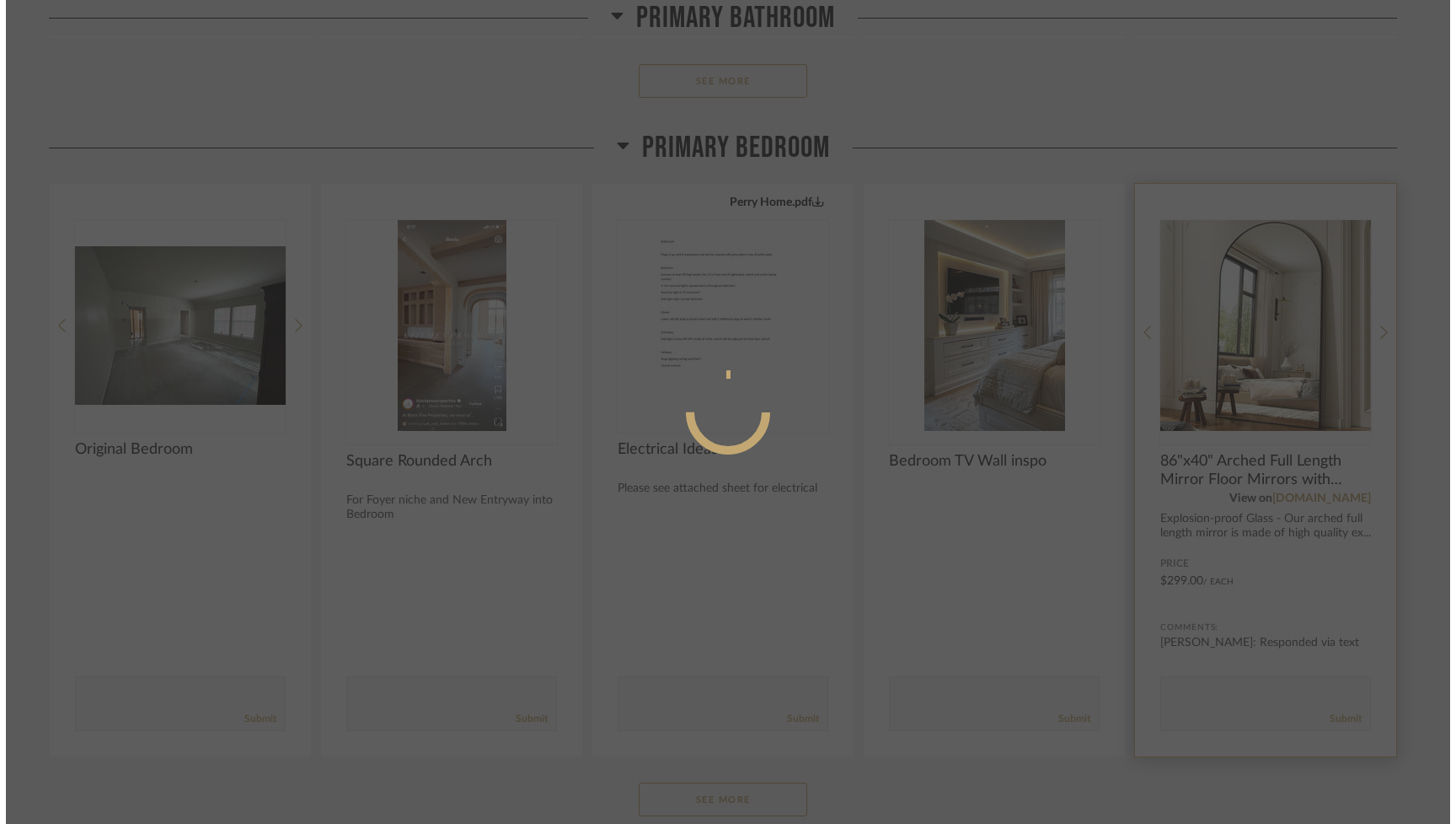
scroll to position [0, 0]
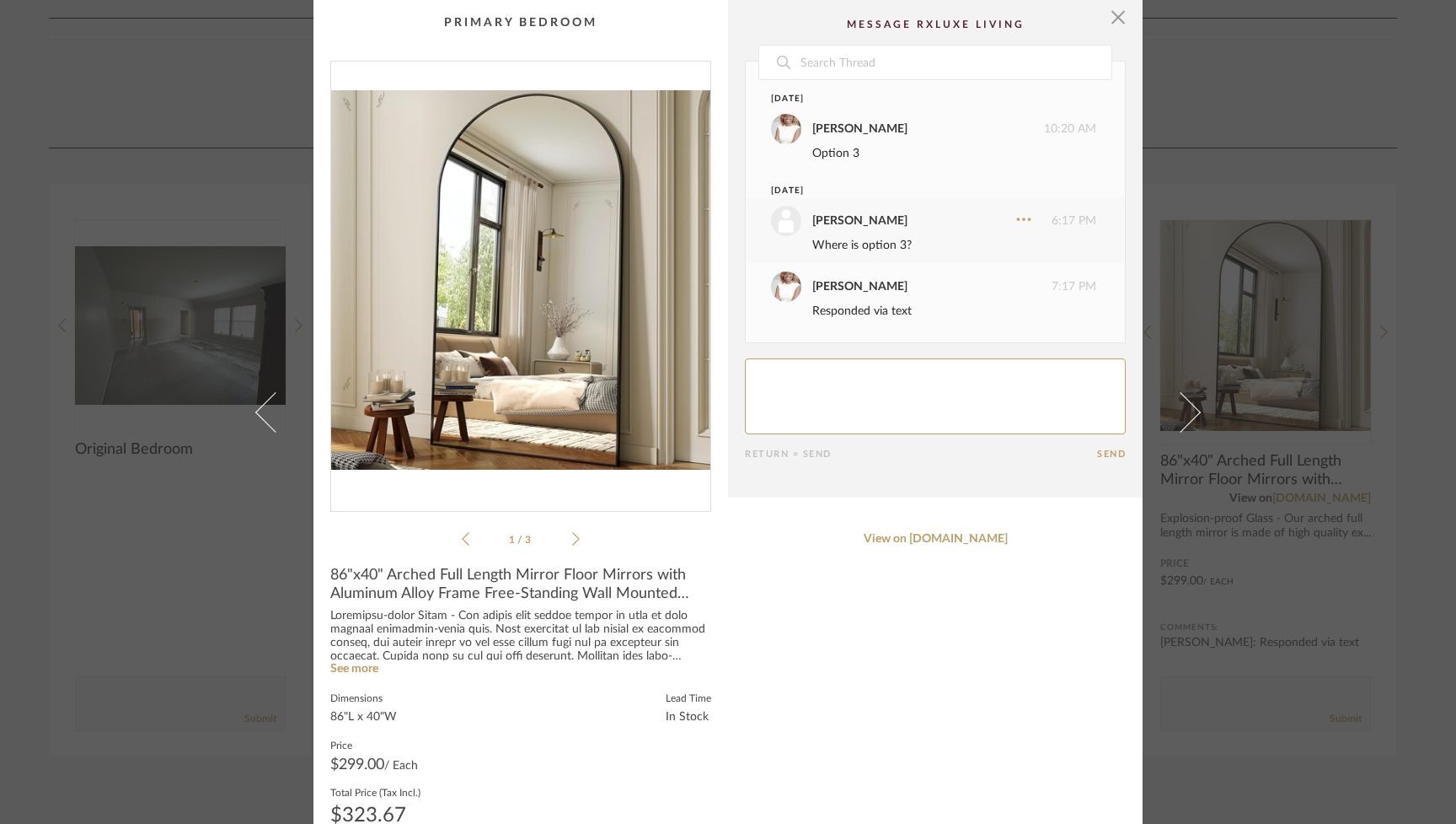
click at [572, 539] on icon at bounding box center [576, 538] width 7 height 15
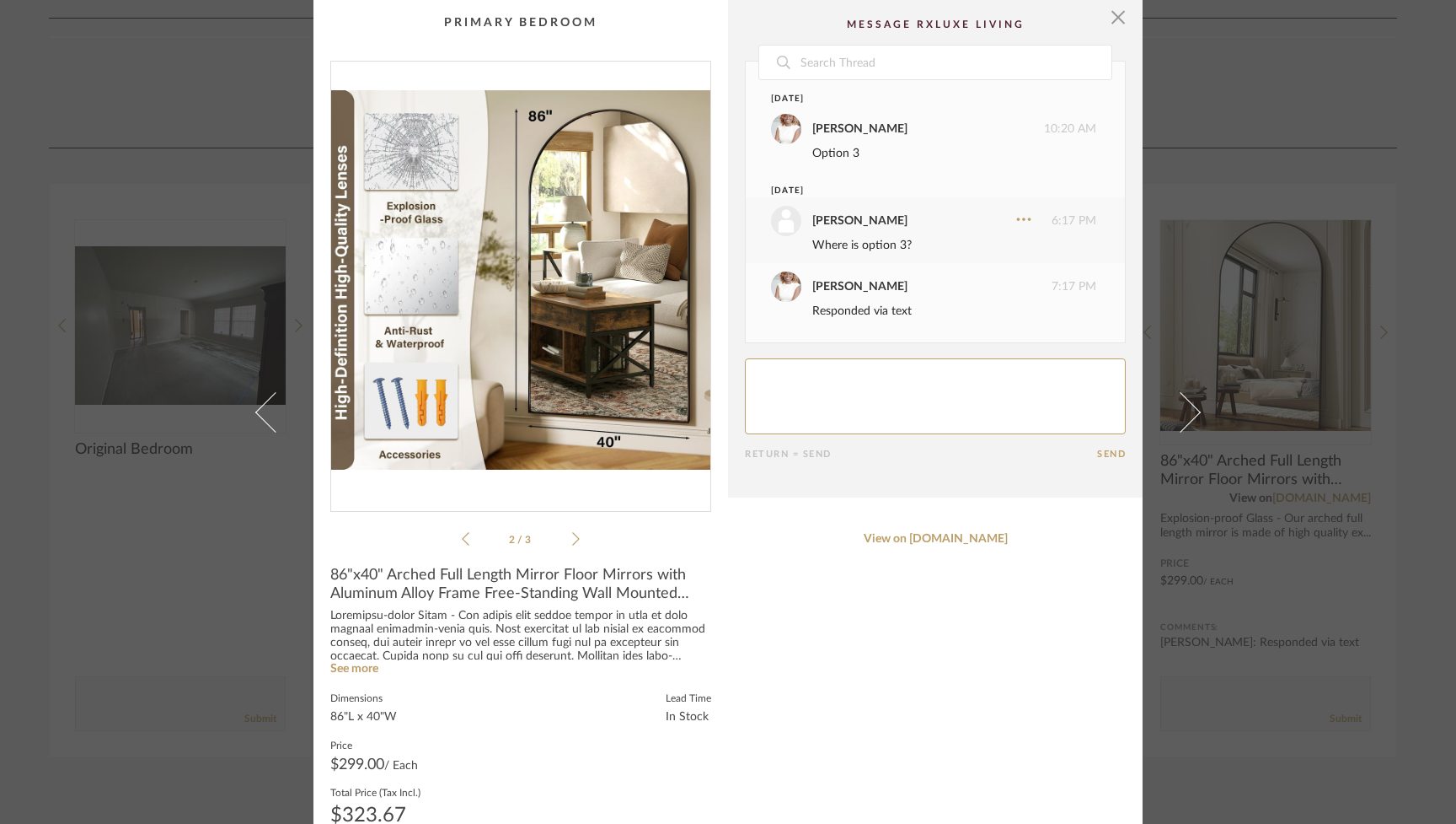
click at [572, 539] on icon at bounding box center [576, 538] width 7 height 15
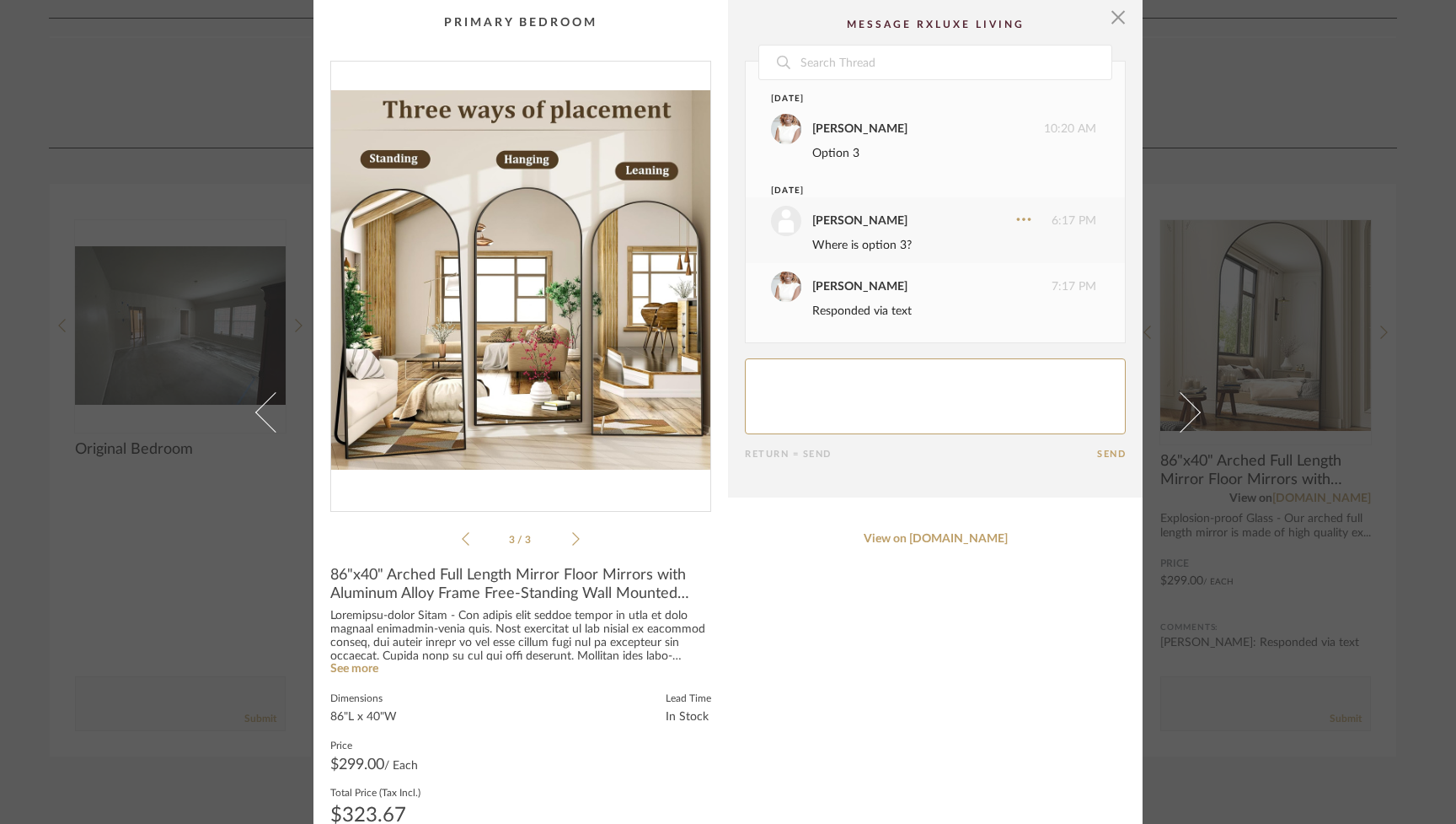
click at [572, 539] on icon at bounding box center [576, 538] width 7 height 15
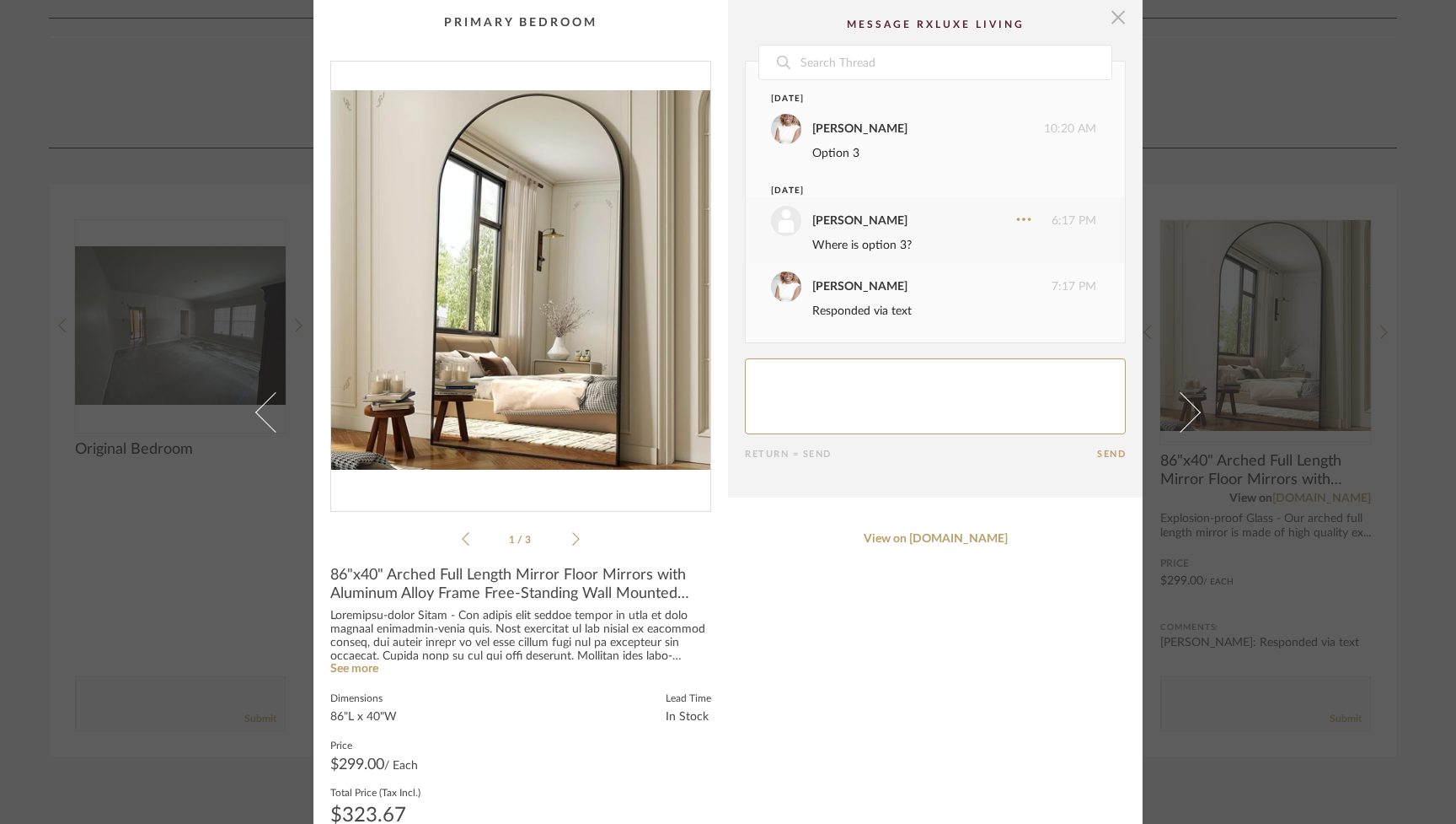
click at [865, 18] on span "button" at bounding box center [1117, 16] width 33 height 33
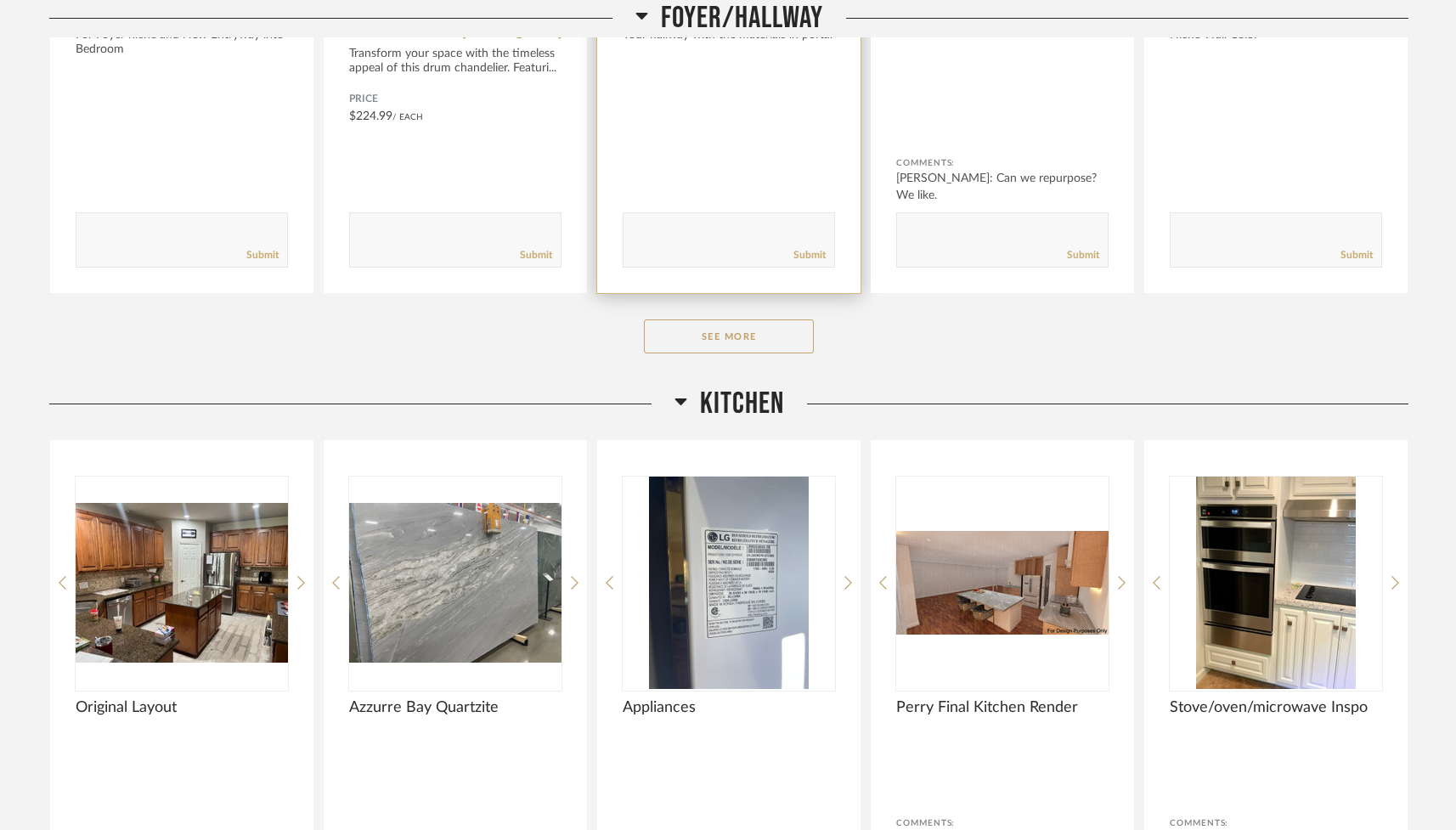
scroll to position [2029, 0]
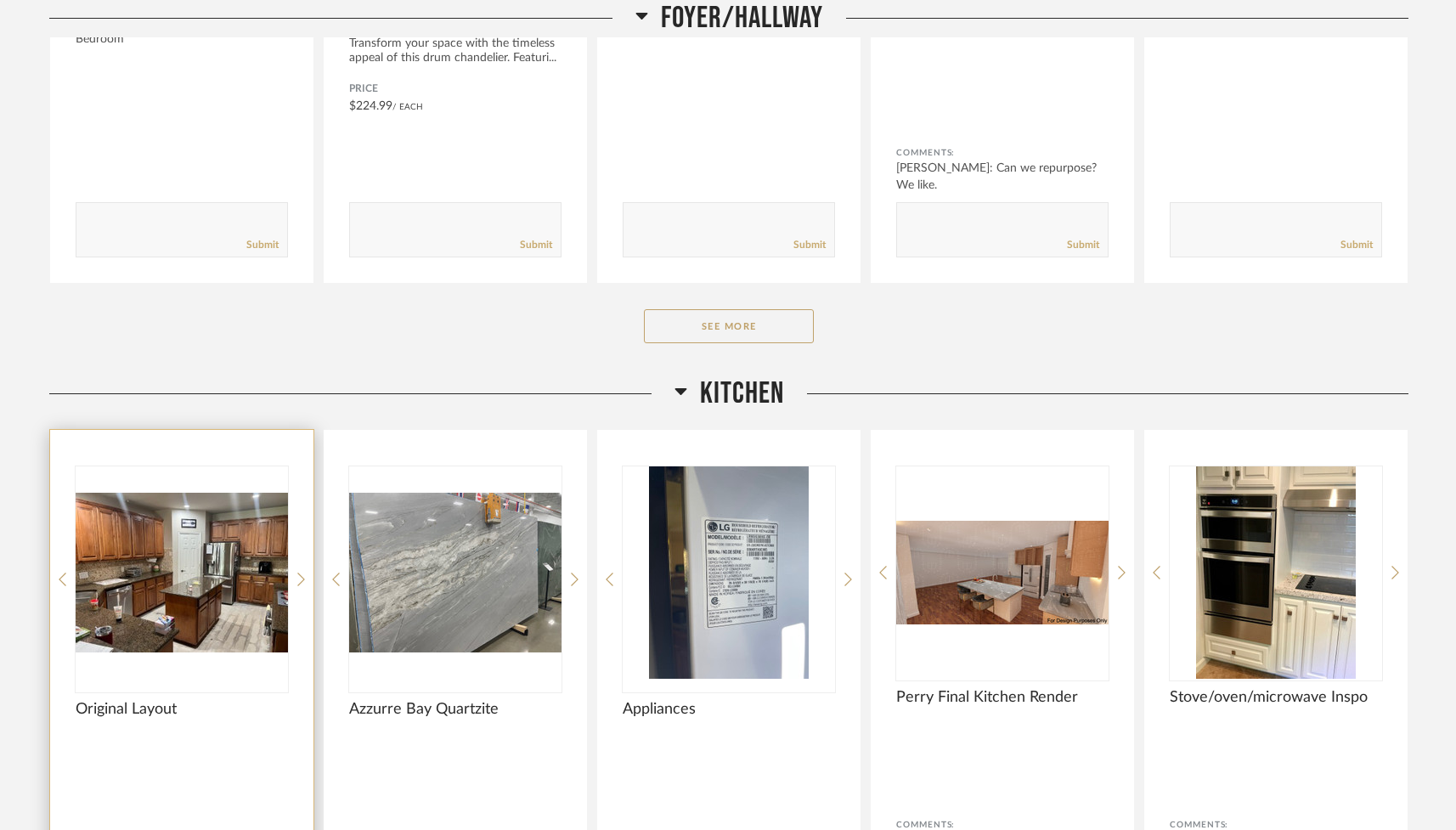
click at [259, 573] on img "0" at bounding box center [182, 572] width 213 height 212
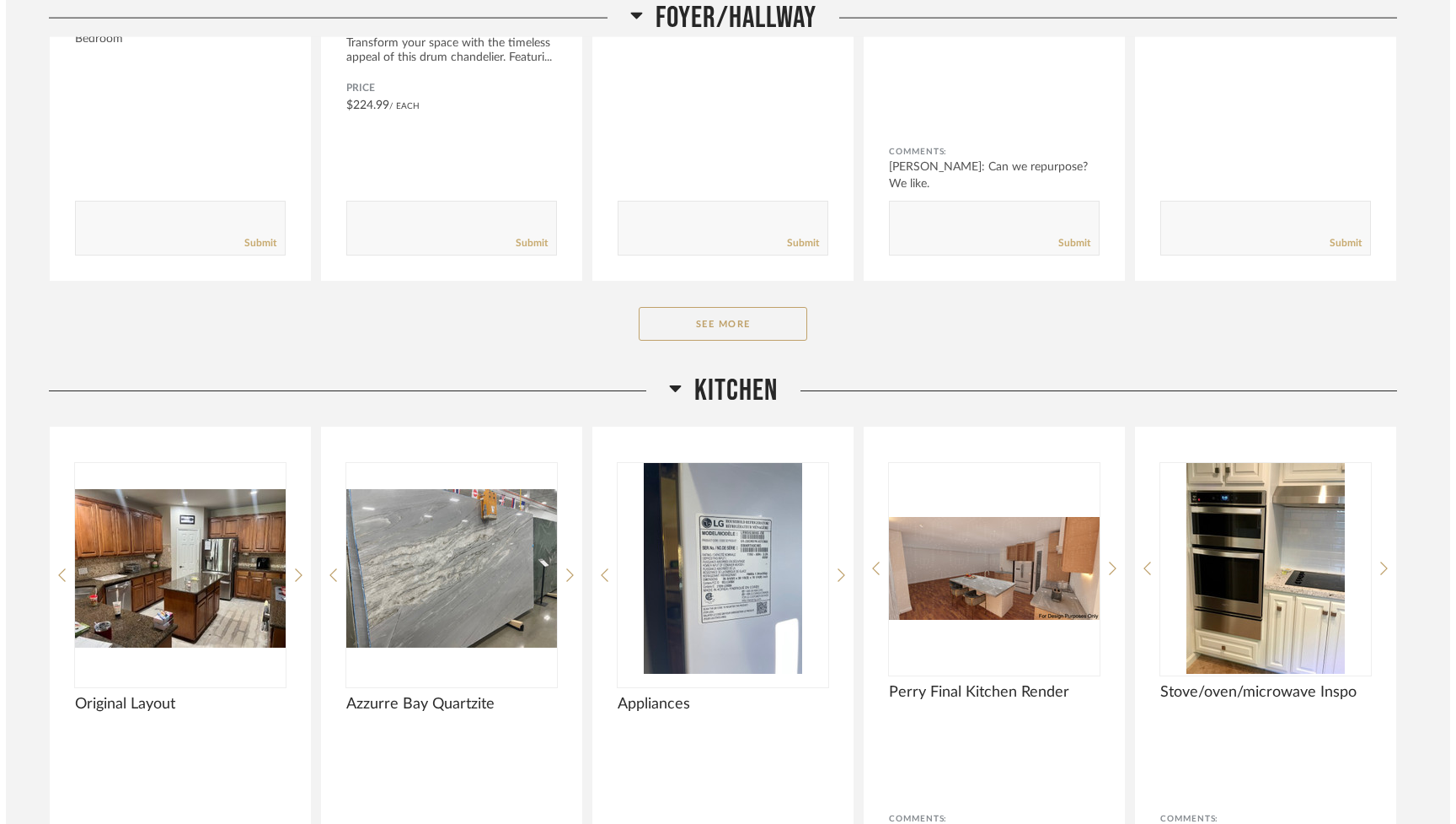
scroll to position [0, 0]
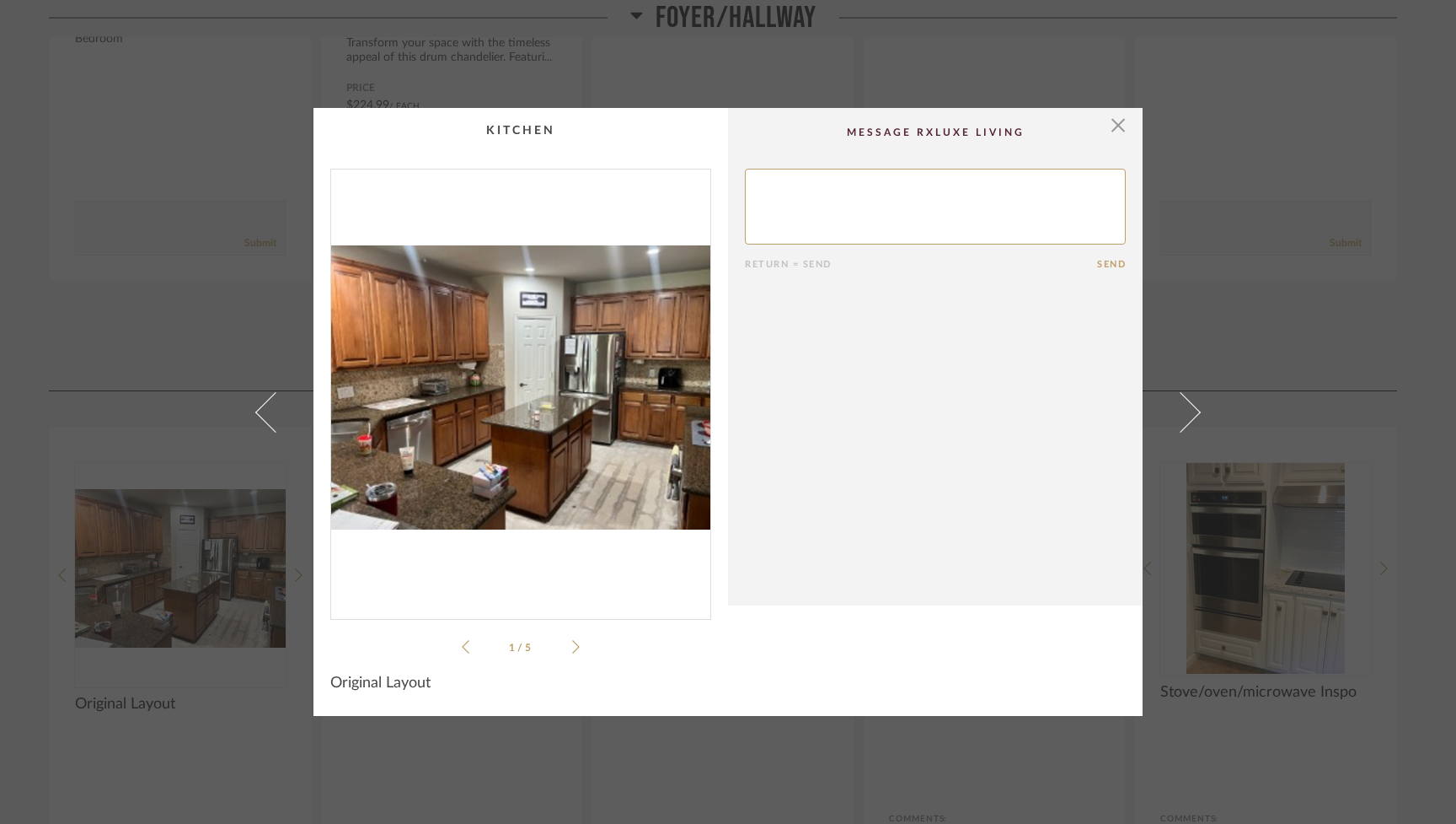
click at [565, 645] on li "1 / 5" at bounding box center [521, 646] width 103 height 20
click at [572, 645] on icon at bounding box center [576, 646] width 7 height 15
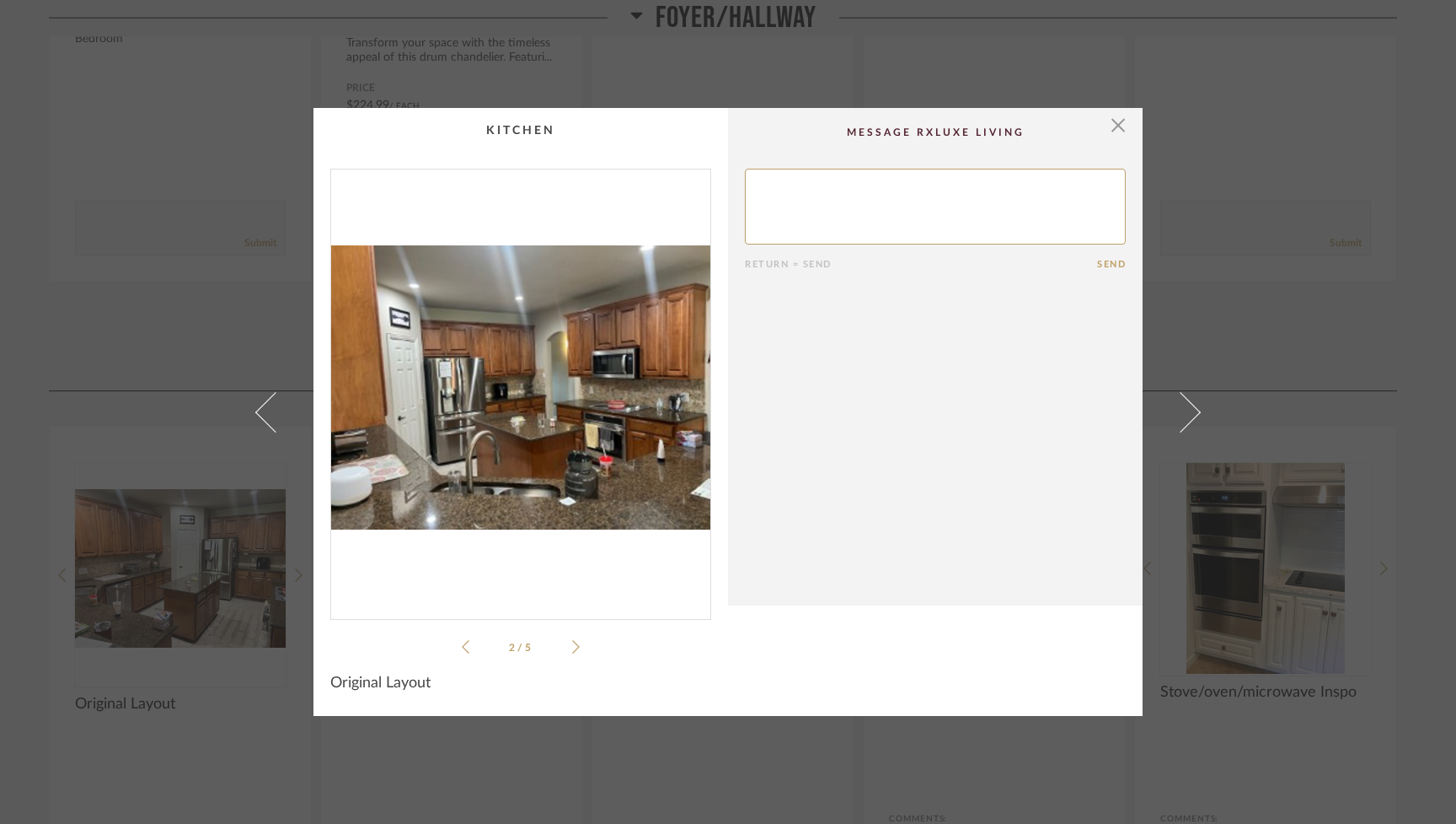
click at [572, 645] on icon at bounding box center [576, 646] width 7 height 15
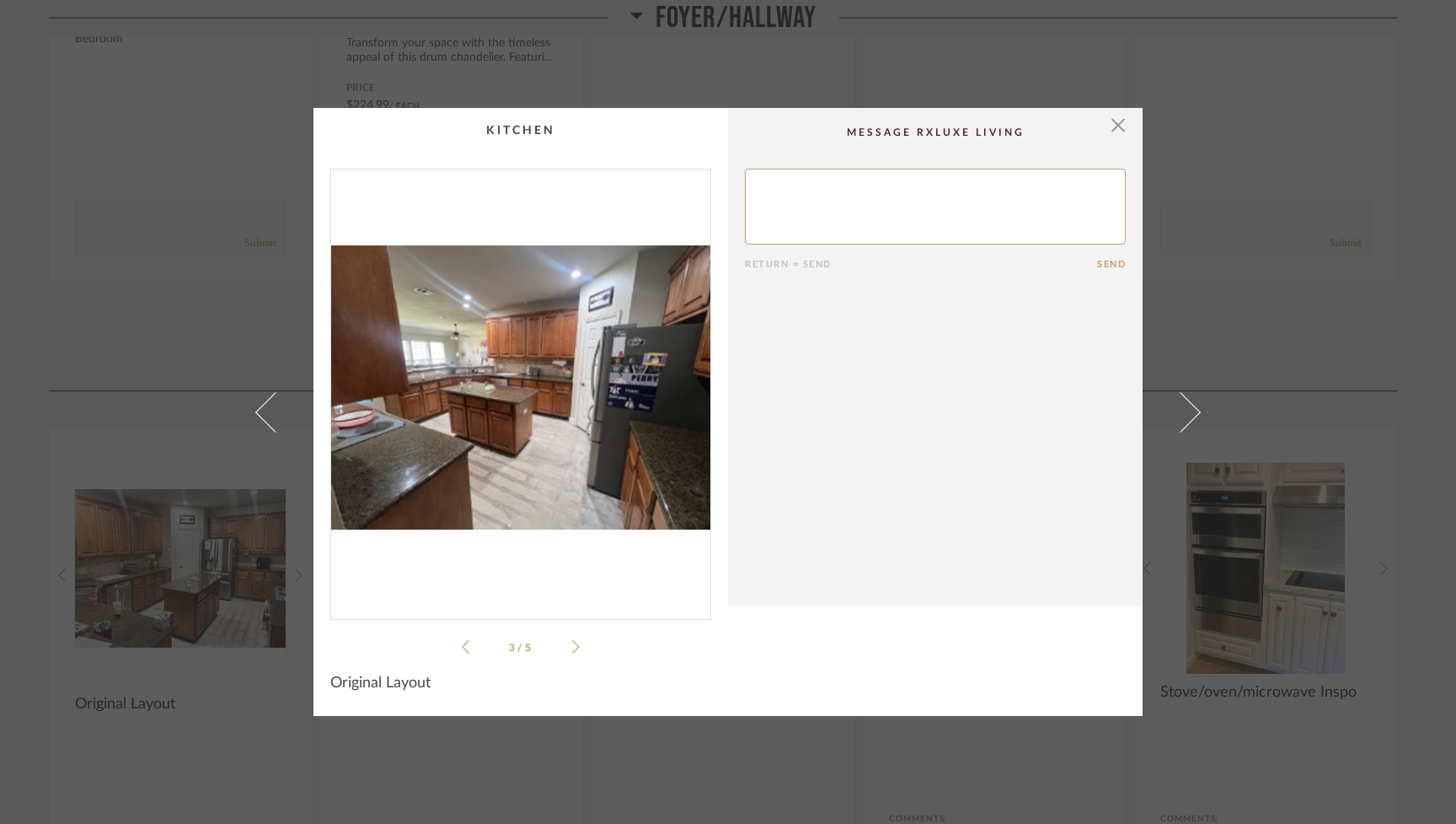
click at [572, 645] on icon at bounding box center [576, 646] width 7 height 15
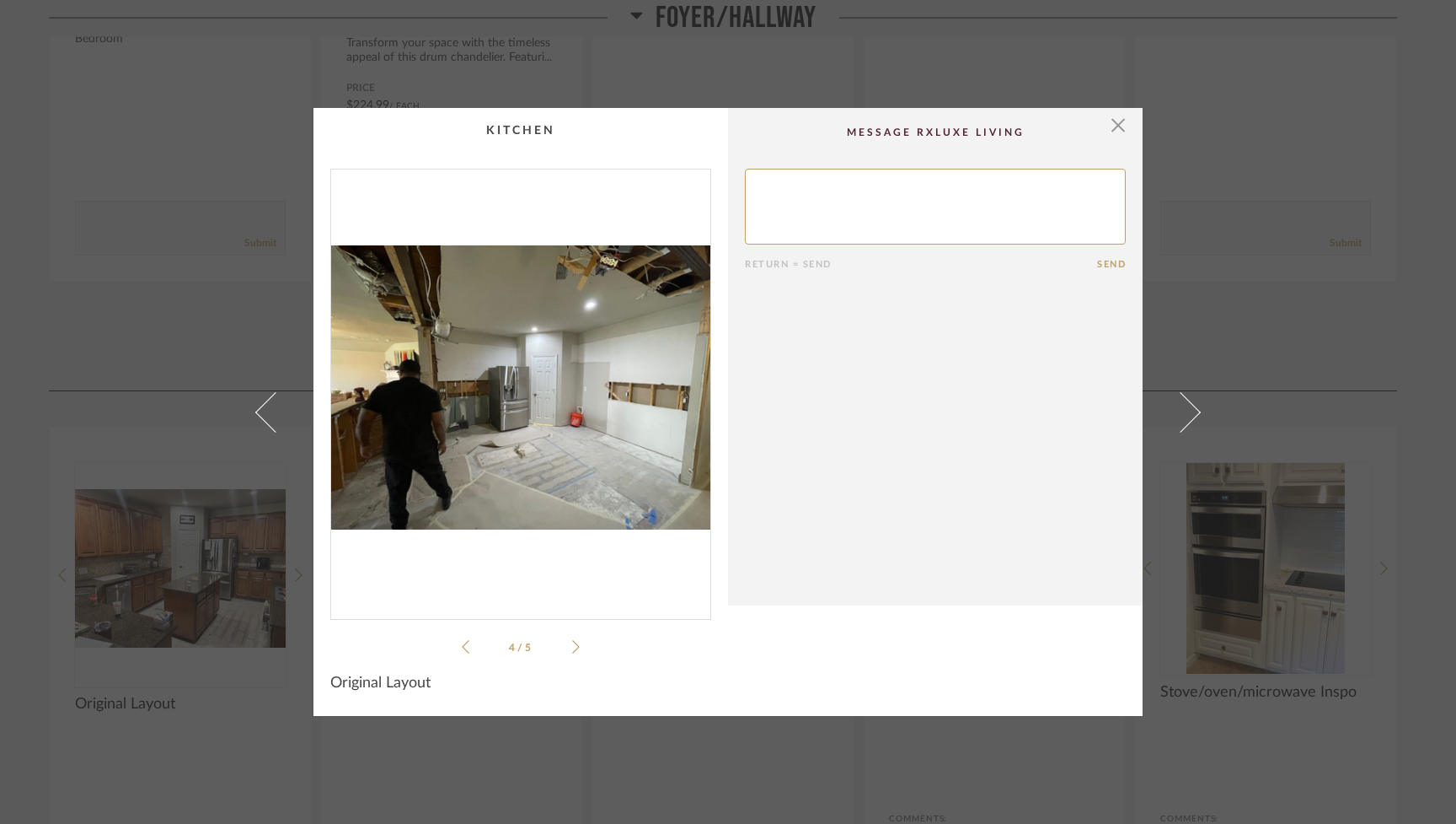
click at [572, 645] on icon at bounding box center [576, 646] width 7 height 15
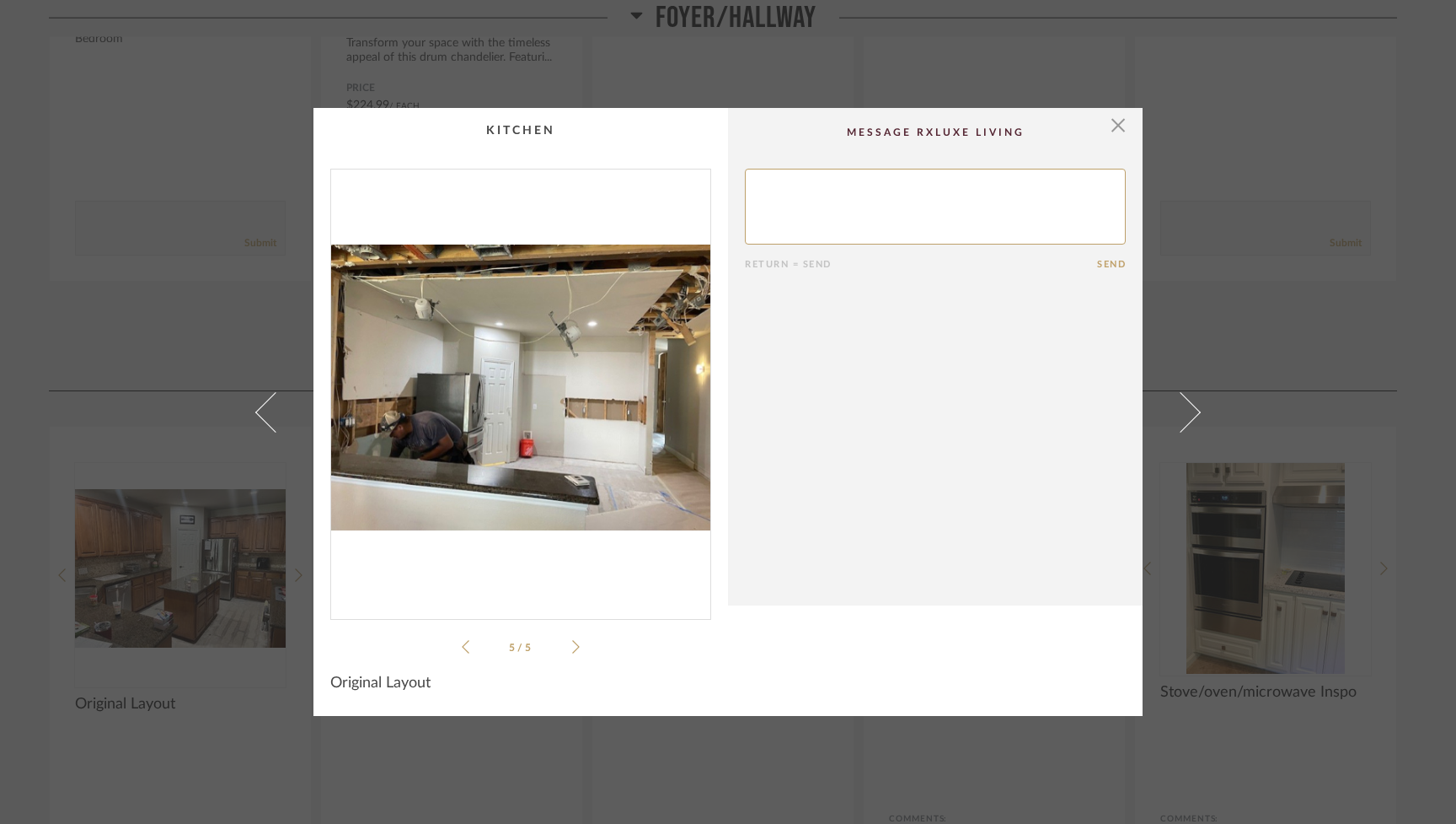
click at [572, 645] on icon at bounding box center [576, 646] width 7 height 15
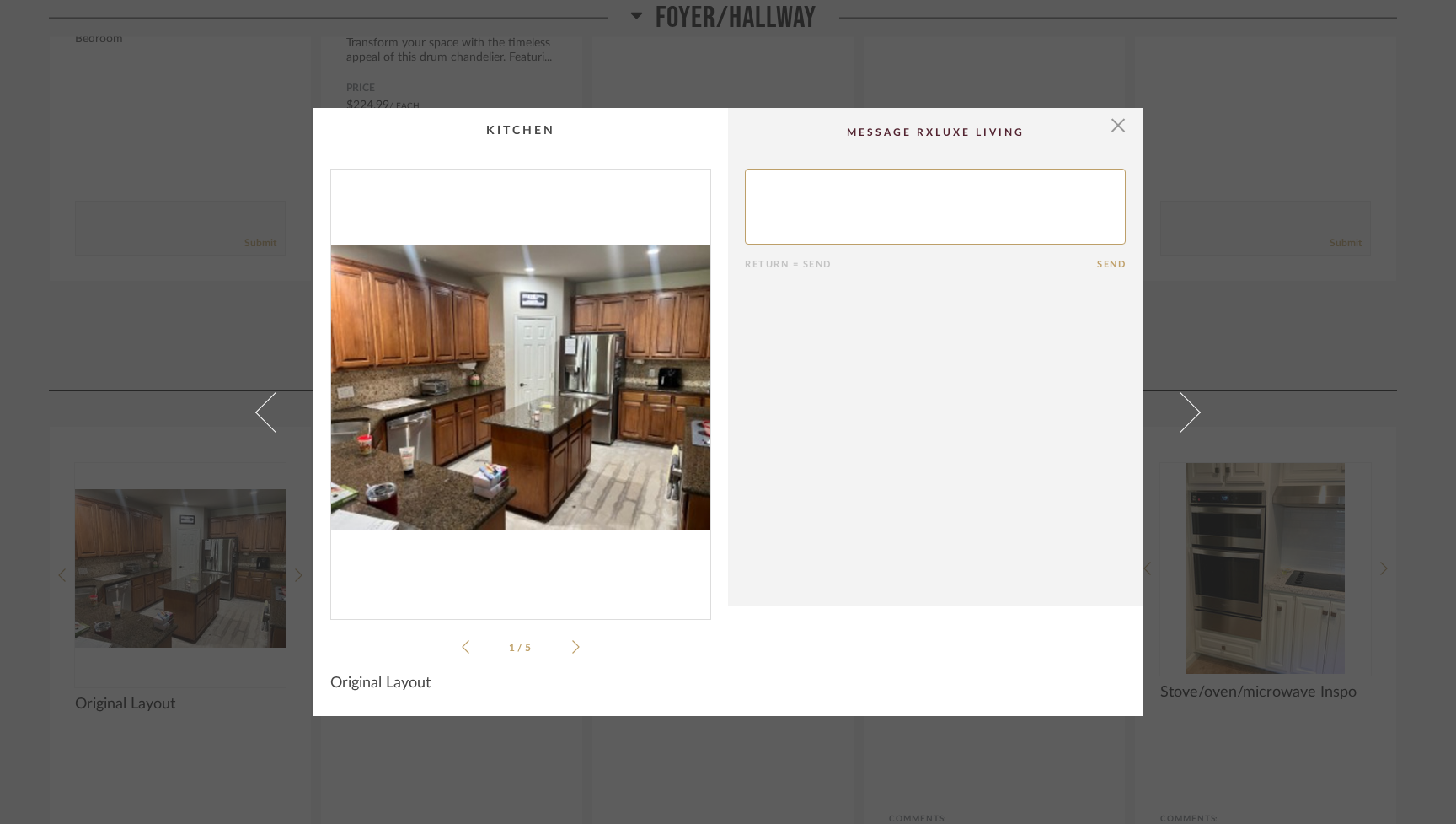
click at [572, 645] on icon at bounding box center [576, 646] width 7 height 14
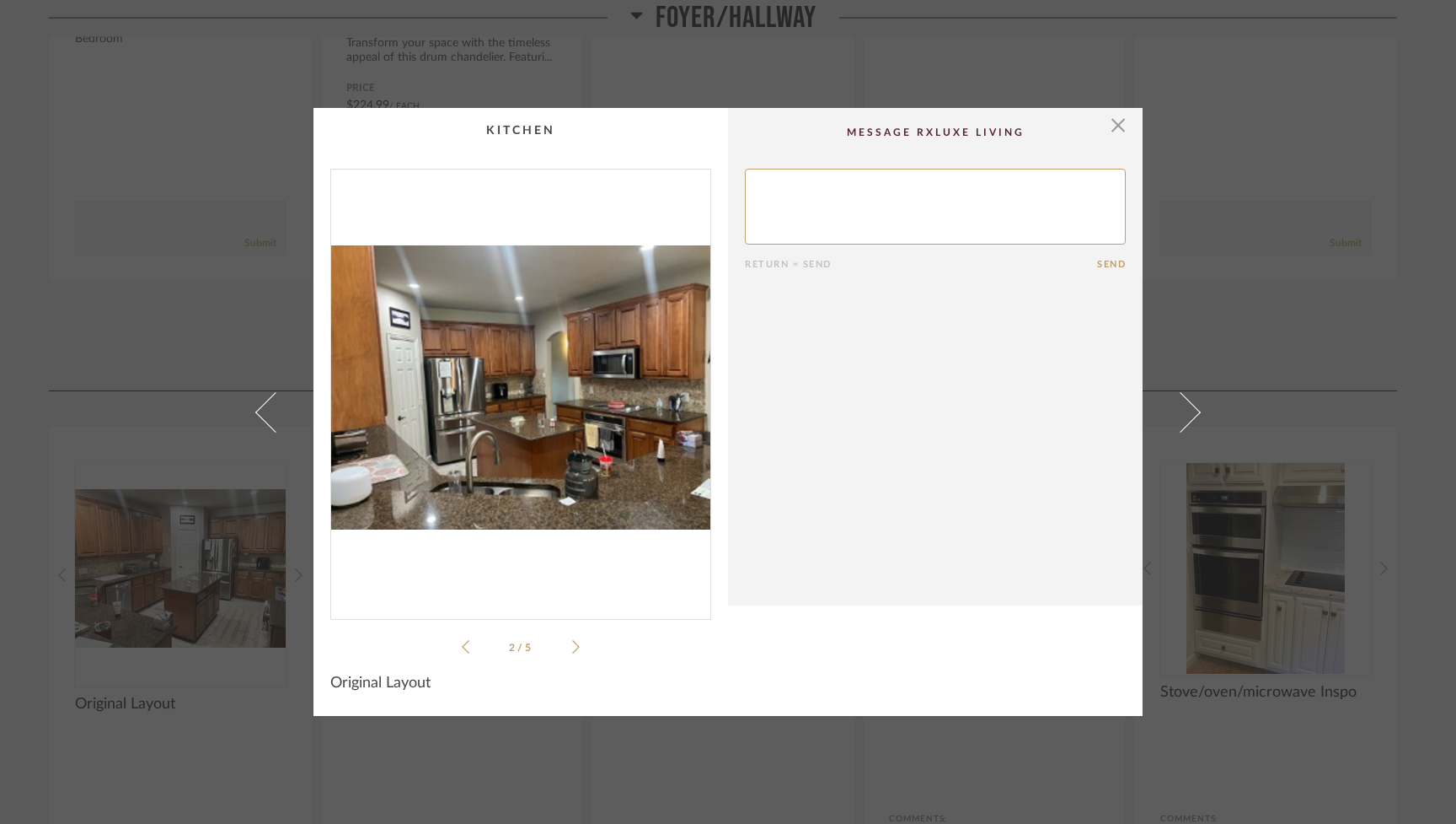
click at [572, 645] on icon at bounding box center [576, 646] width 7 height 15
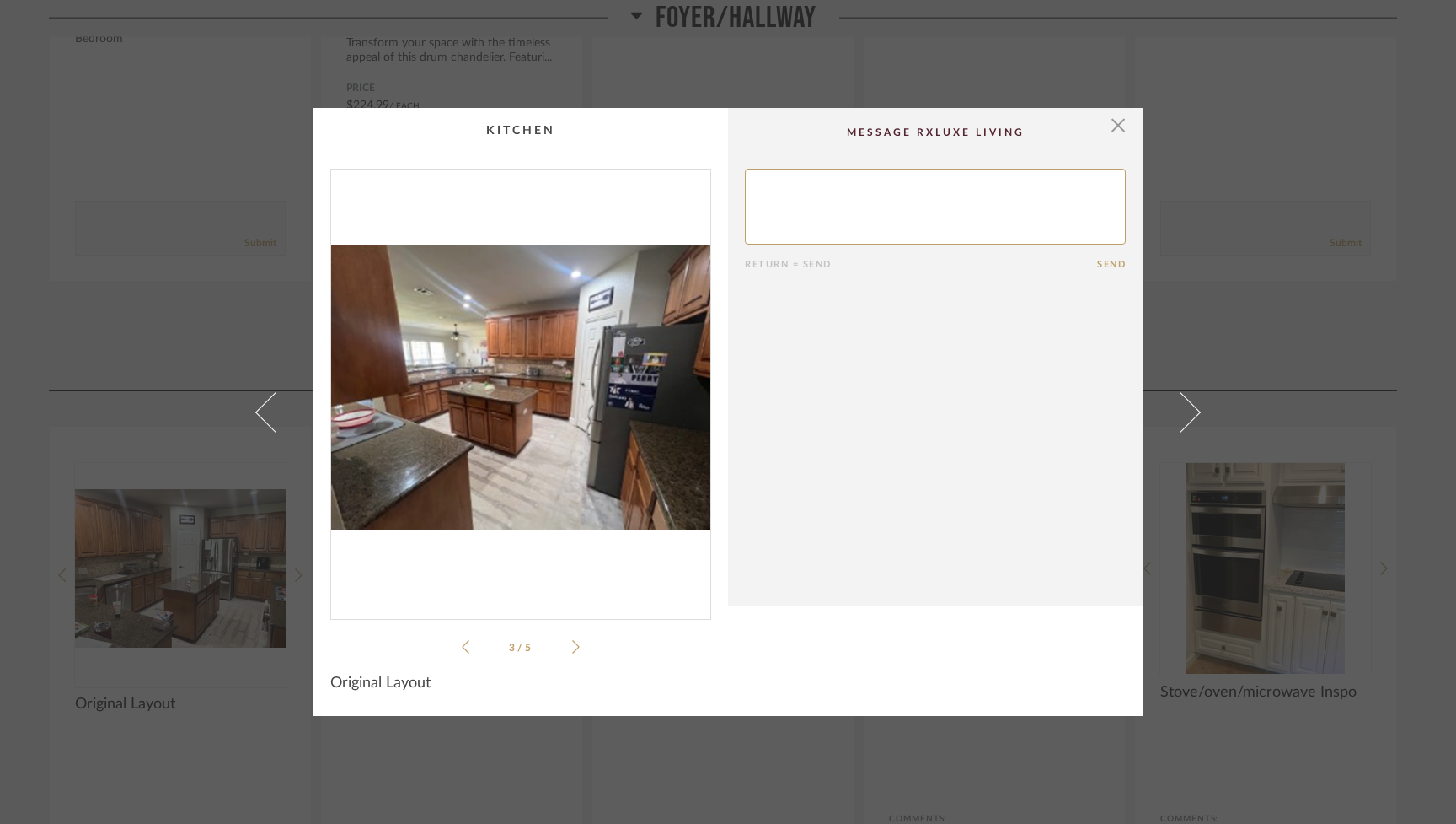
click at [572, 645] on icon at bounding box center [576, 646] width 7 height 15
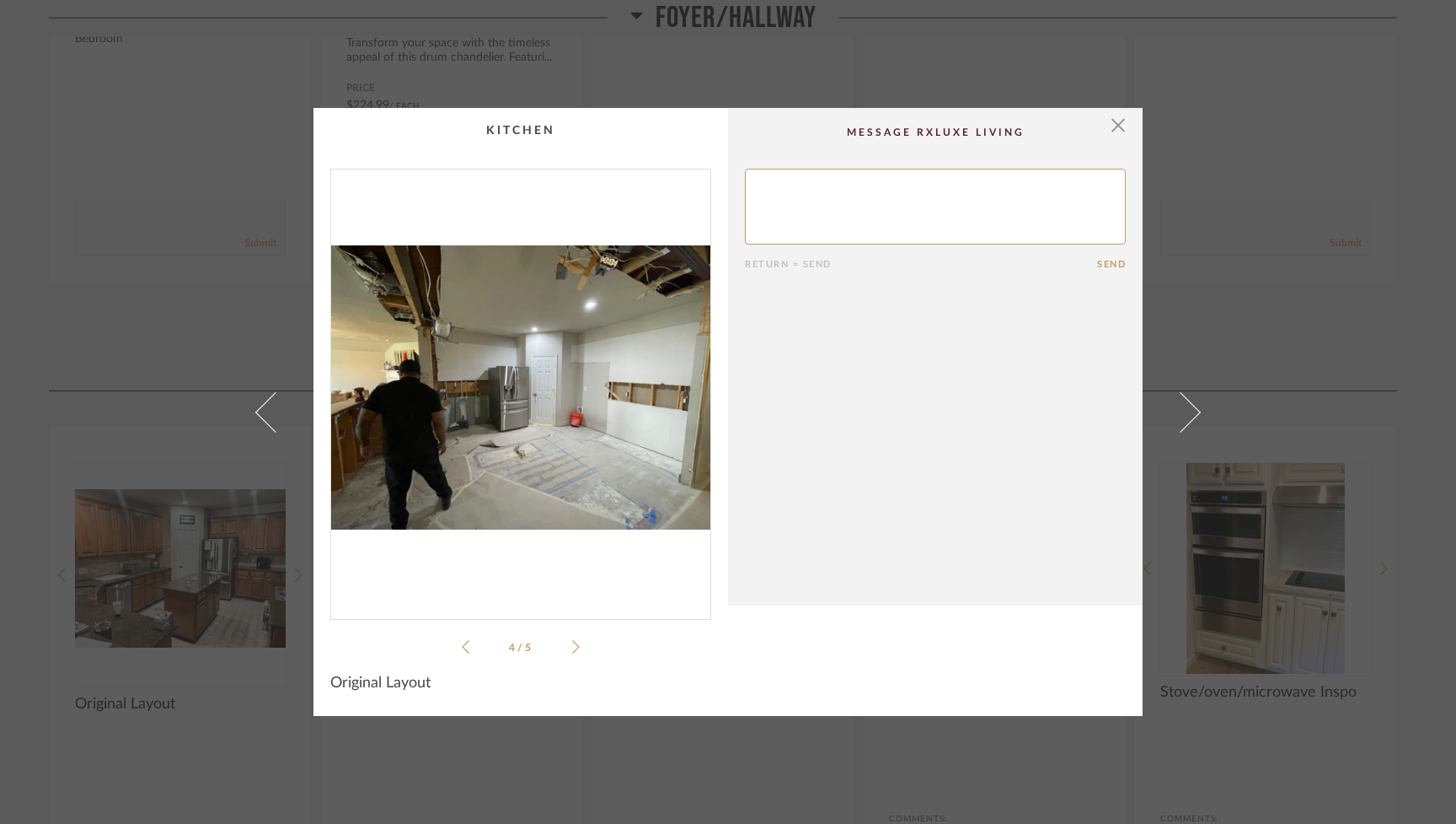
click at [573, 645] on icon at bounding box center [576, 646] width 7 height 15
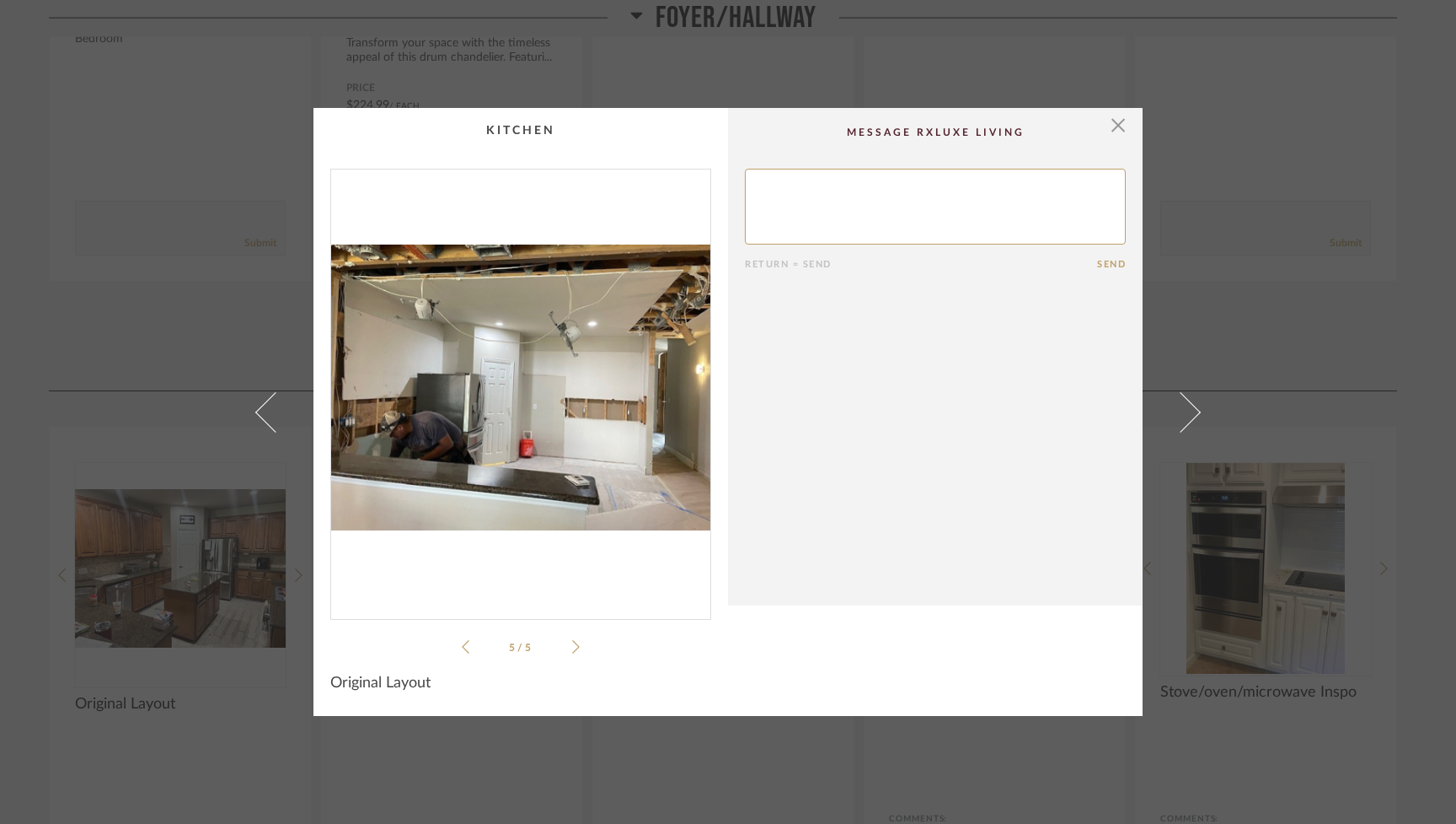
click at [573, 645] on icon at bounding box center [576, 646] width 7 height 15
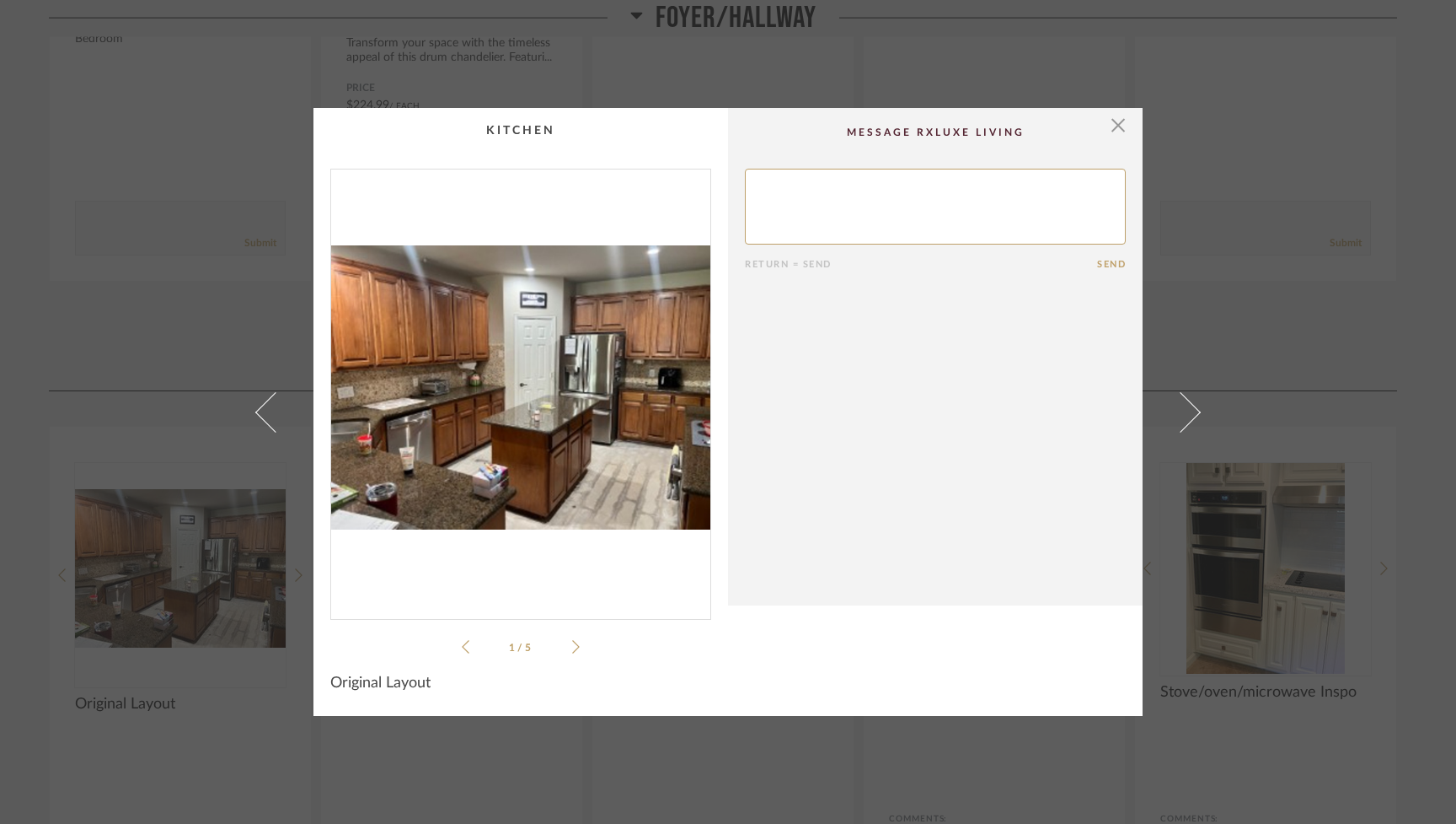
click at [573, 645] on icon at bounding box center [576, 646] width 7 height 15
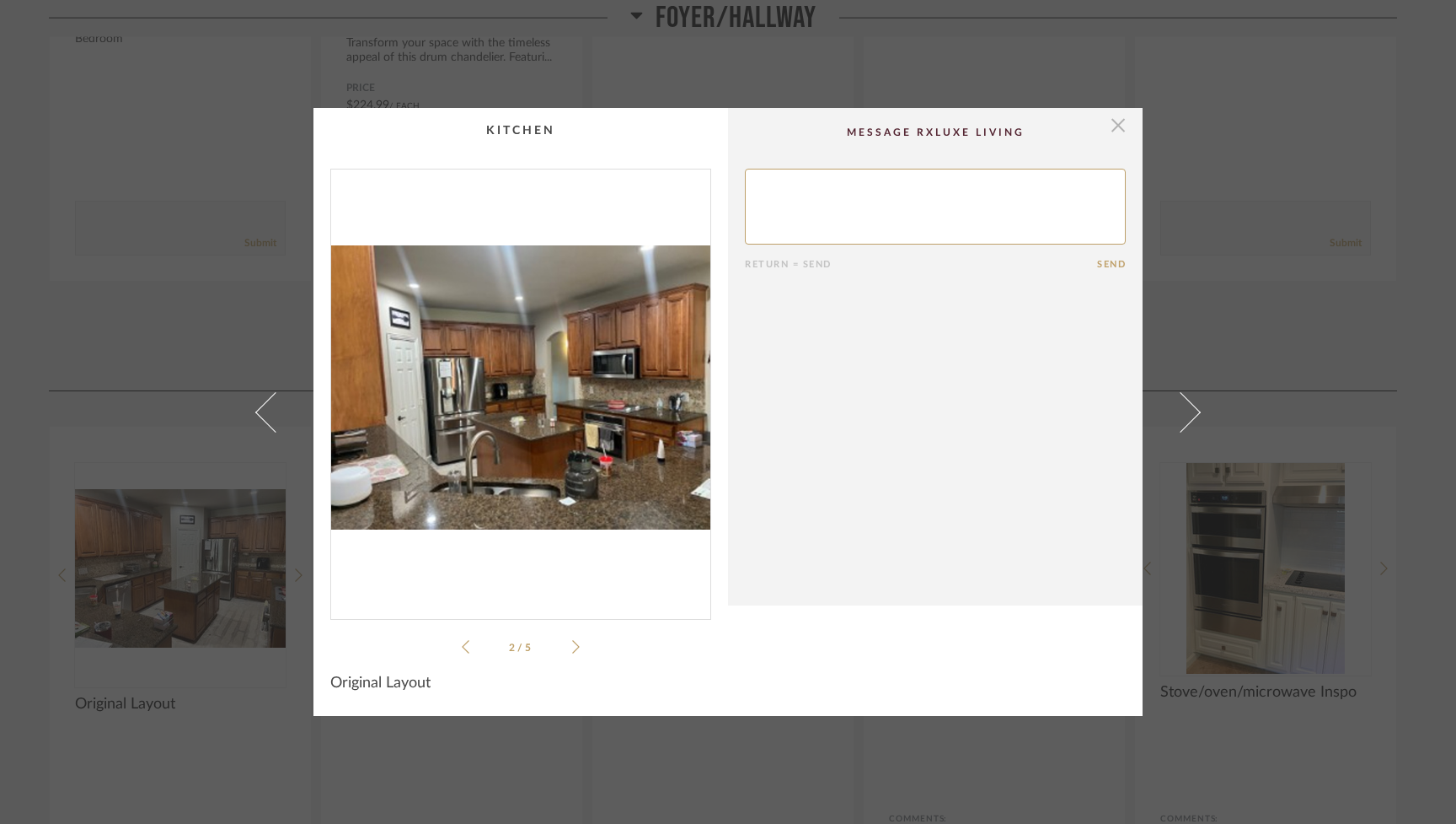
click at [865, 124] on span "button" at bounding box center [1117, 124] width 33 height 33
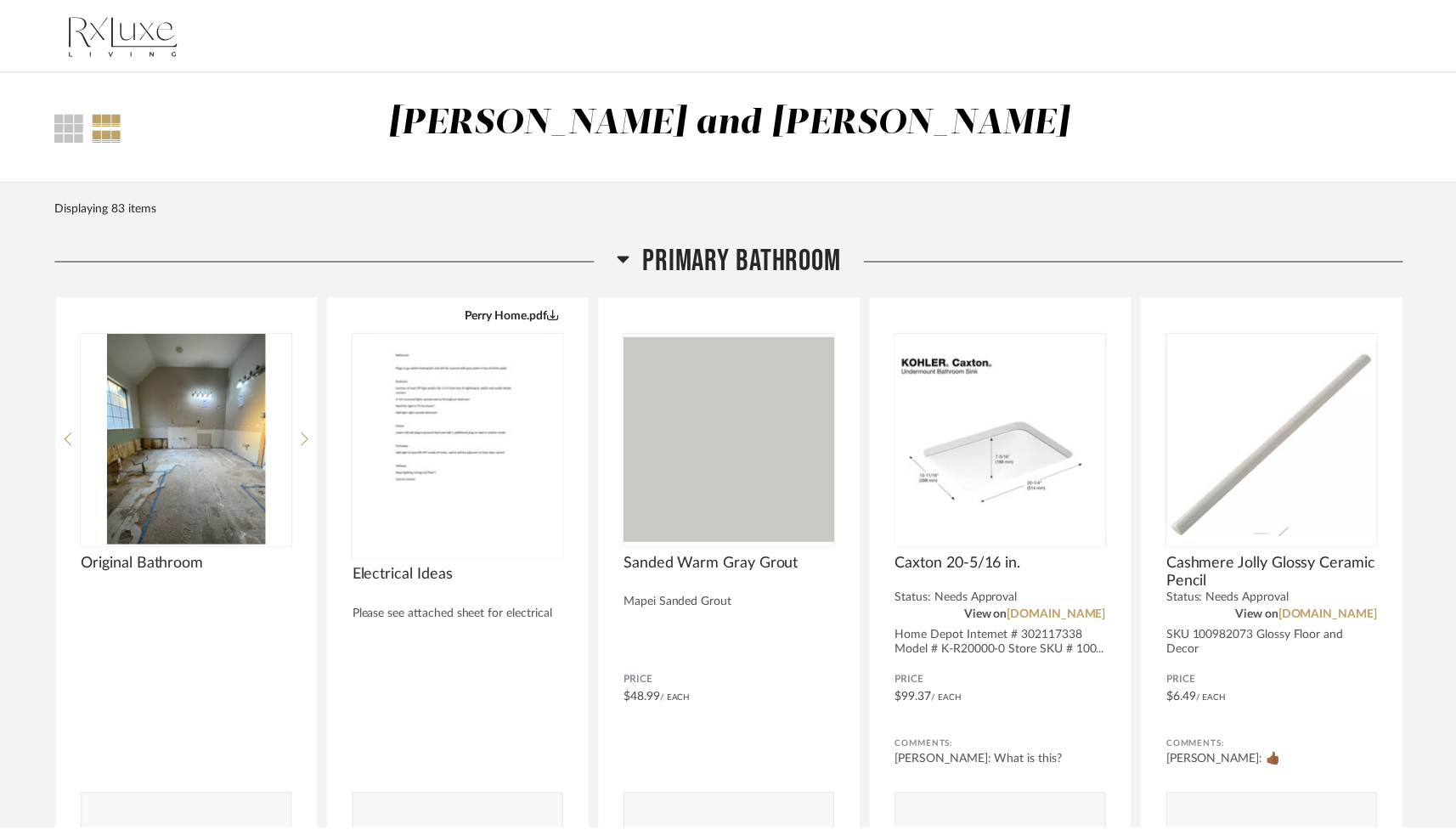
scroll to position [2029, 0]
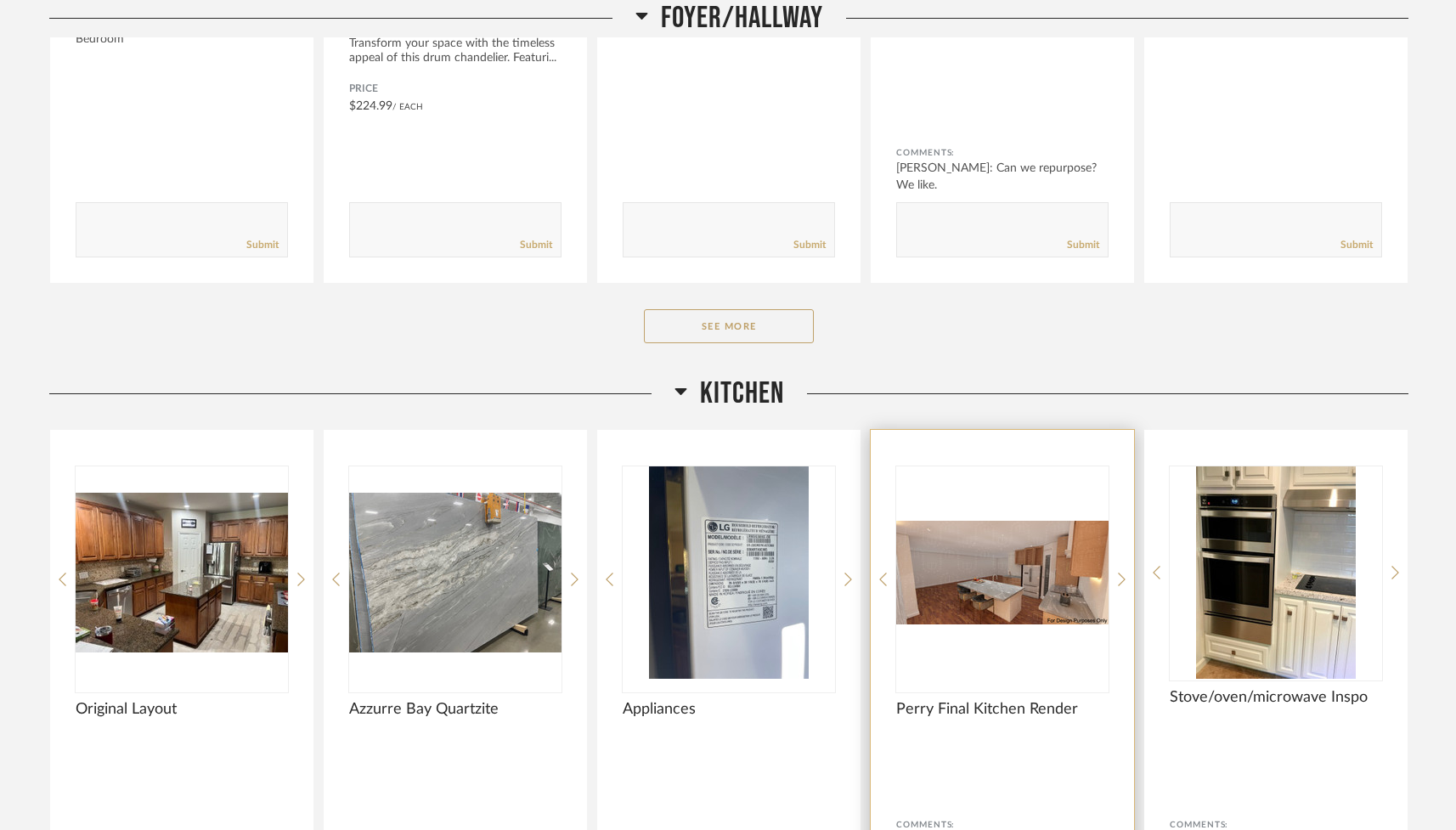
click at [872, 595] on img "0" at bounding box center [1002, 572] width 213 height 212
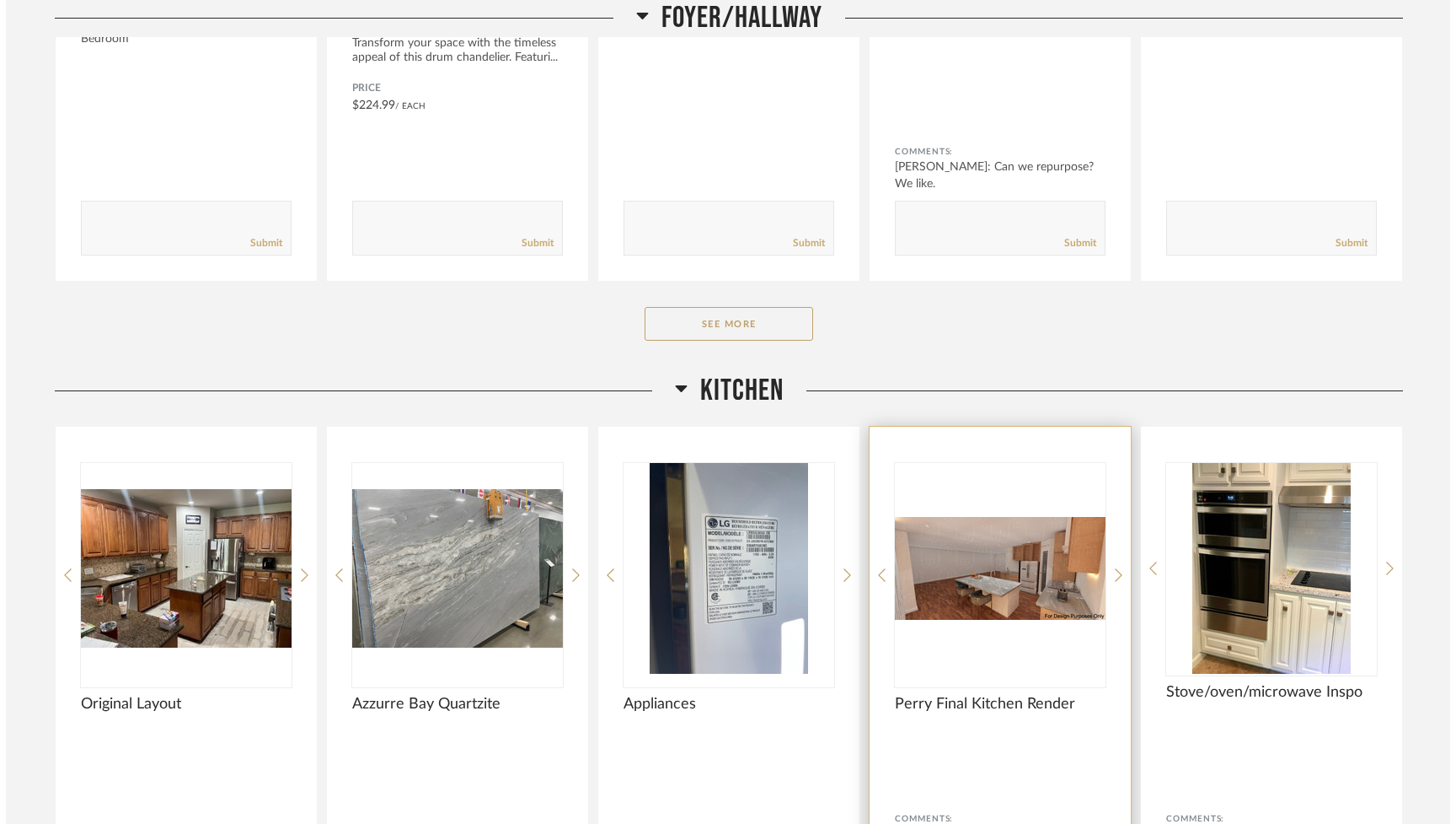
scroll to position [0, 0]
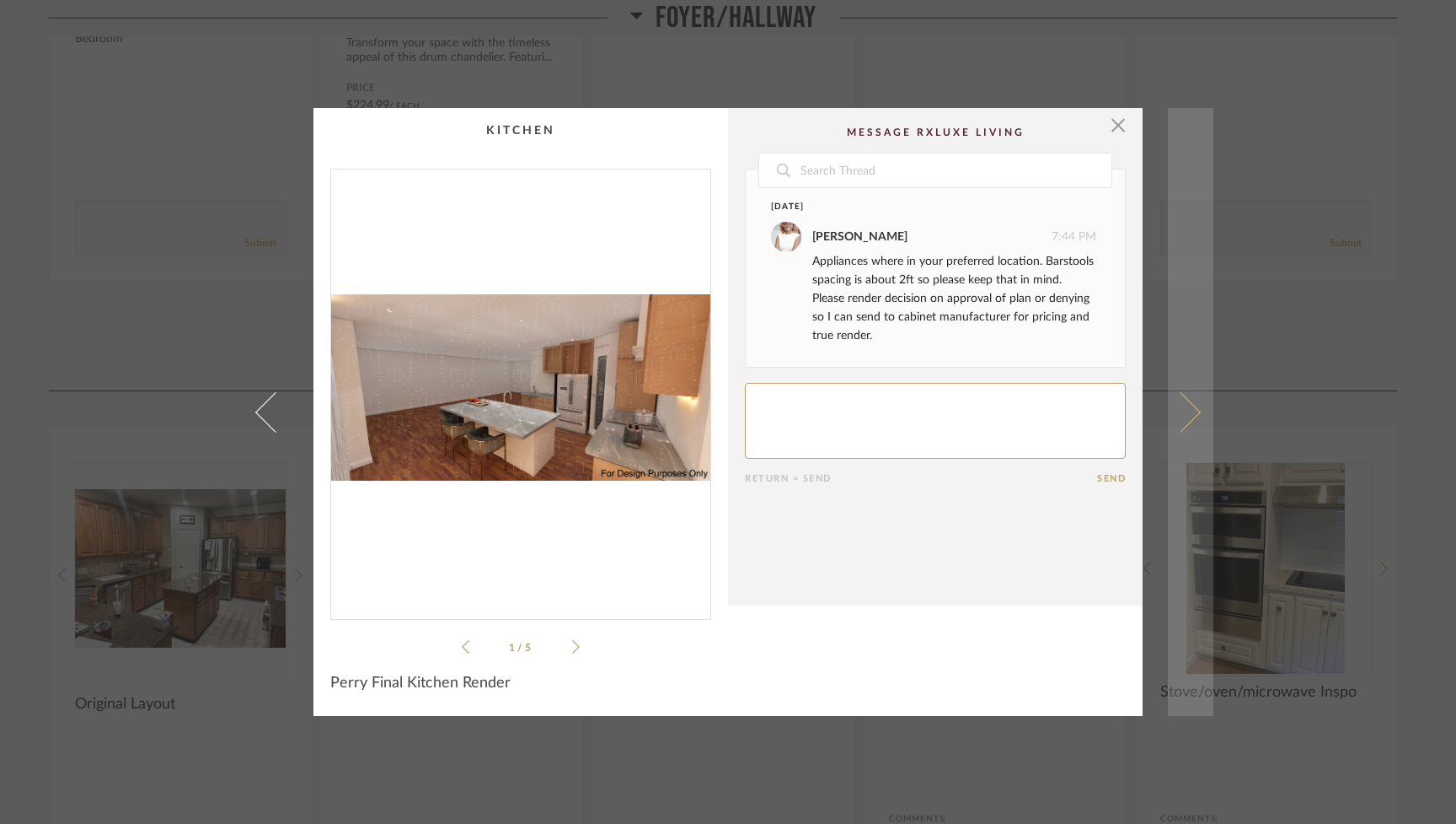
click at [865, 405] on link at bounding box center [1190, 412] width 45 height 608
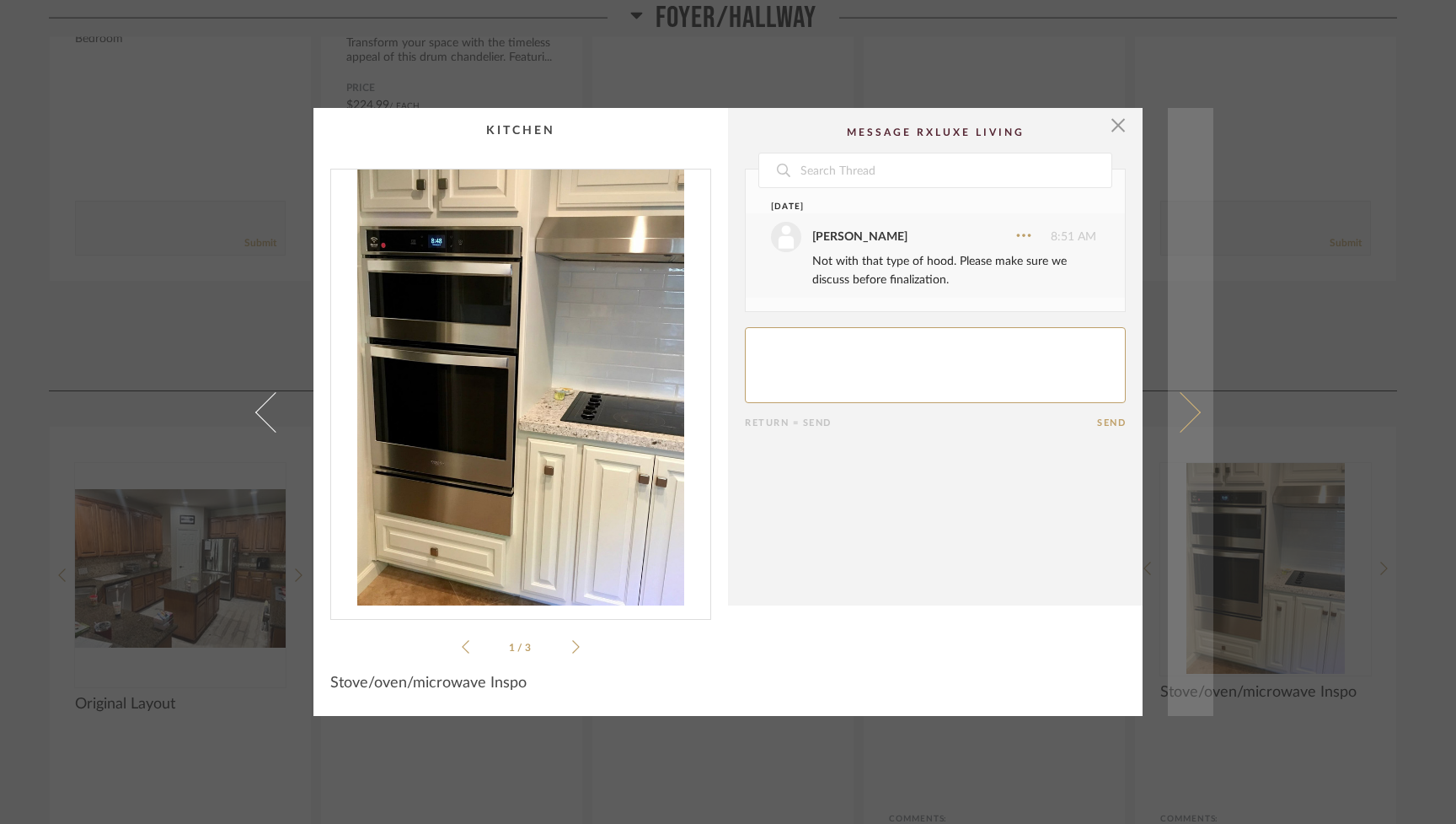
click at [865, 403] on span at bounding box center [1180, 411] width 41 height 41
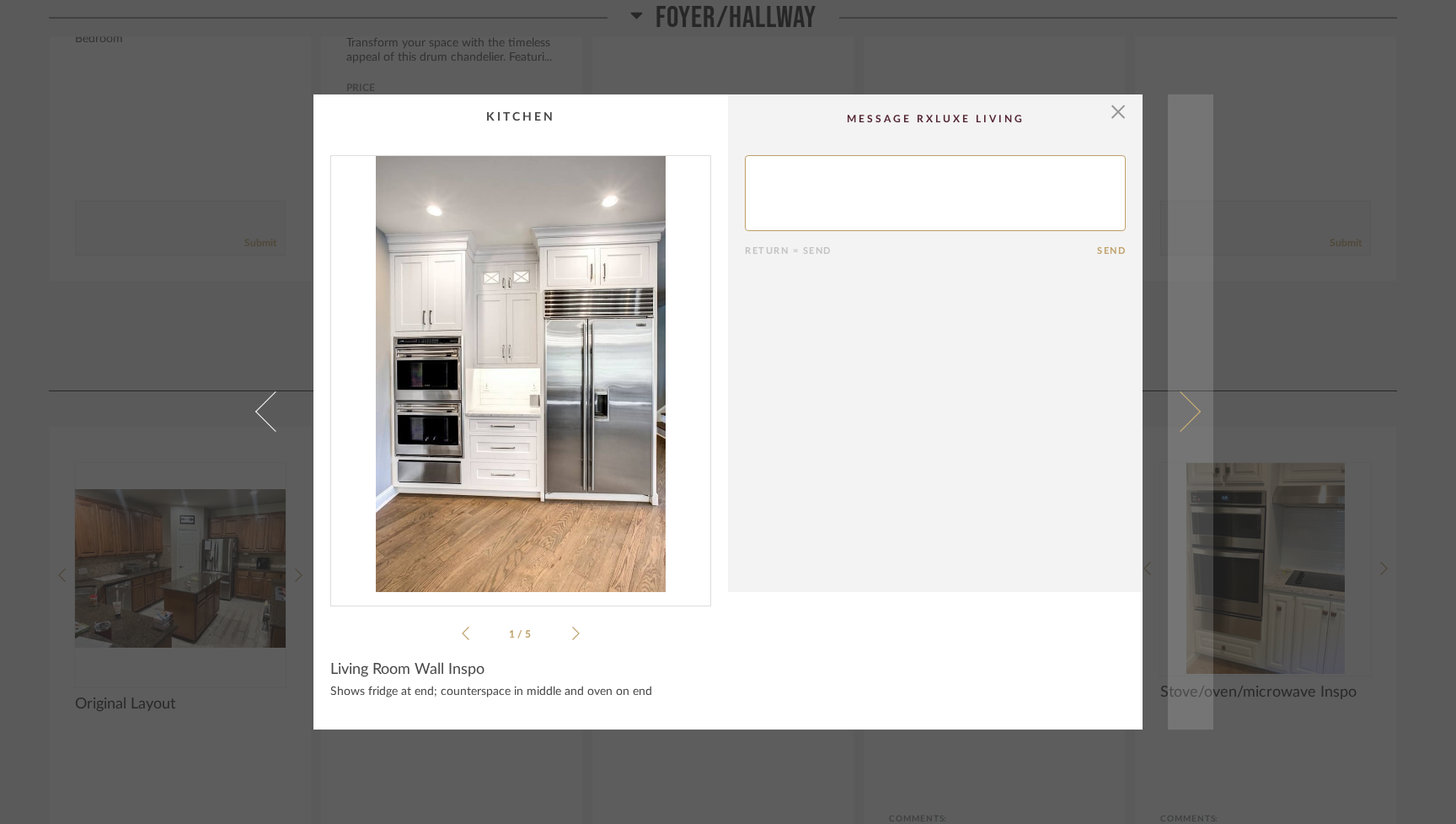
click at [865, 408] on span at bounding box center [1180, 411] width 41 height 41
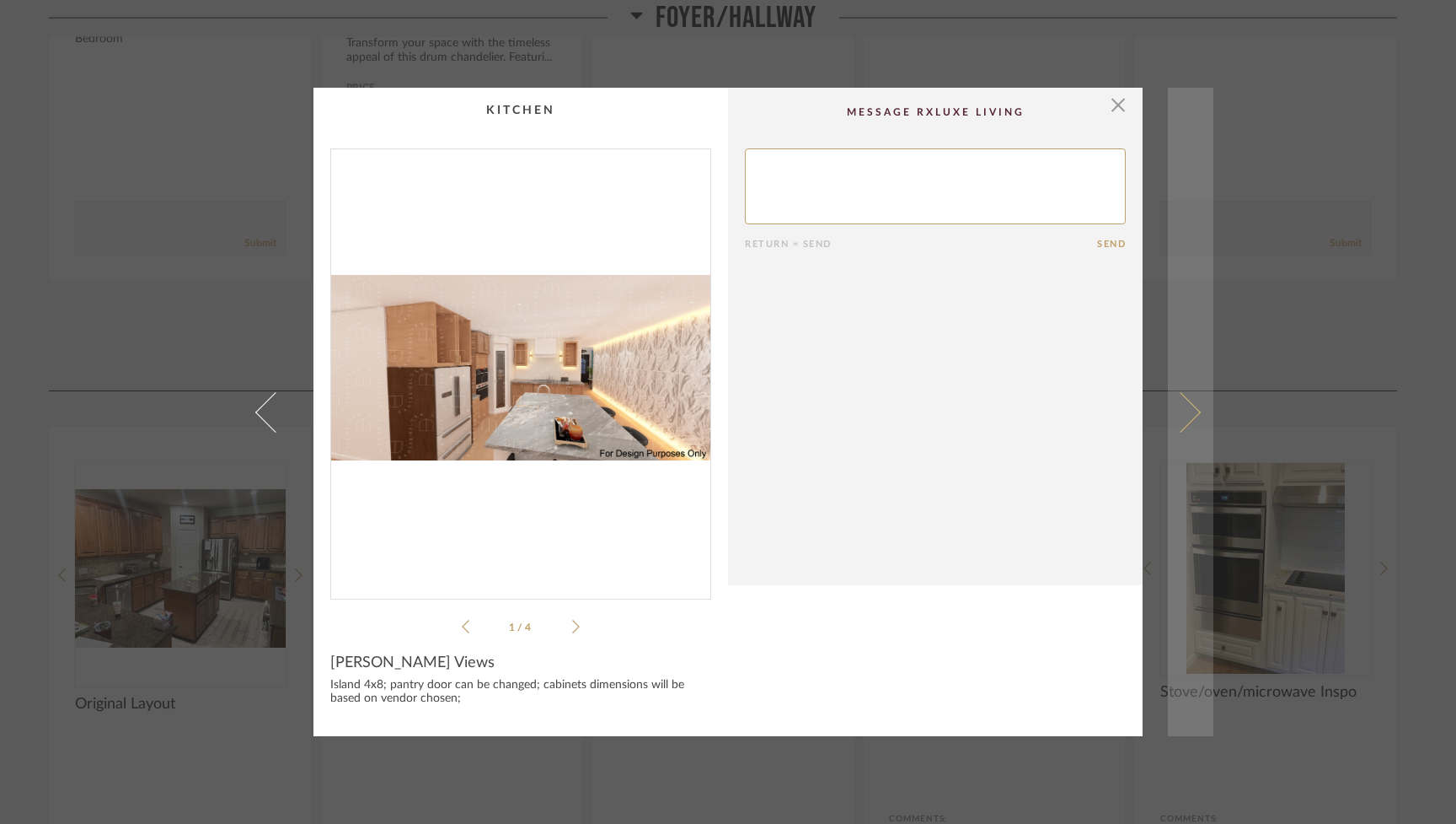
click at [865, 405] on span at bounding box center [1180, 411] width 41 height 41
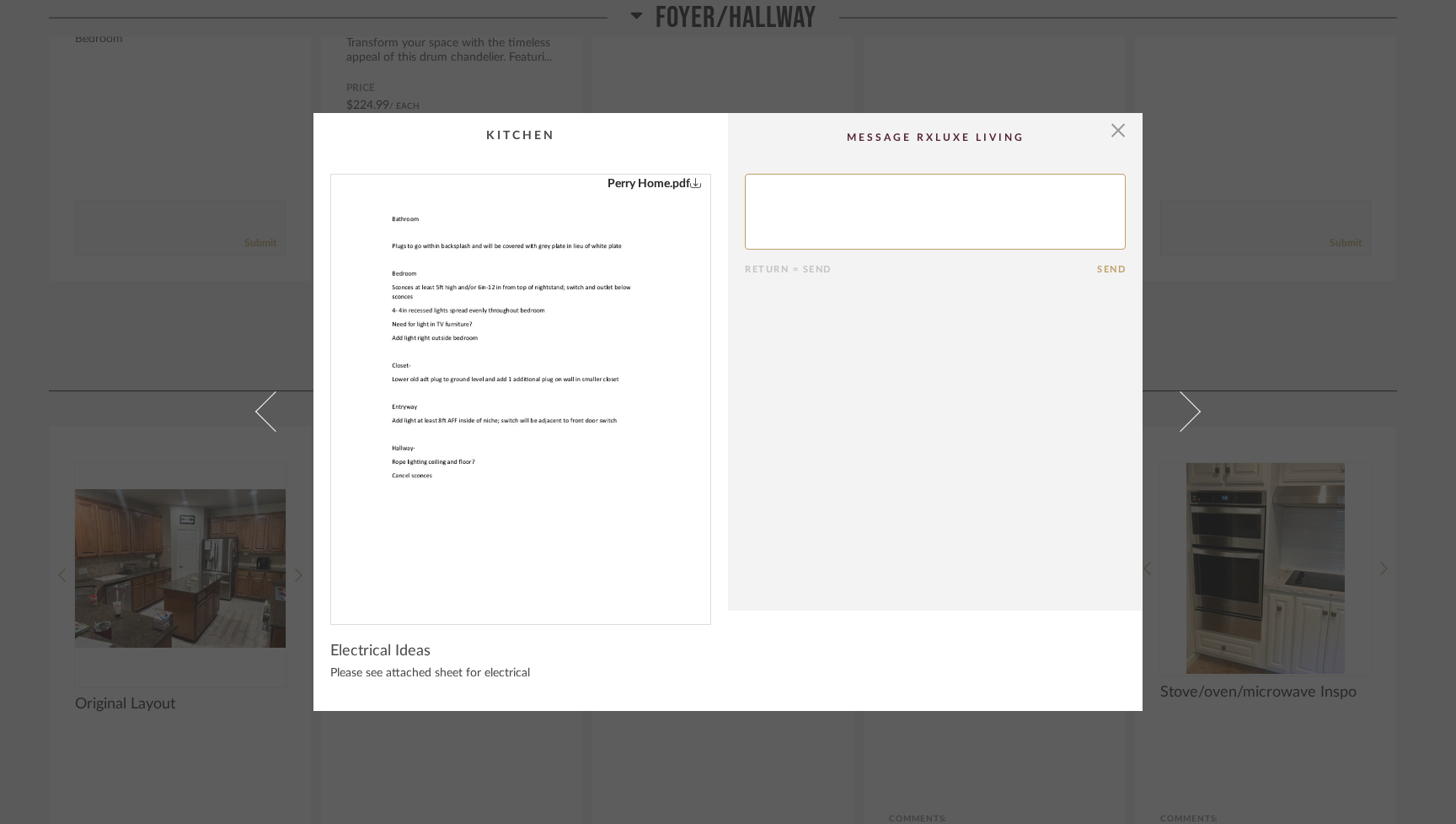
click at [865, 405] on span at bounding box center [1180, 411] width 41 height 41
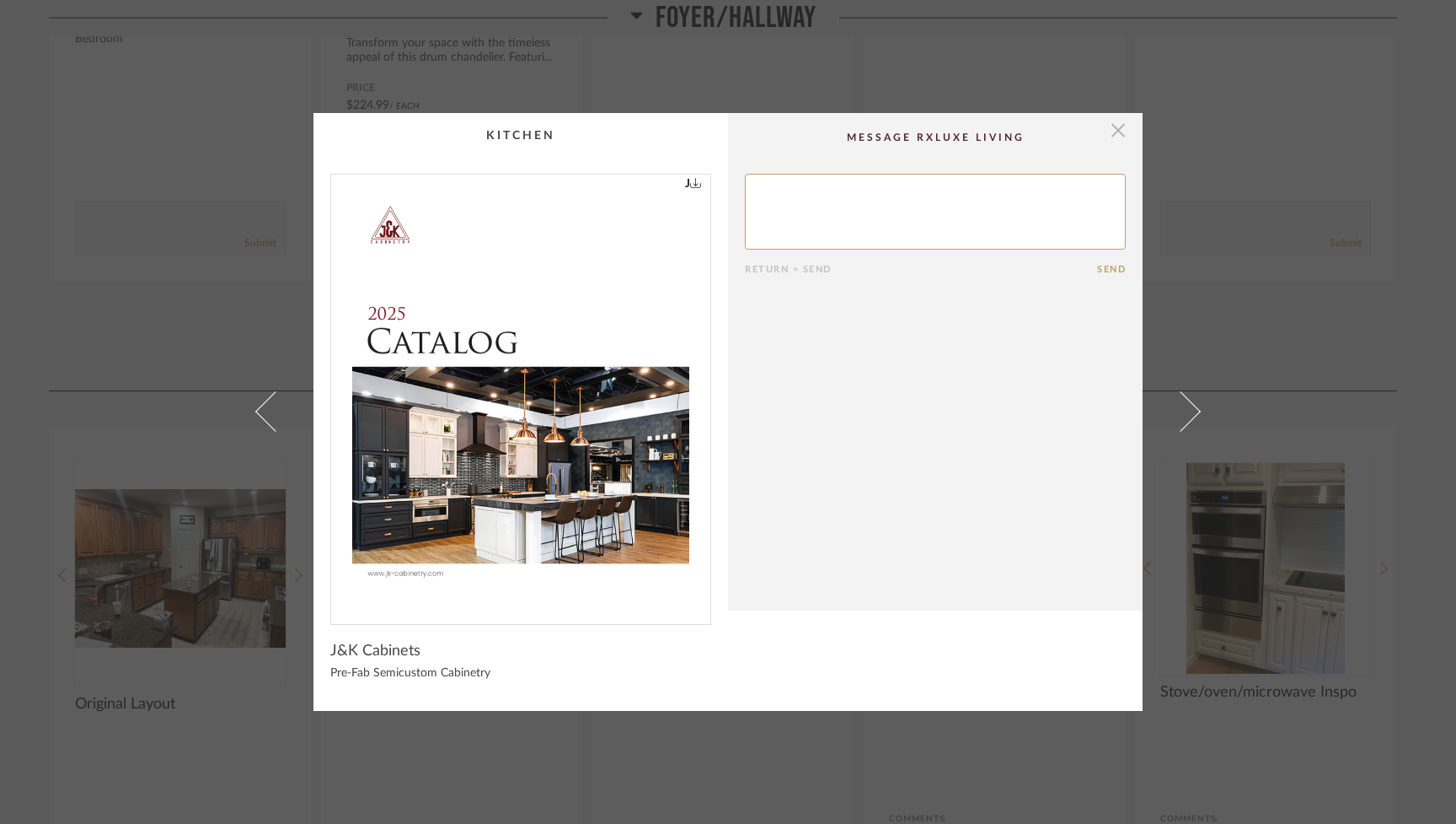
click at [865, 132] on span "button" at bounding box center [1117, 129] width 33 height 33
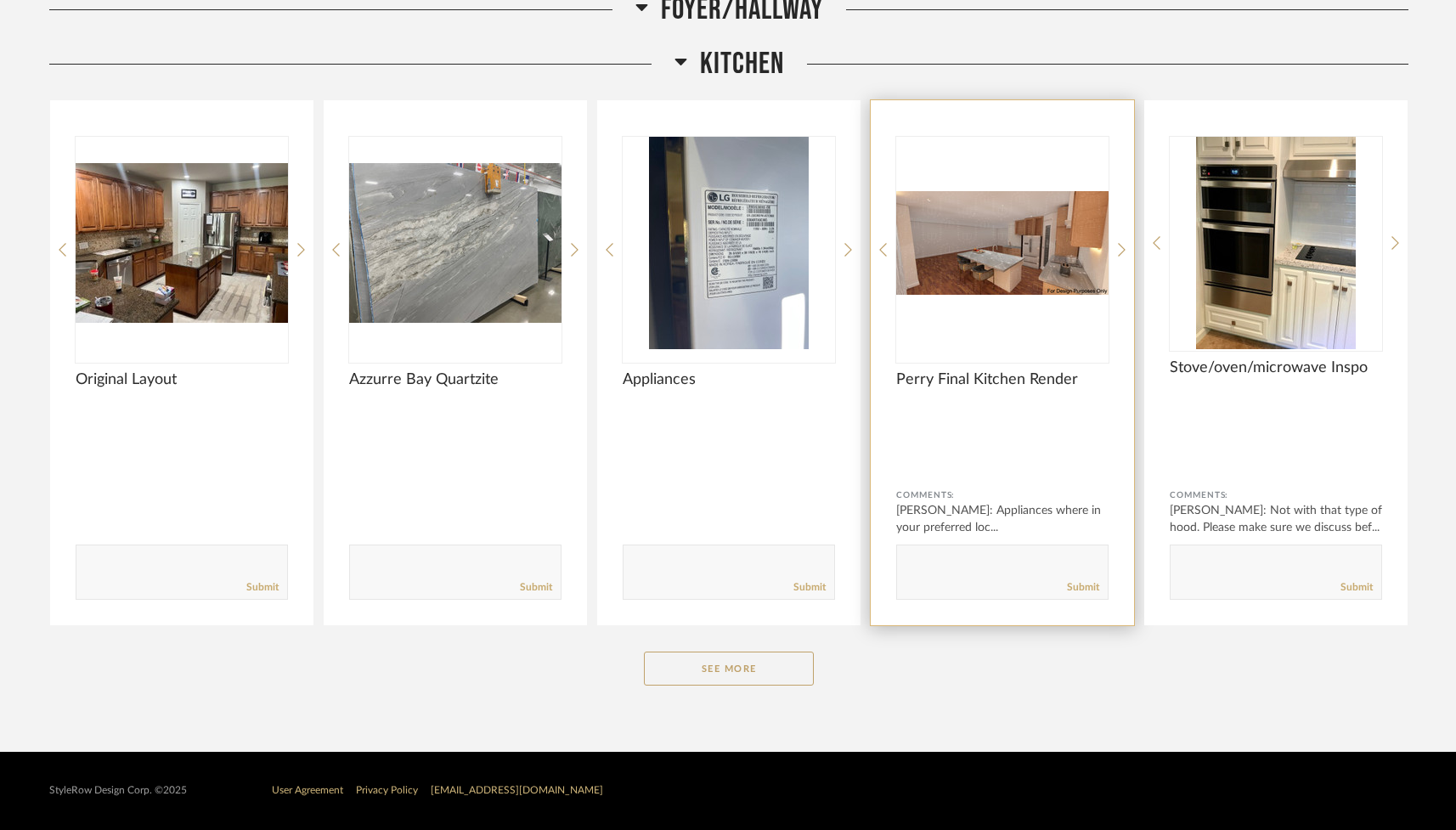
scroll to position [2357, 0]
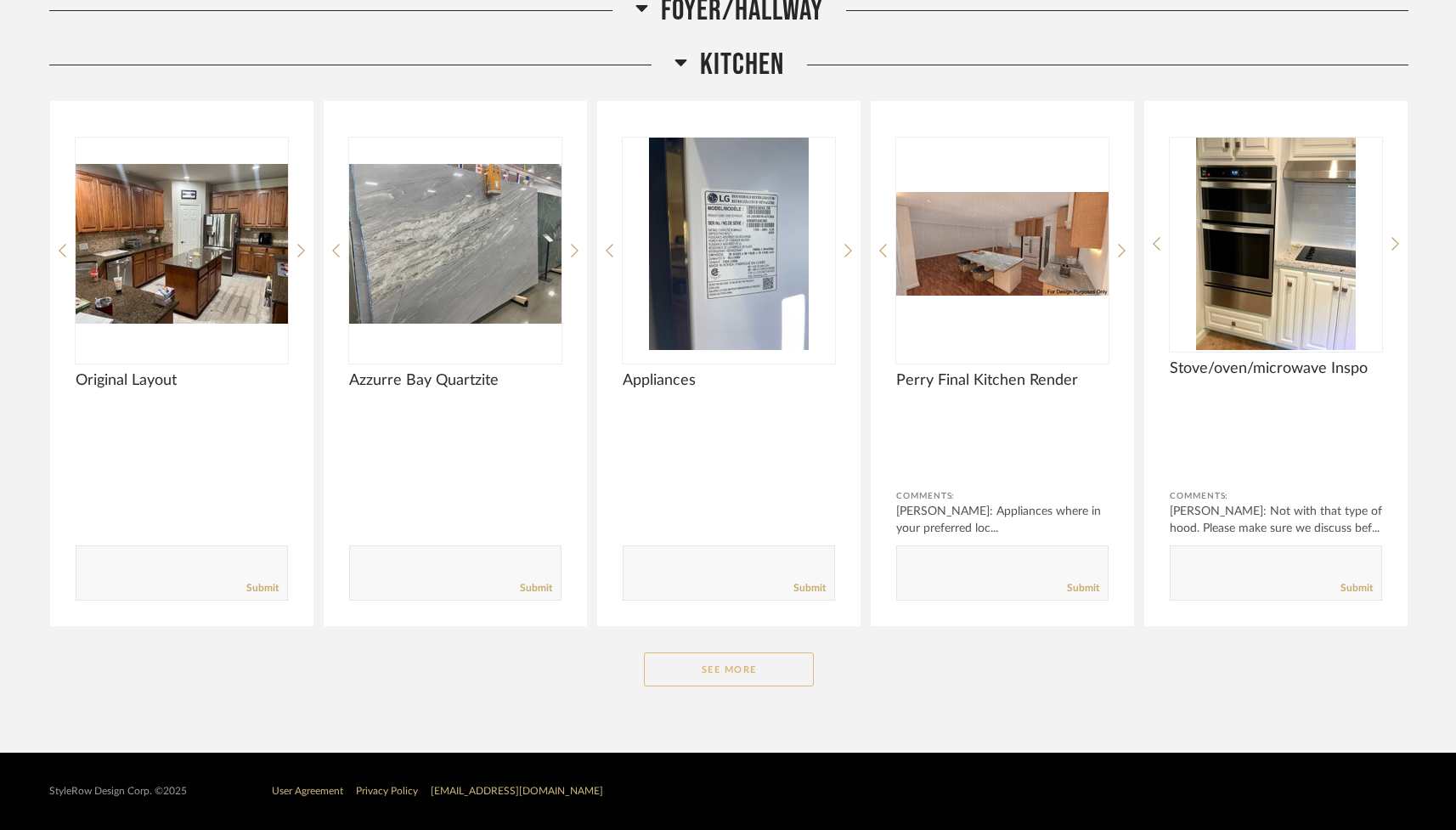
click at [771, 653] on button "See More" at bounding box center [728, 668] width 170 height 34
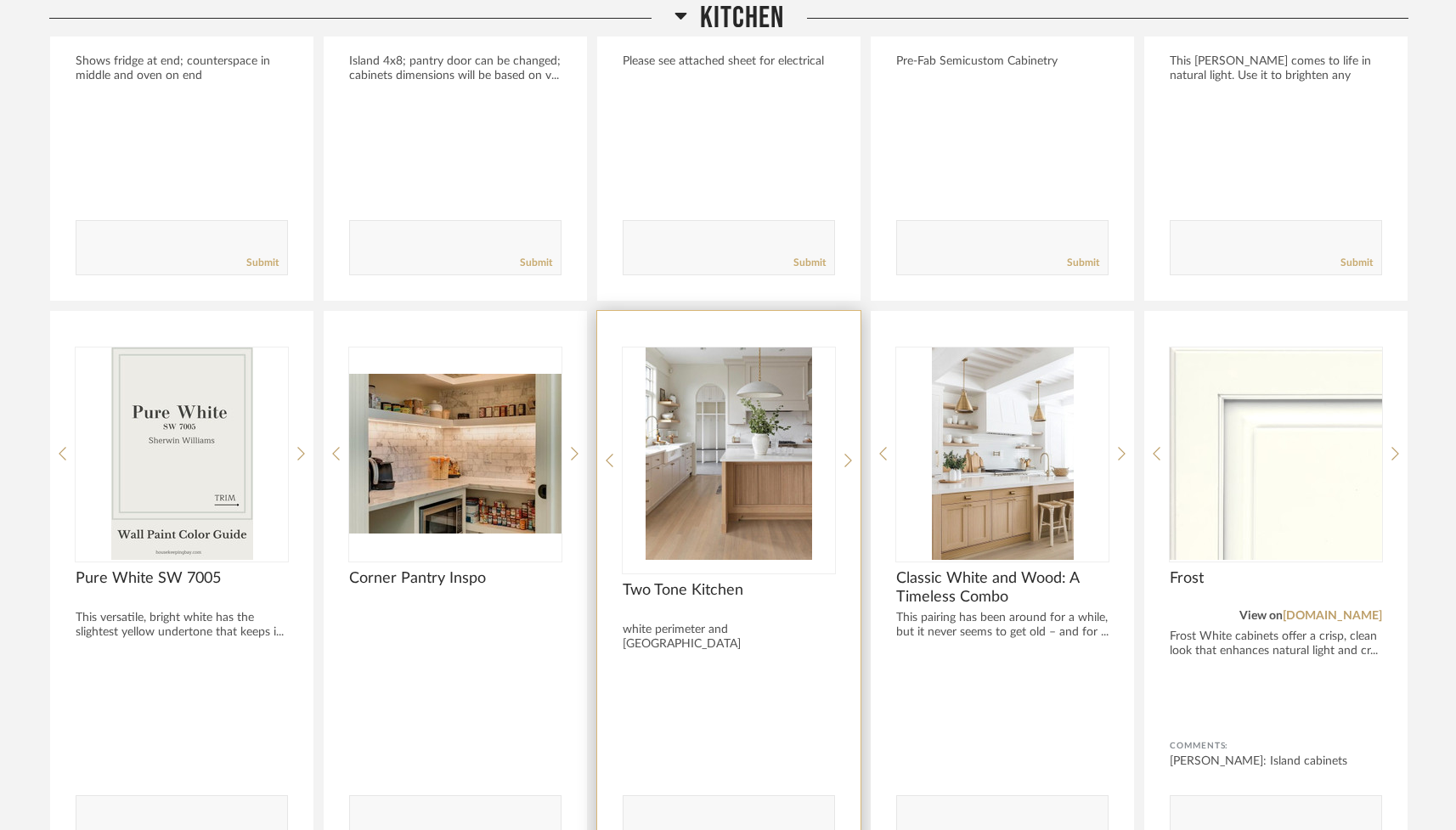
scroll to position [3240, 0]
click at [770, 492] on img "0" at bounding box center [728, 452] width 213 height 212
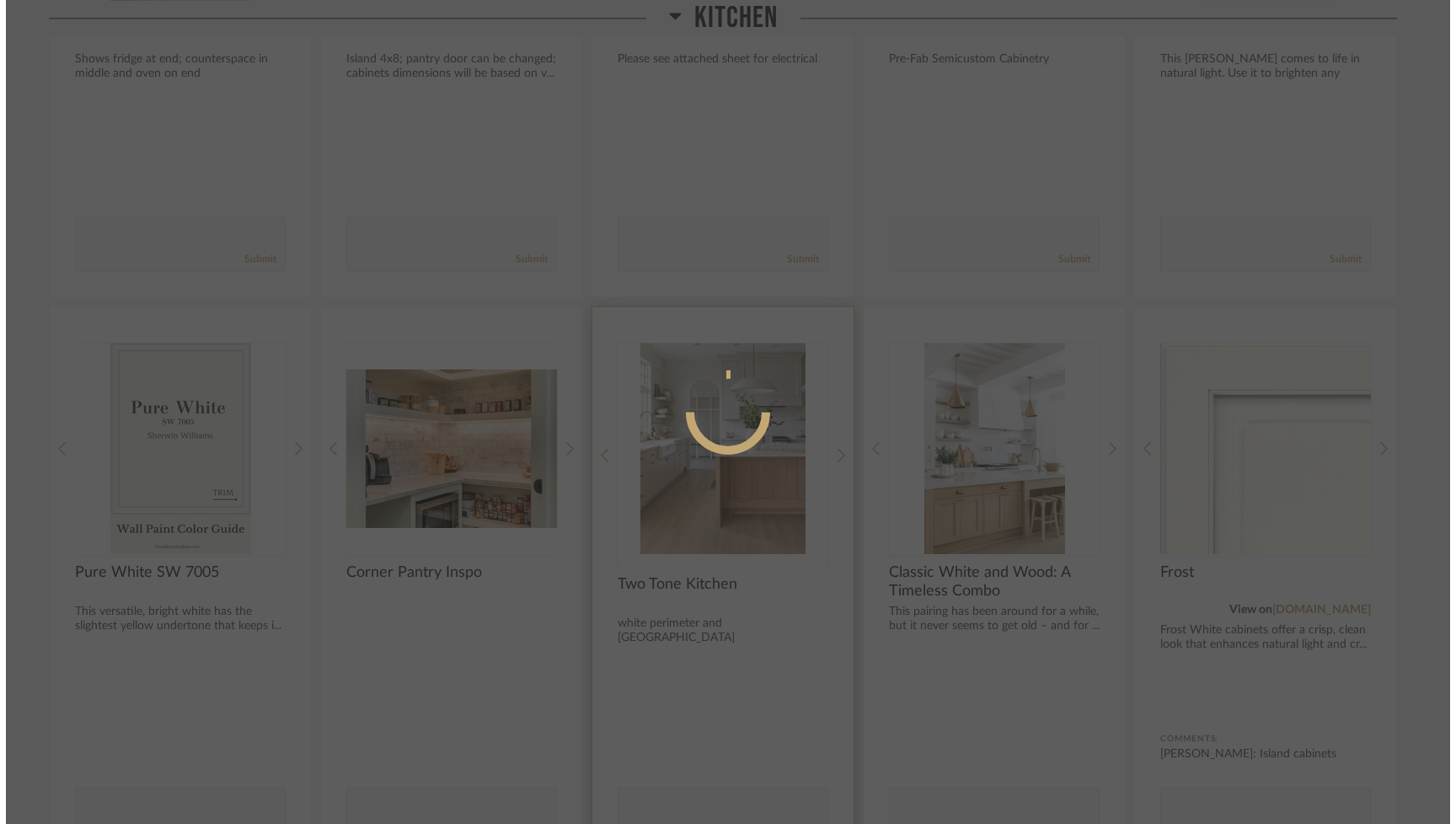
scroll to position [0, 0]
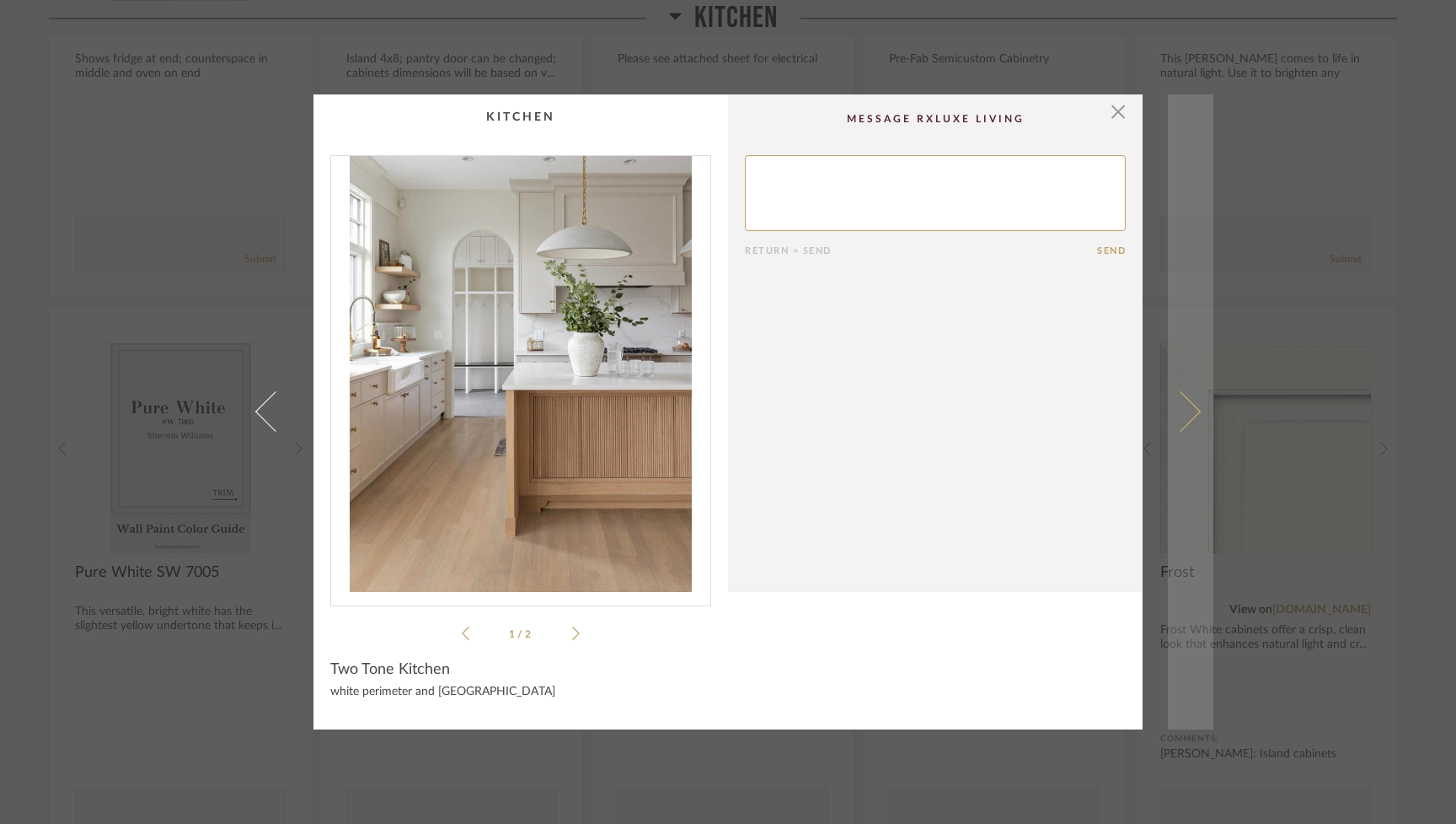
click at [865, 413] on span at bounding box center [1180, 411] width 41 height 41
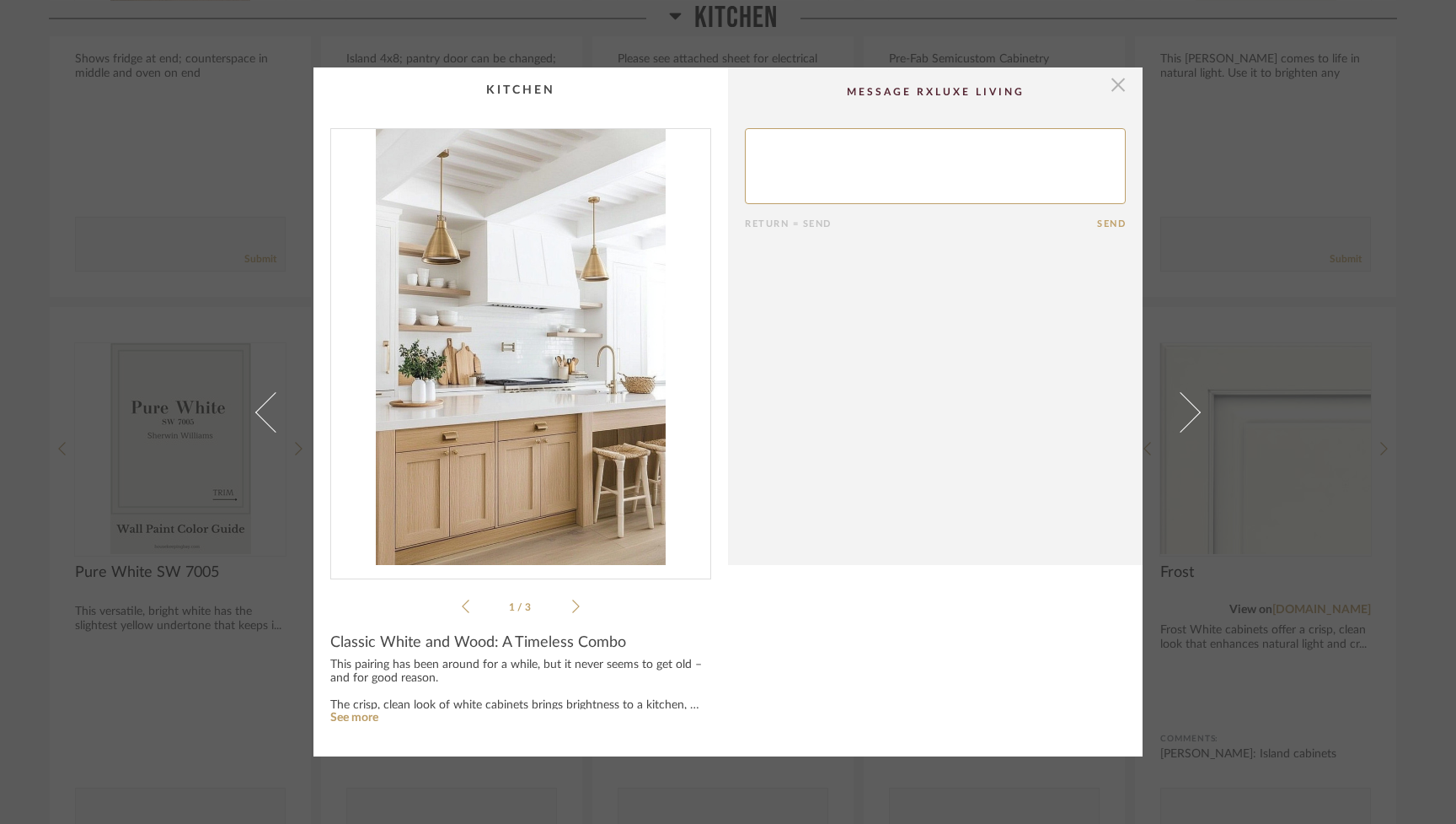
click at [865, 85] on span "button" at bounding box center [1117, 84] width 33 height 33
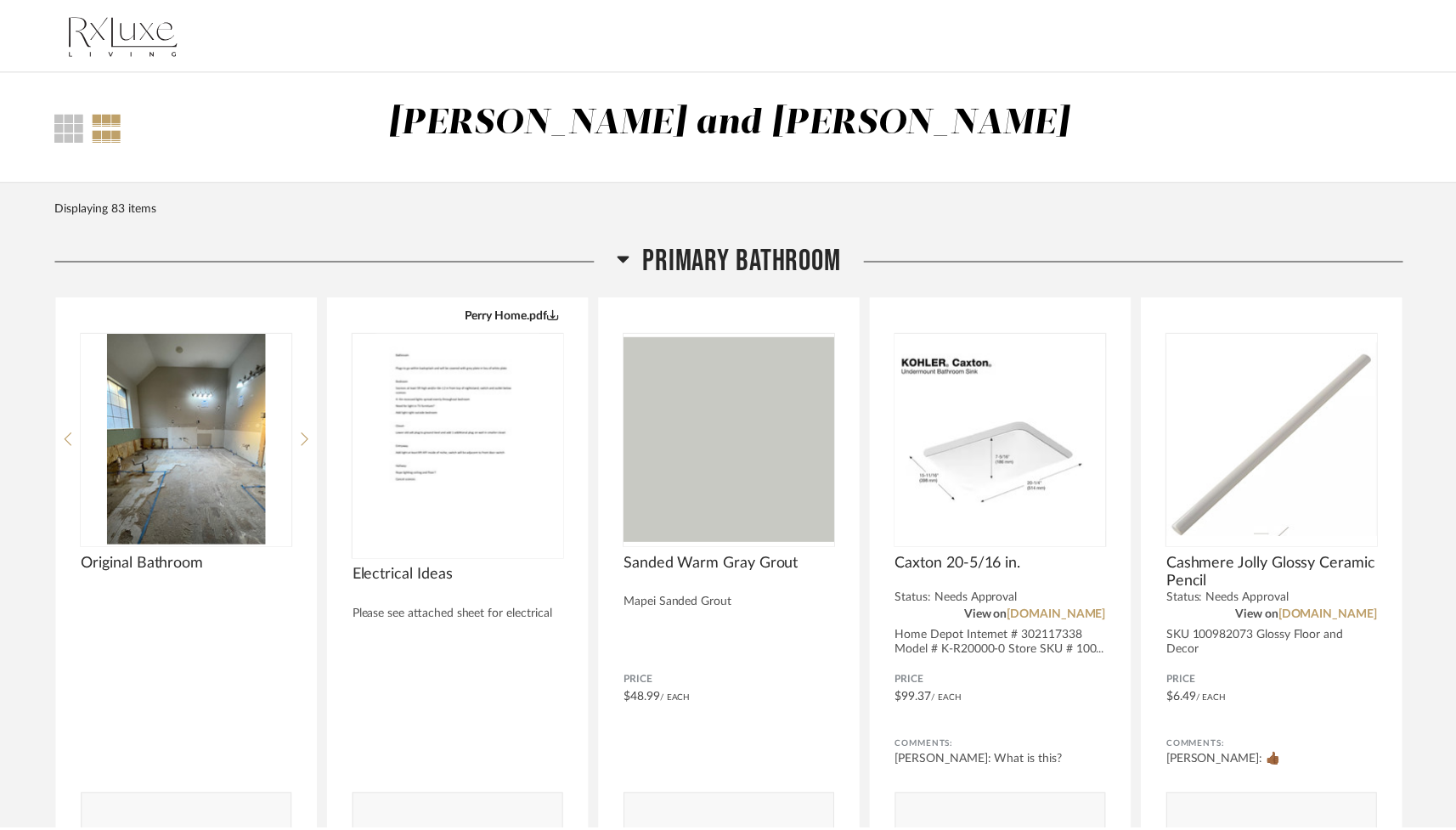
scroll to position [3240, 0]
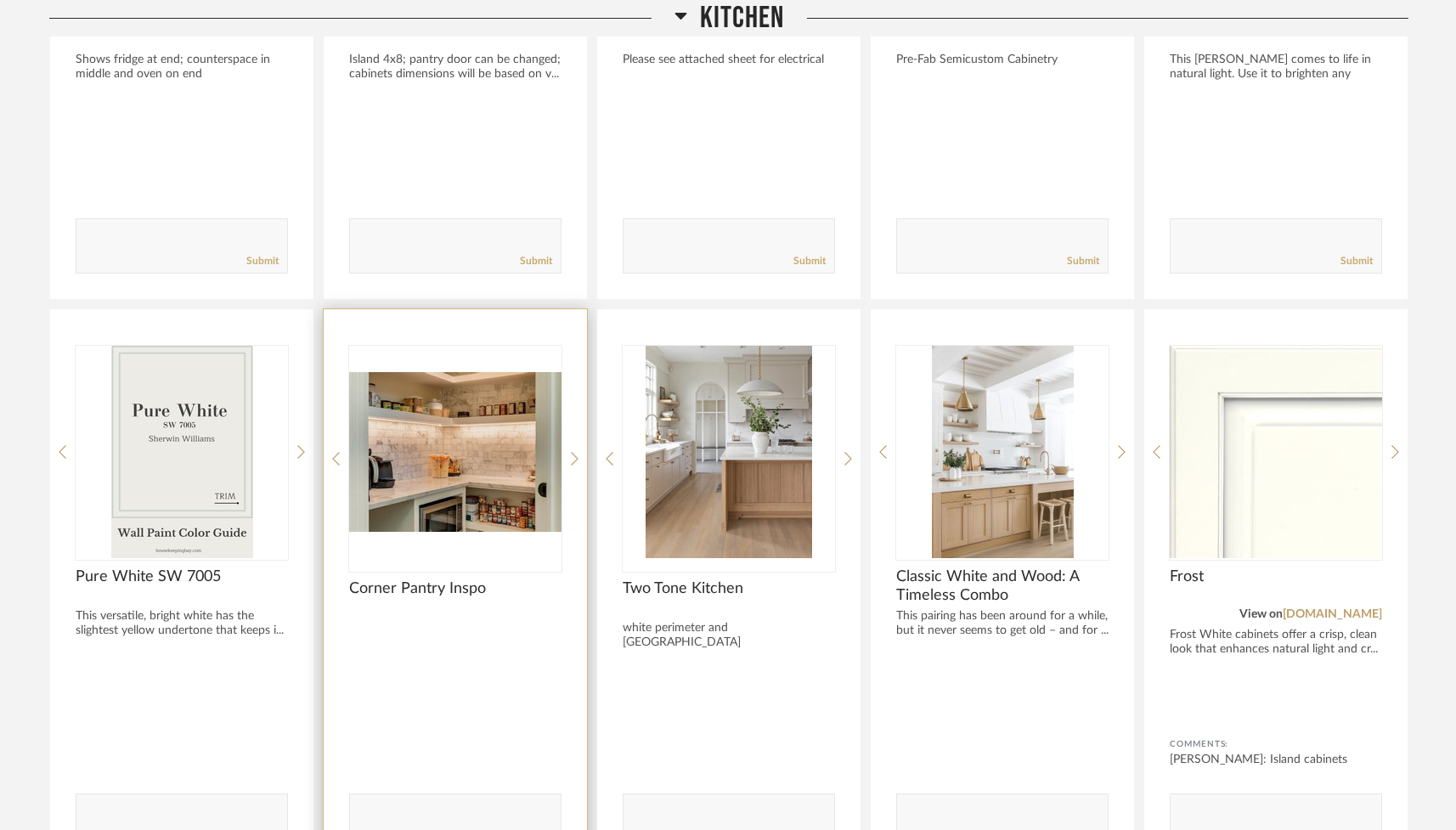
click at [426, 464] on img "0" at bounding box center [455, 452] width 213 height 212
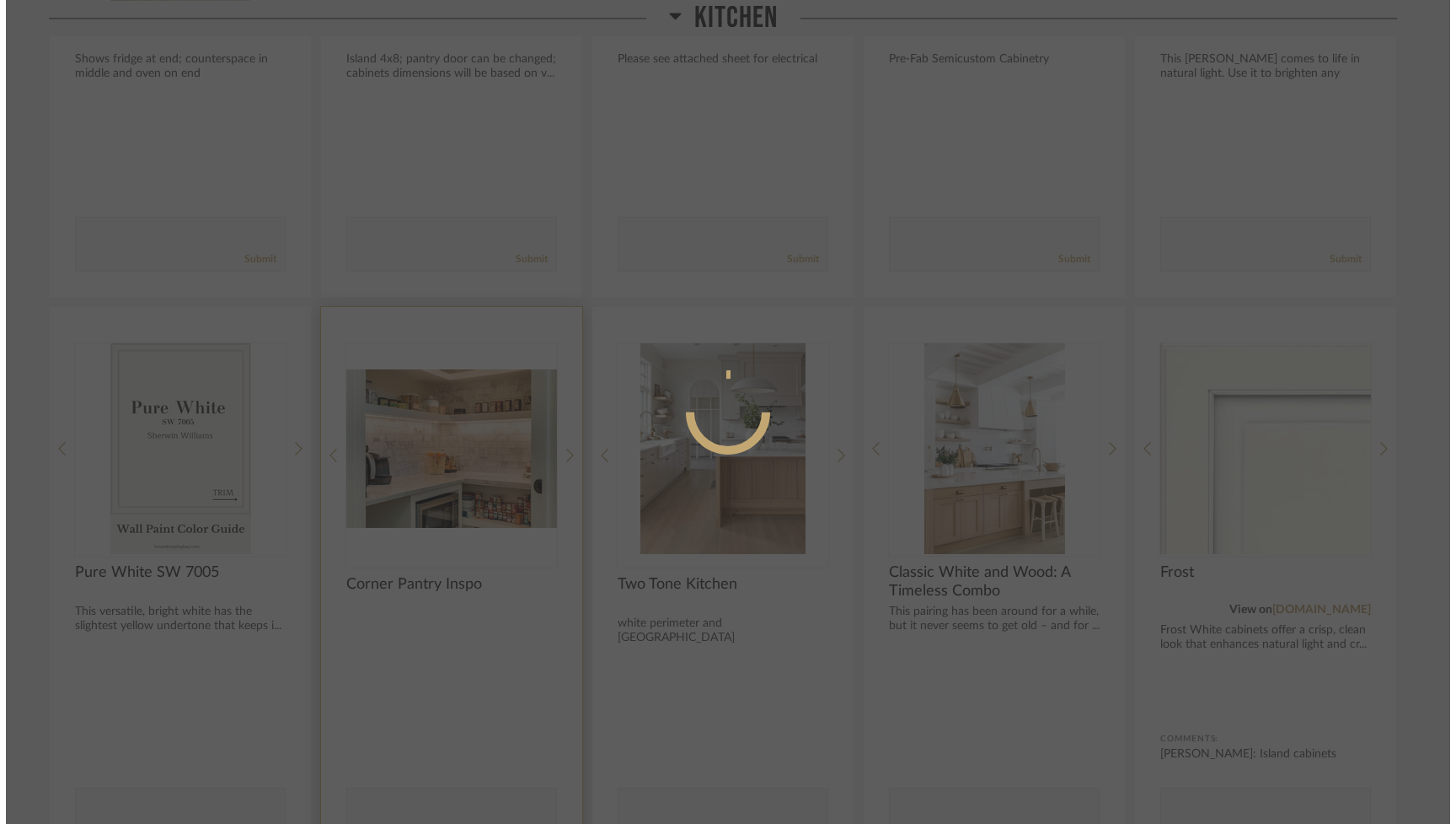
scroll to position [0, 0]
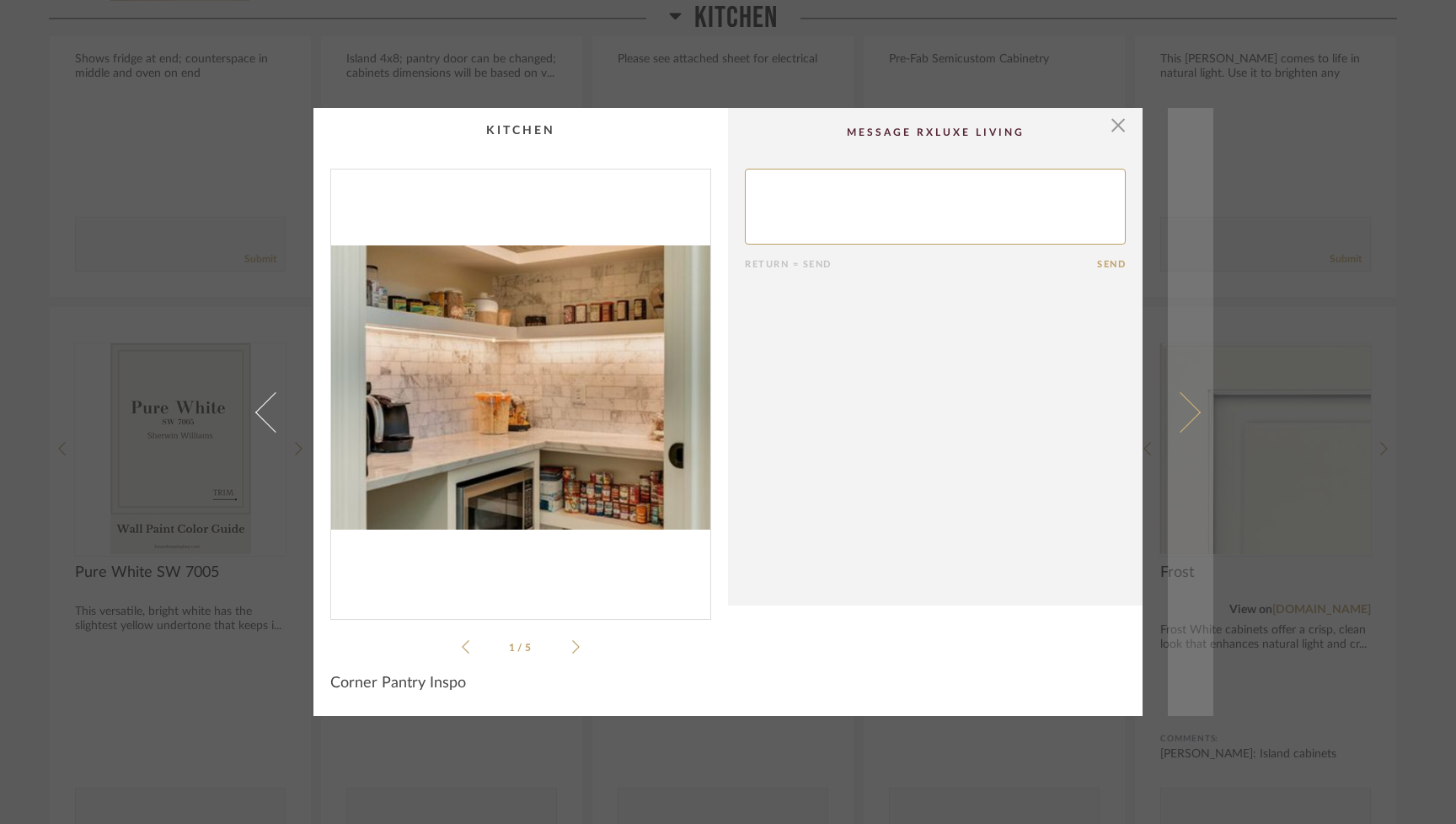
click at [865, 404] on span at bounding box center [1180, 411] width 41 height 41
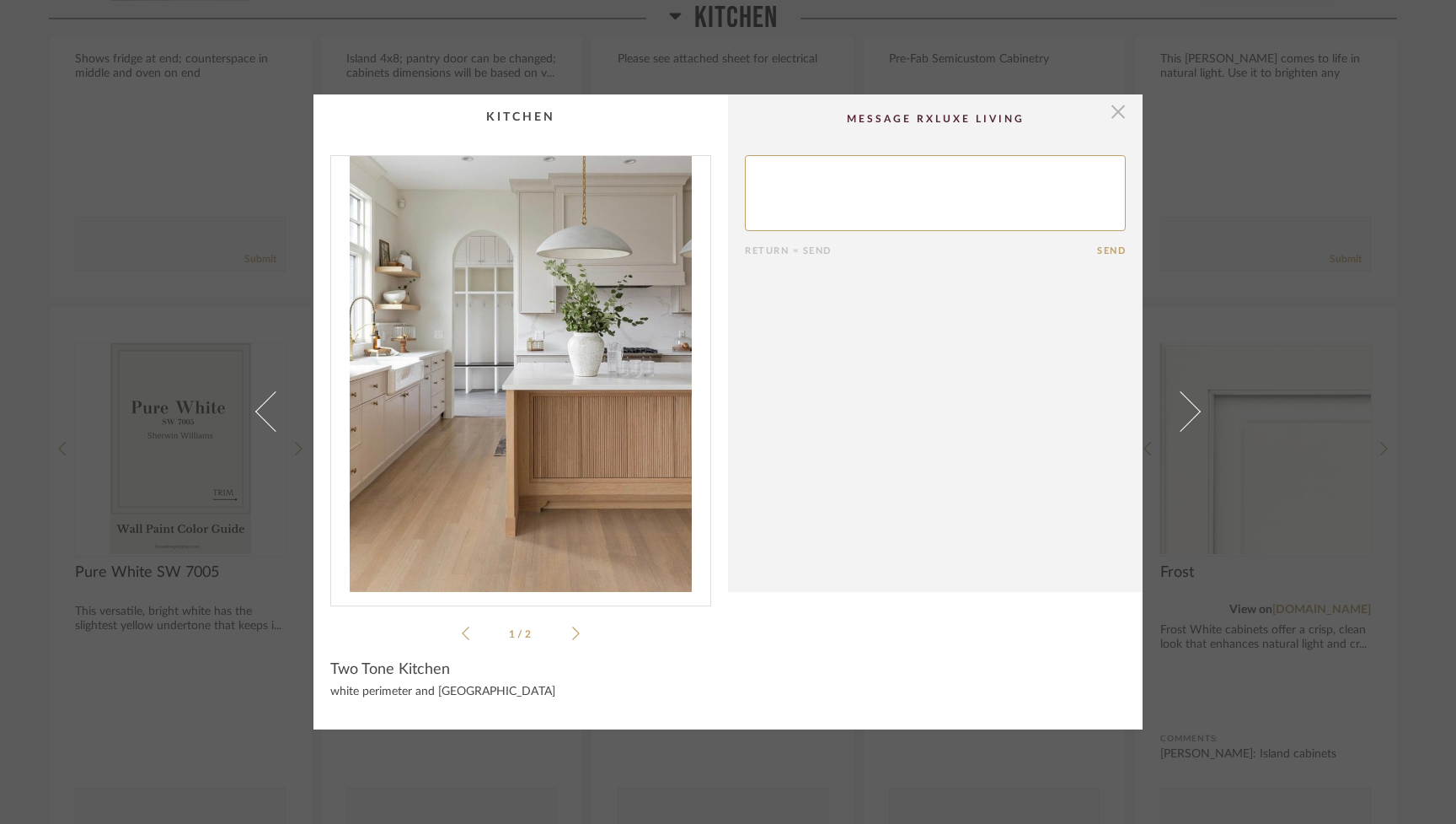
click at [865, 114] on span "button" at bounding box center [1117, 111] width 33 height 33
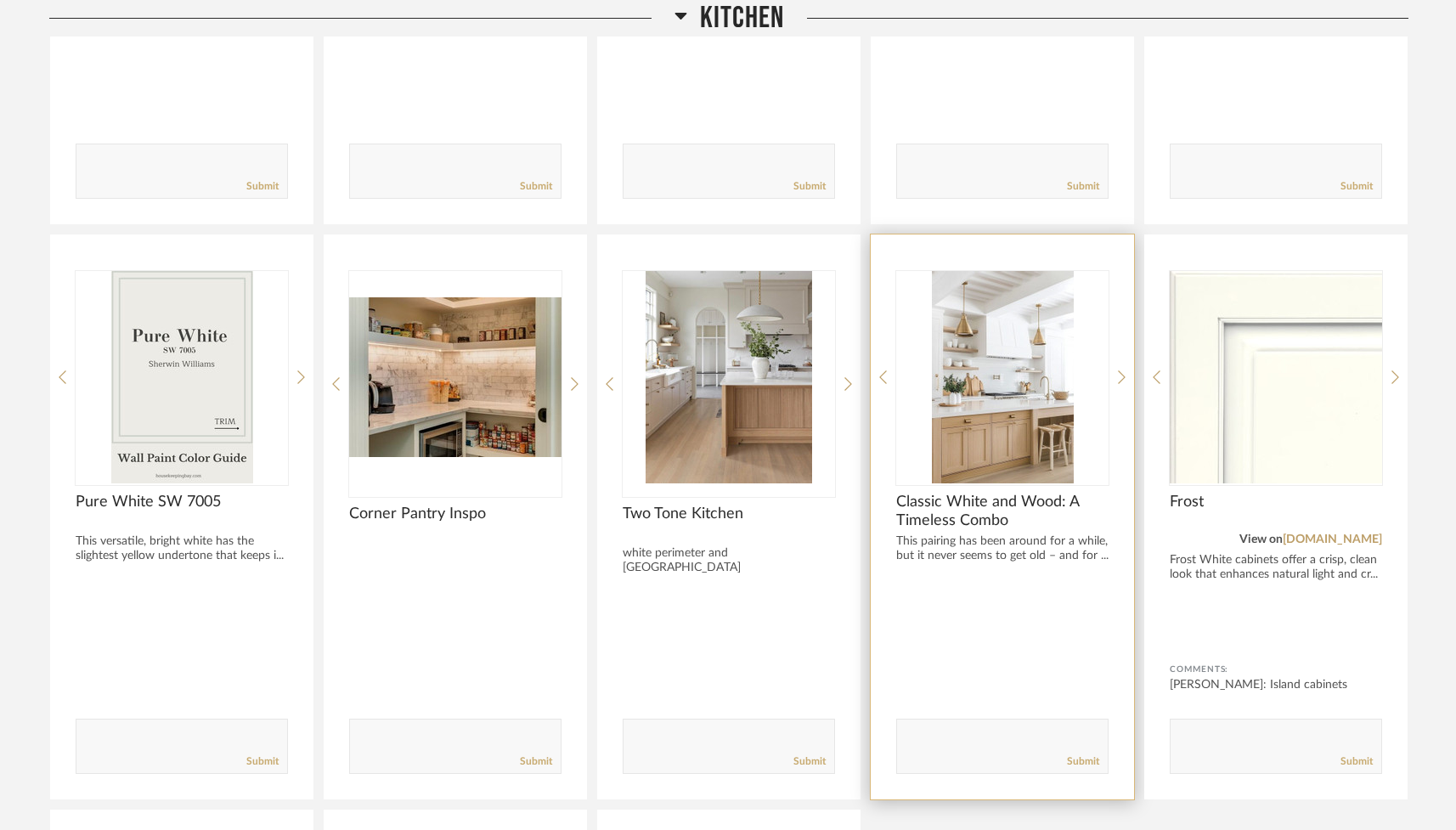
scroll to position [3299, 0]
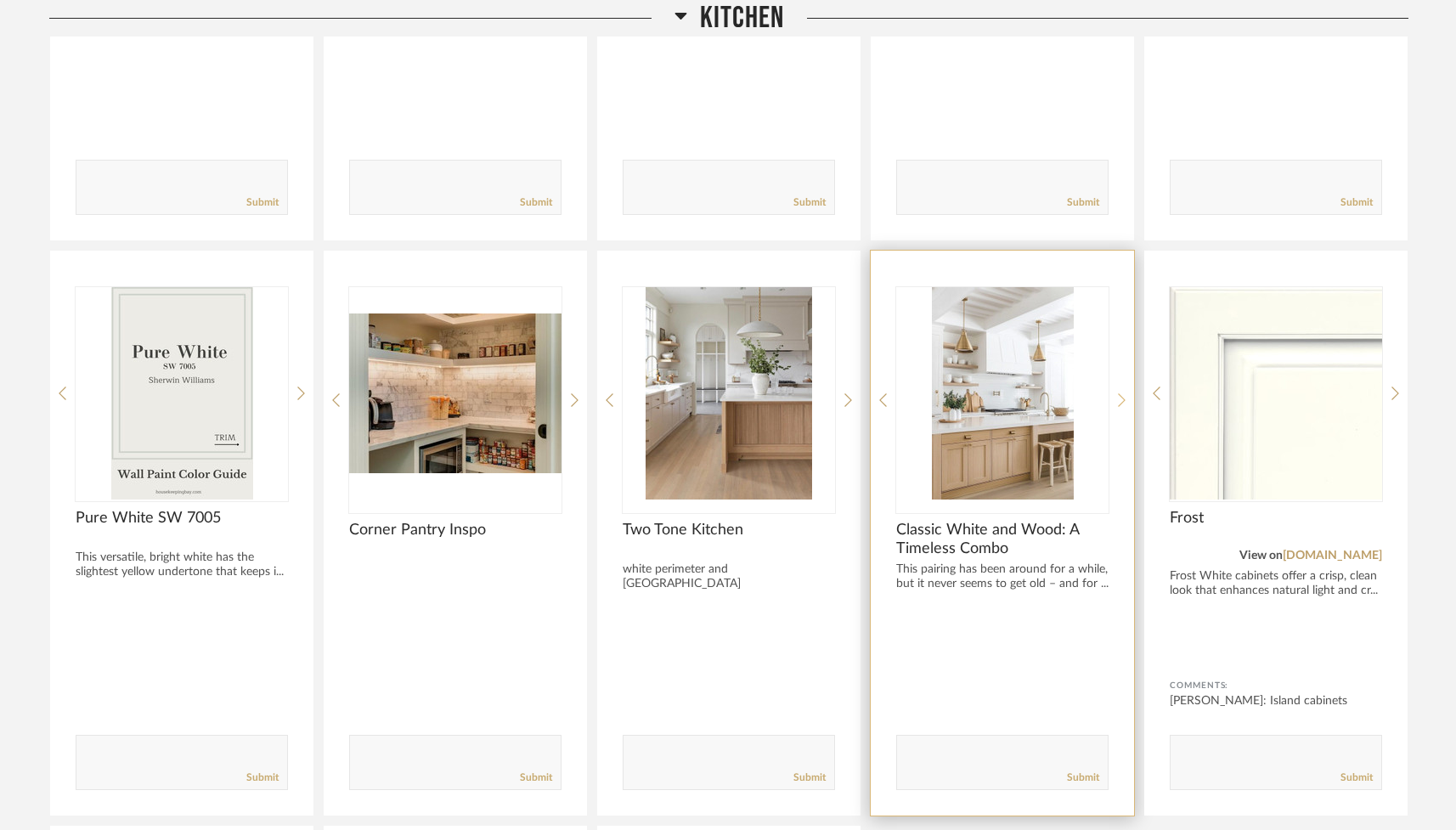
click at [872, 390] on div at bounding box center [1122, 400] width 7 height 226
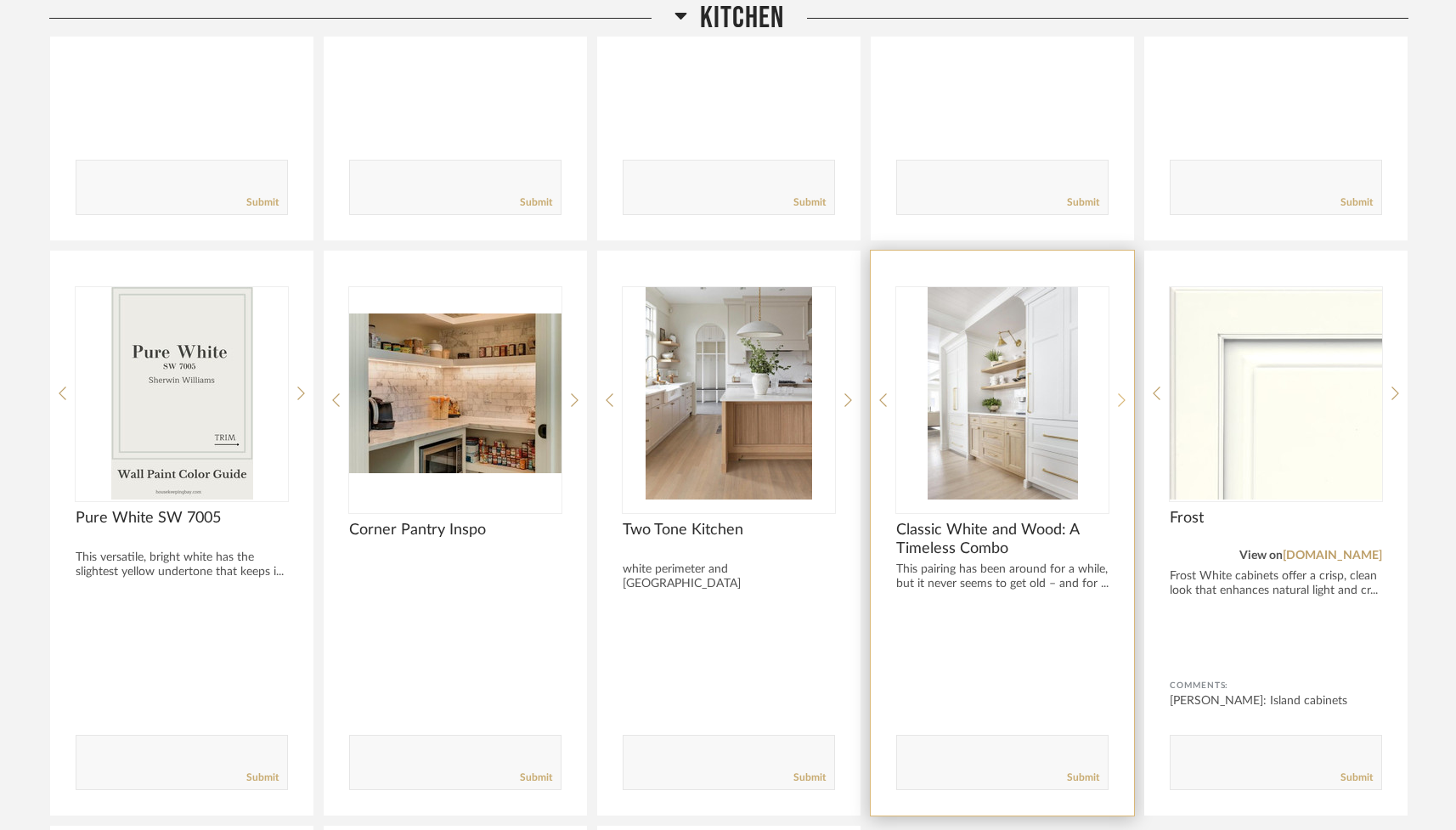
click at [872, 390] on div at bounding box center [1122, 400] width 7 height 226
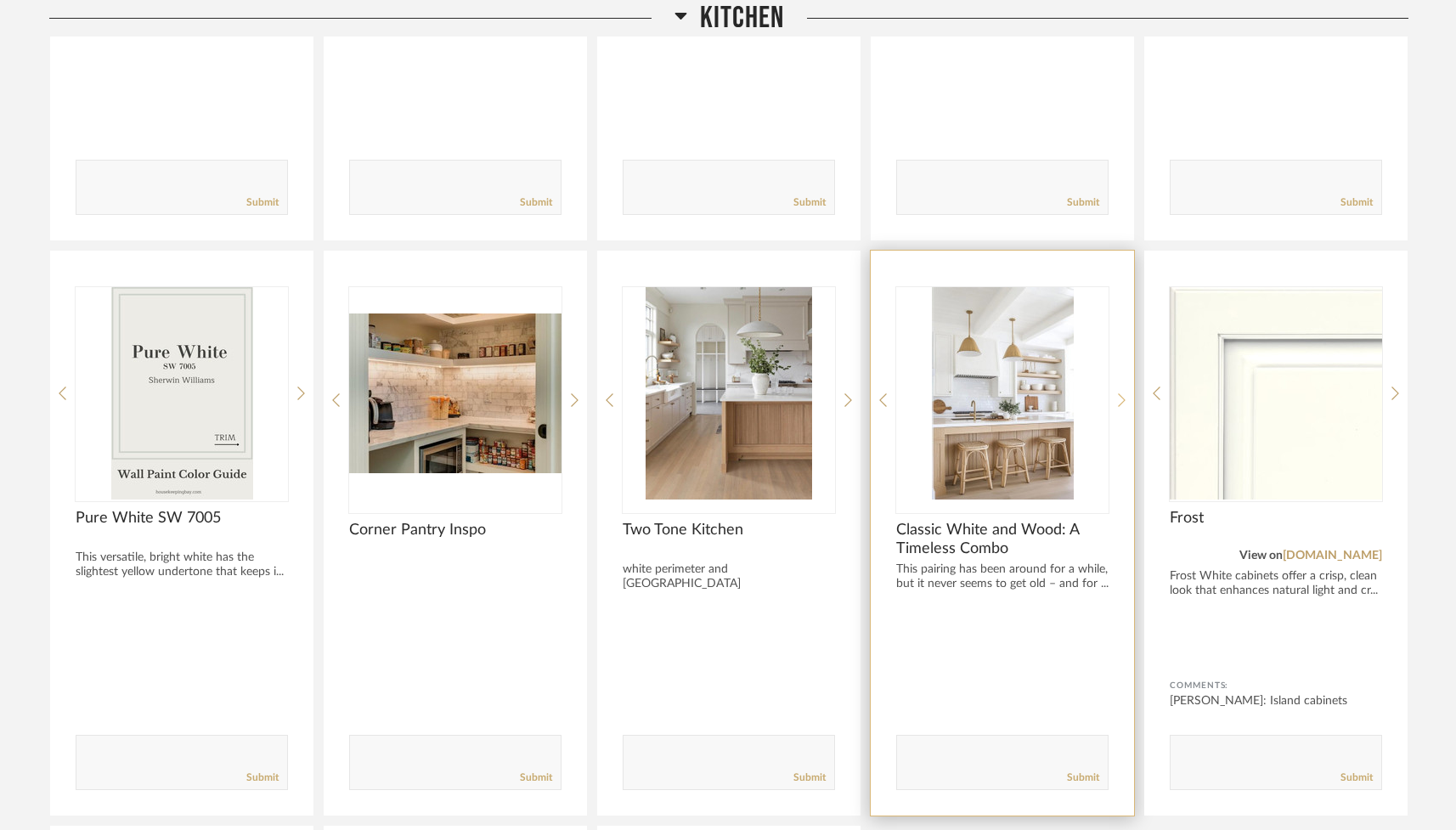
click at [872, 390] on div at bounding box center [1122, 400] width 7 height 226
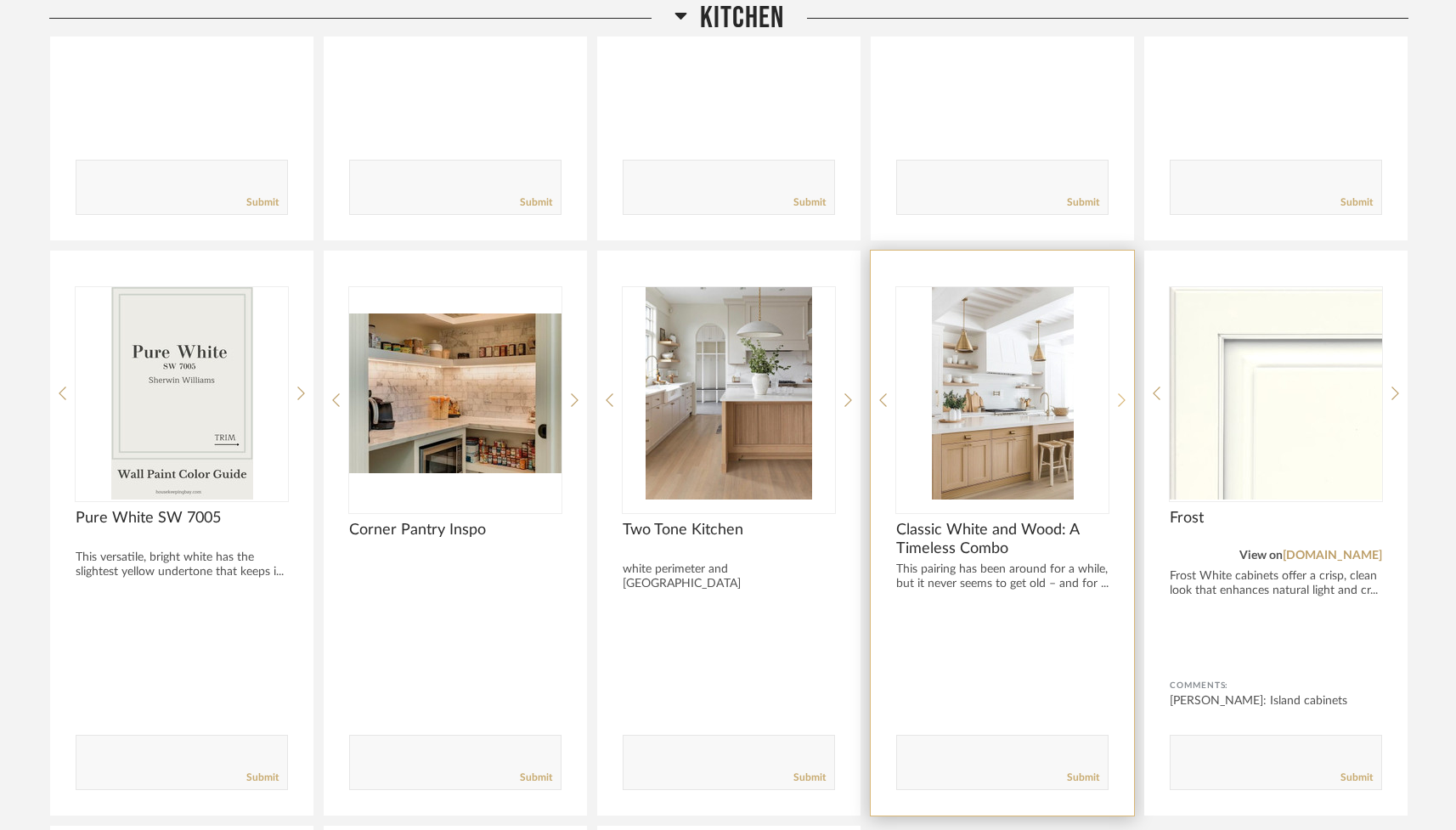
click at [872, 390] on div at bounding box center [1122, 400] width 7 height 226
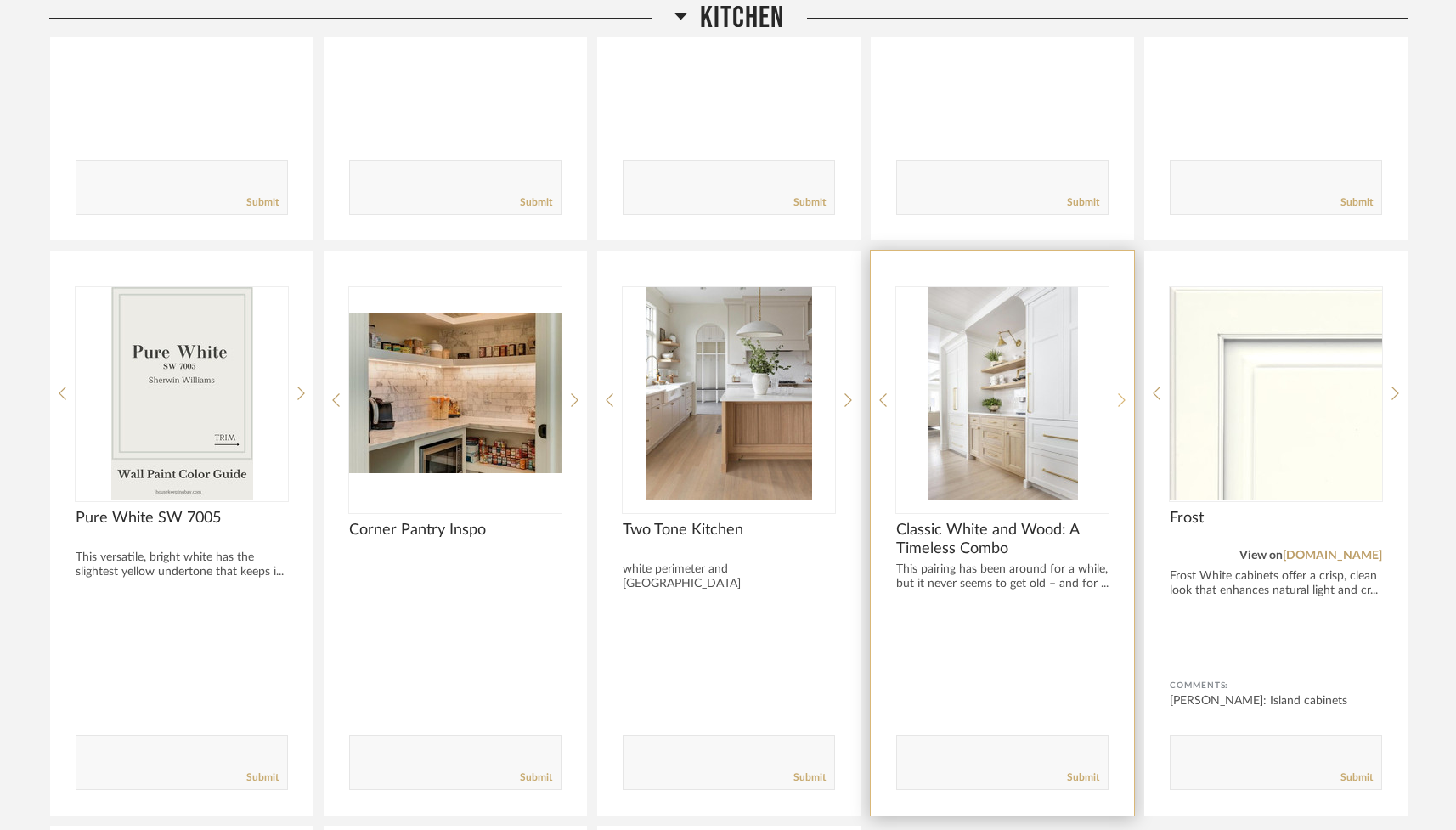
click at [872, 390] on div at bounding box center [1122, 400] width 7 height 226
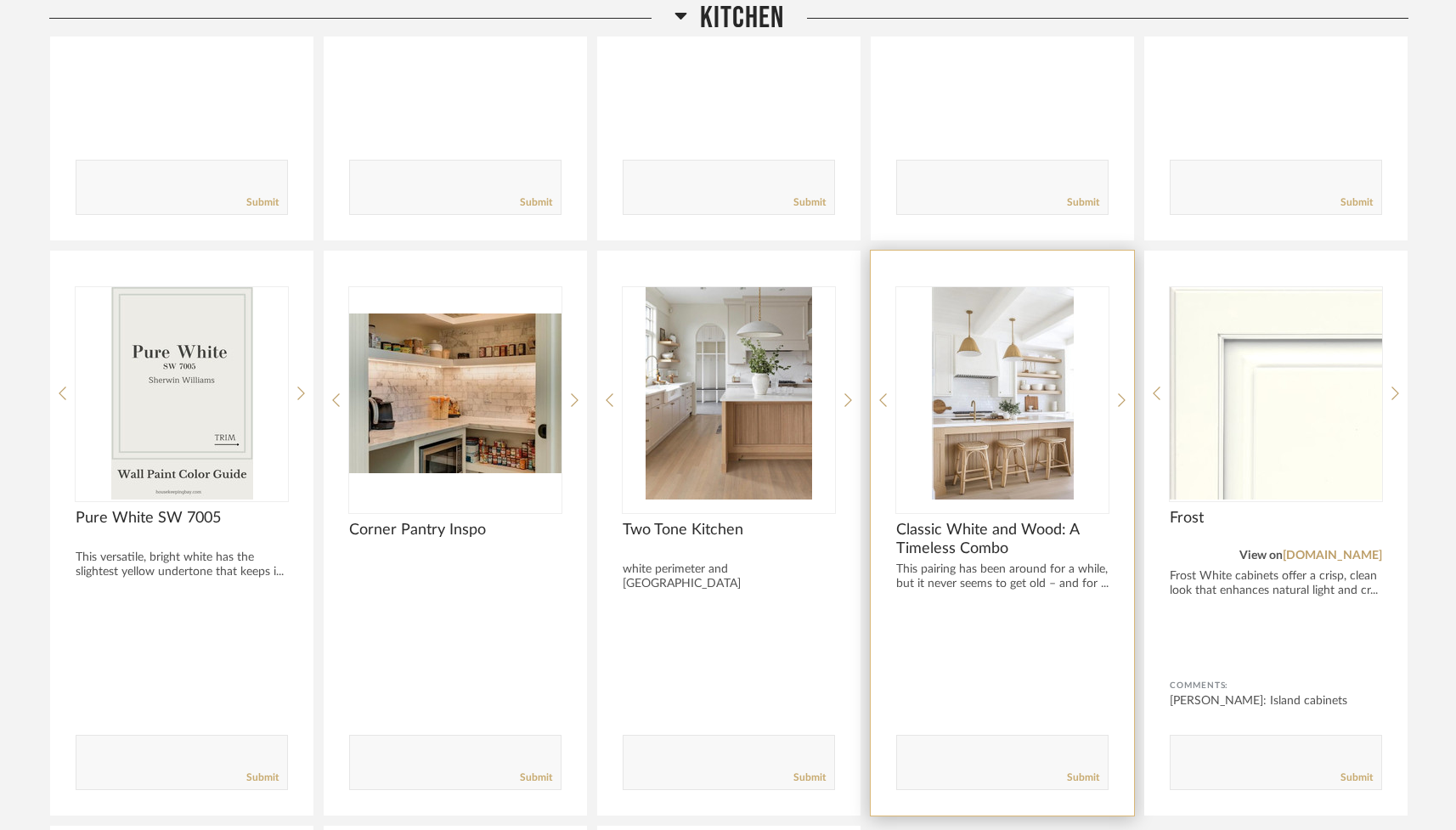
click at [872, 410] on img "2" at bounding box center [1002, 393] width 213 height 212
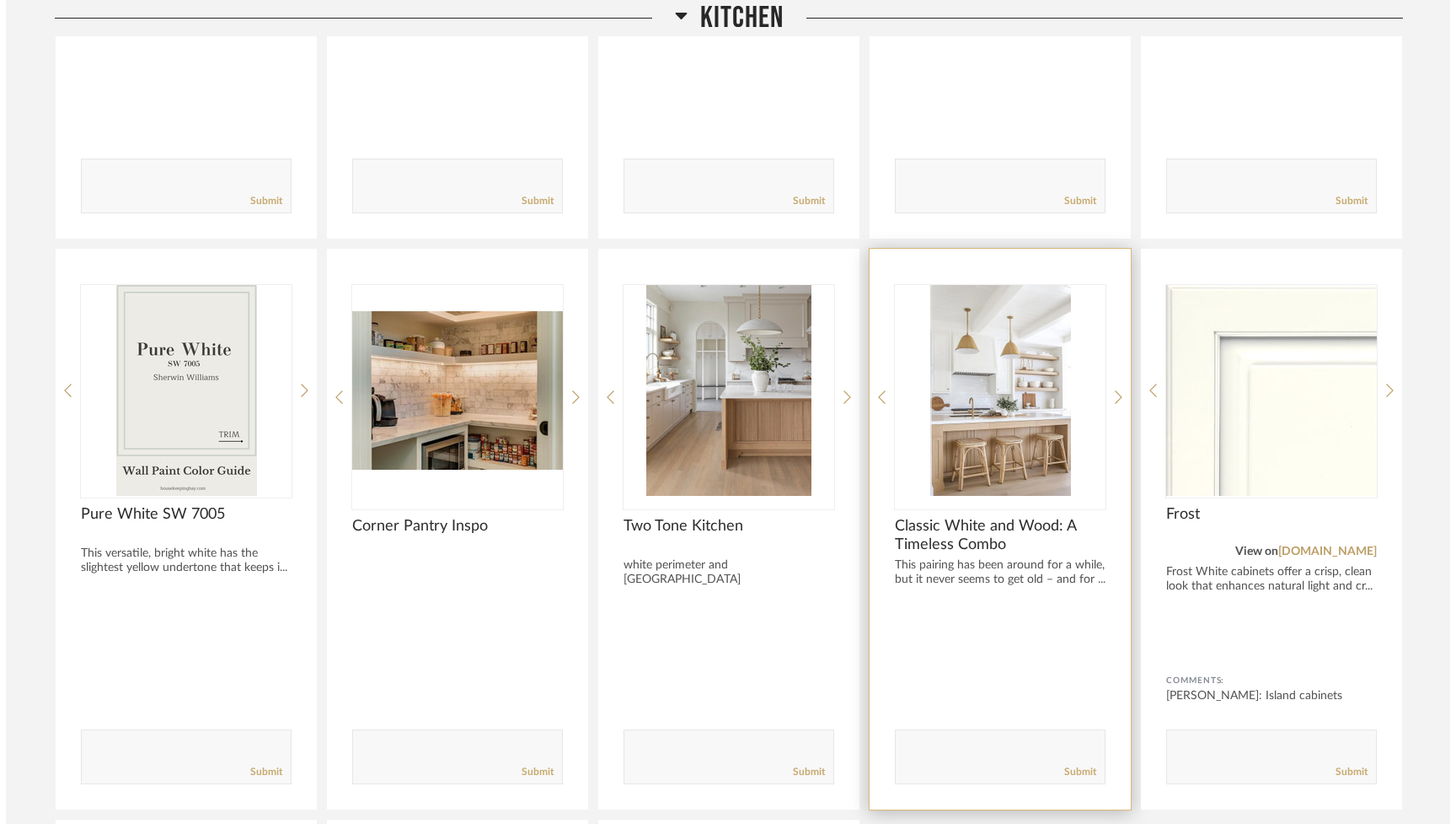
scroll to position [0, 0]
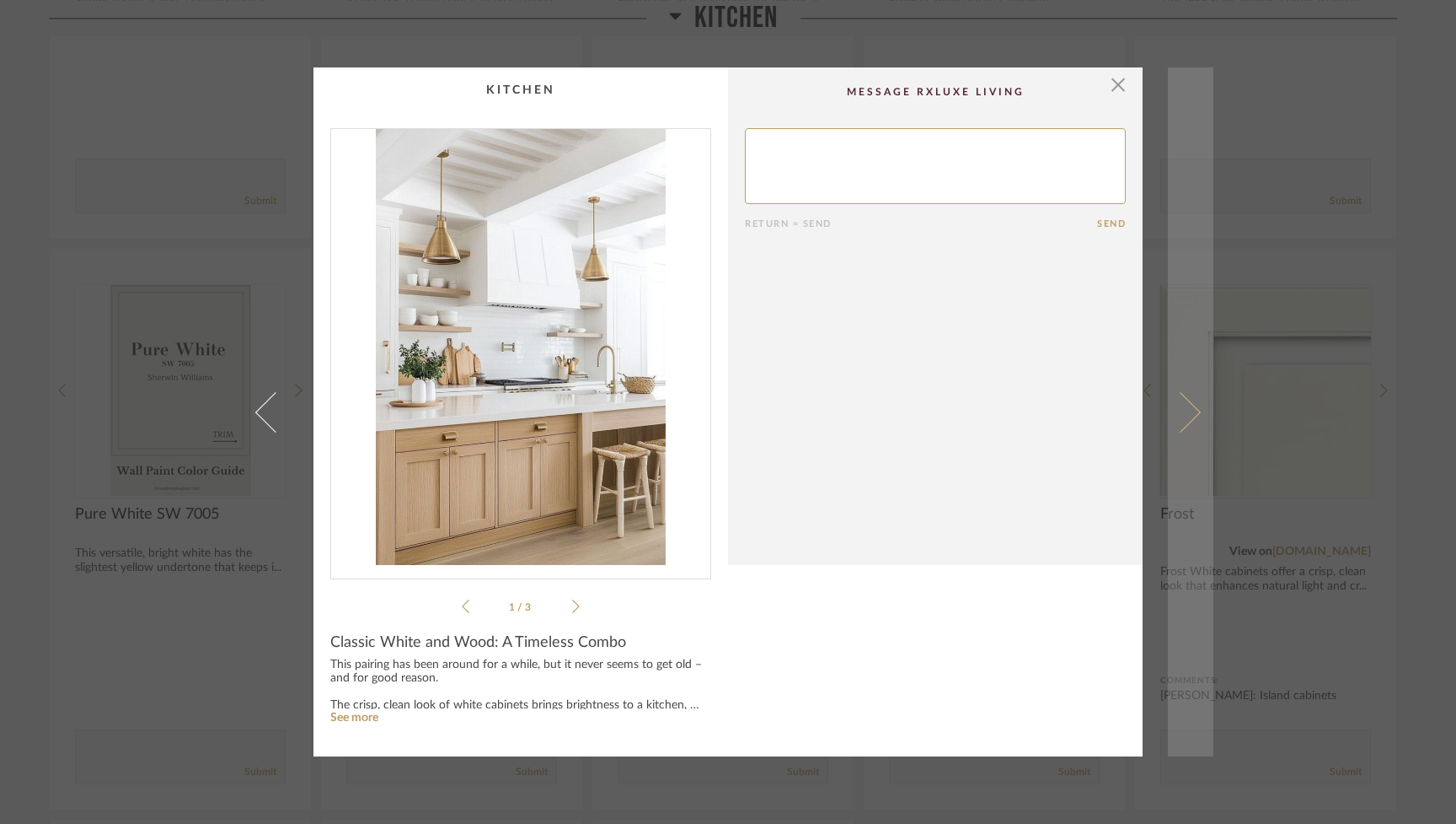
click at [865, 414] on span at bounding box center [1180, 411] width 41 height 41
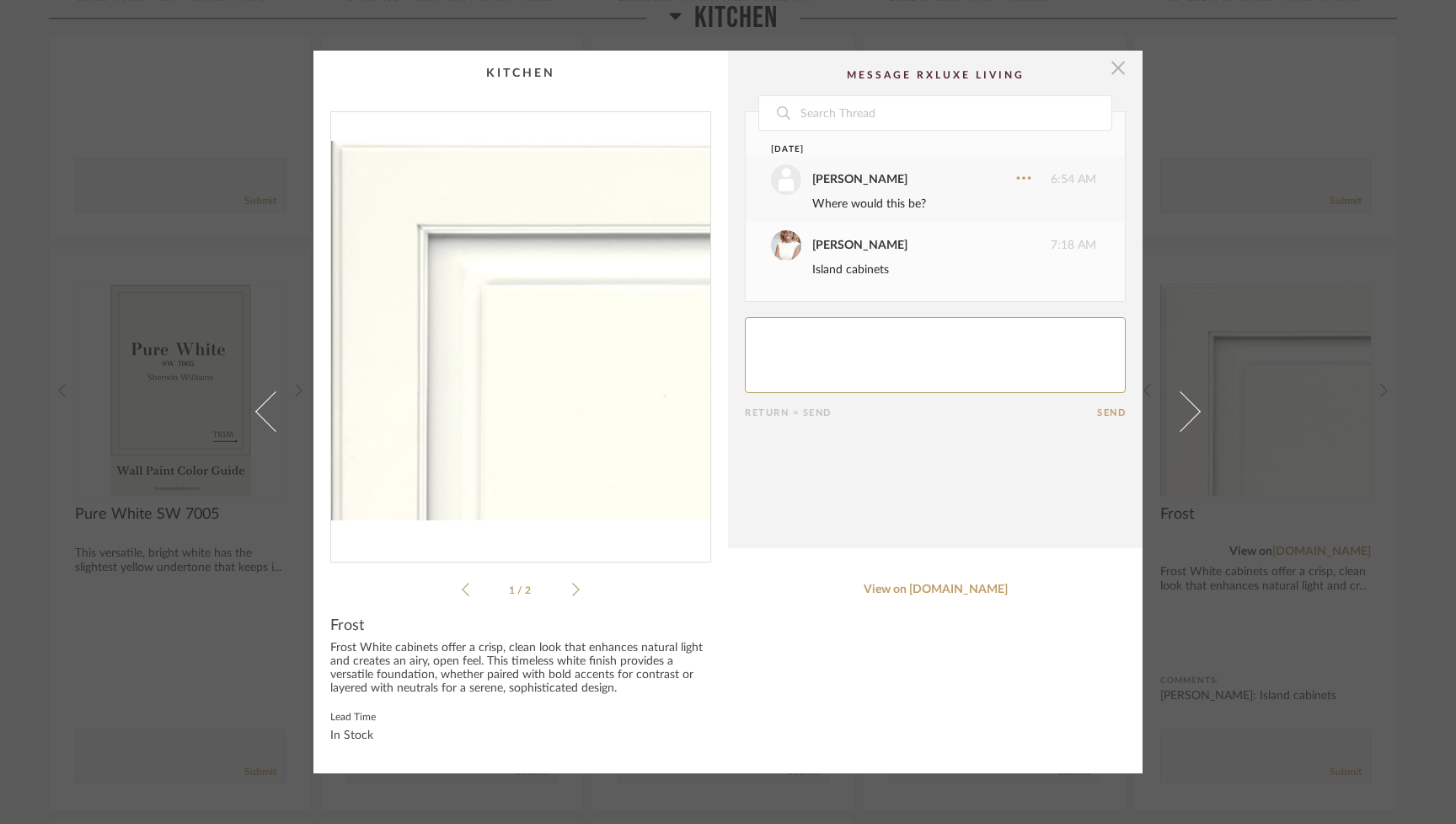
click at [865, 68] on span "button" at bounding box center [1117, 67] width 33 height 33
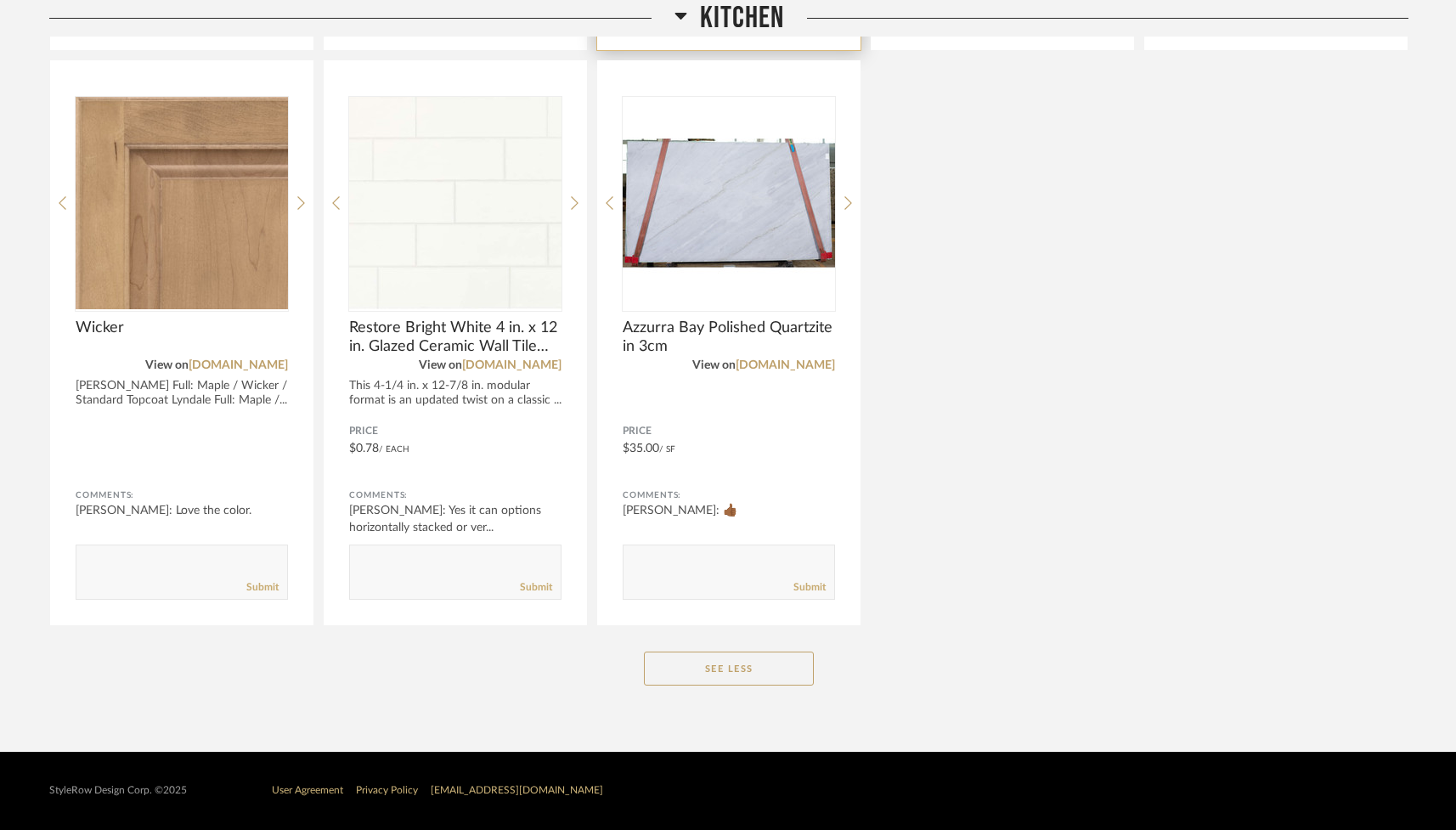
scroll to position [4063, 0]
